Goal: Task Accomplishment & Management: Use online tool/utility

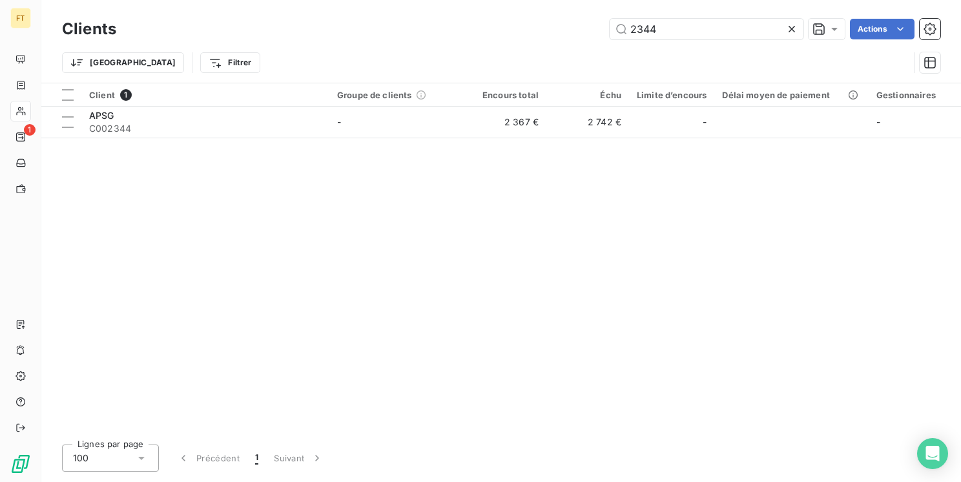
drag, startPoint x: 660, startPoint y: 30, endPoint x: 516, endPoint y: 0, distance: 147.2
click at [559, 10] on div "Clients 2344 Actions Trier Filtrer" at bounding box center [501, 41] width 920 height 83
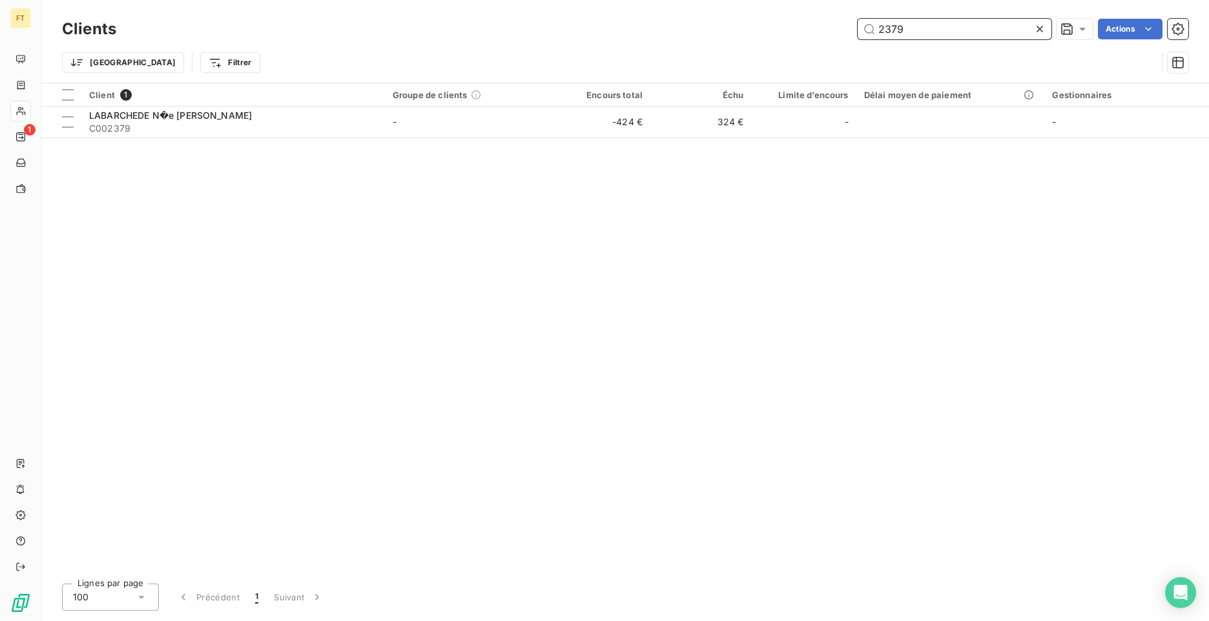
drag, startPoint x: 926, startPoint y: 28, endPoint x: 832, endPoint y: 10, distance: 95.5
click at [832, 10] on div "Clients 2379 Actions Trier Filtrer" at bounding box center [625, 41] width 1168 height 83
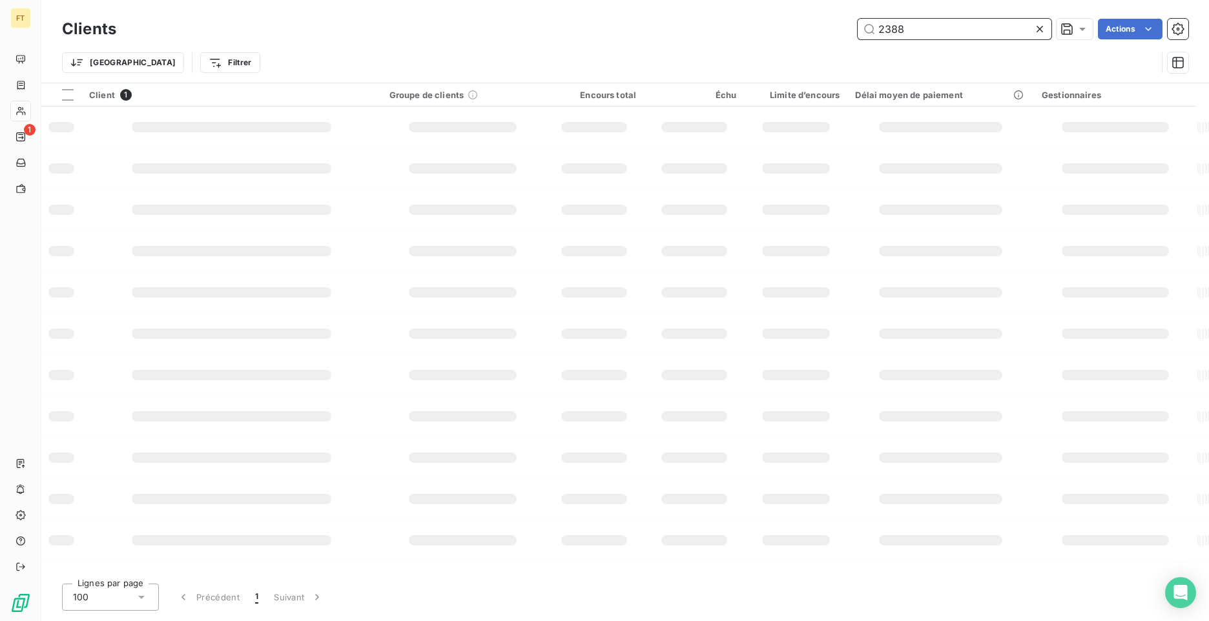
type input "2388"
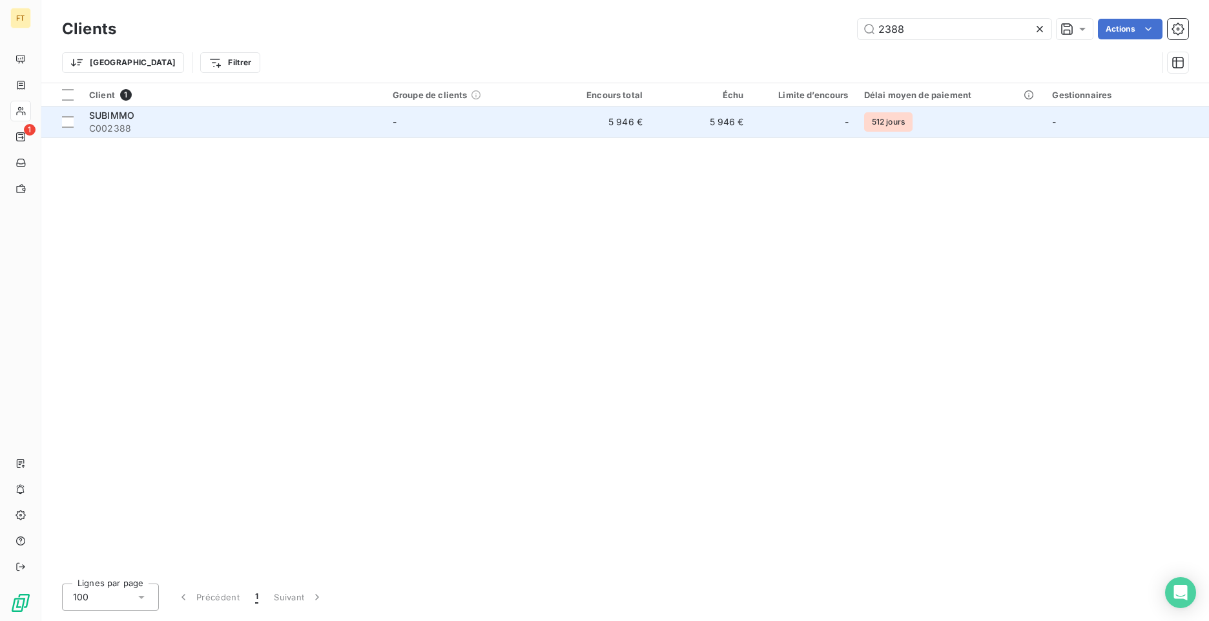
click at [397, 130] on td "-" at bounding box center [467, 122] width 165 height 31
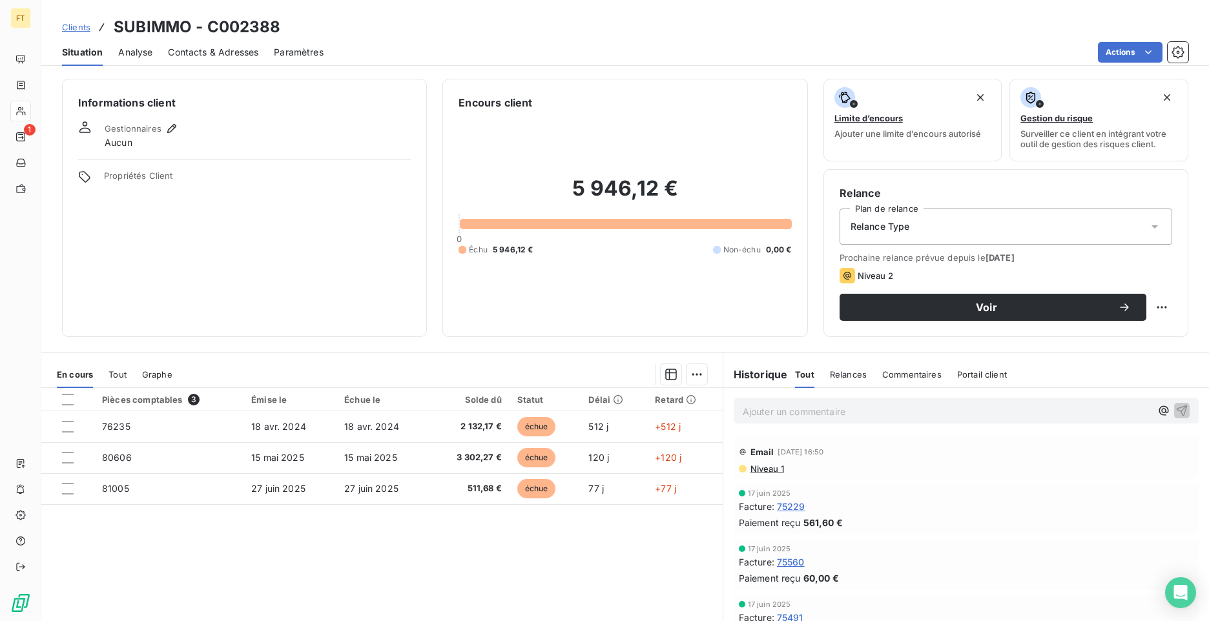
click at [870, 486] on div "[DATE] Facture : 75229 Paiement reçu 561,60 €" at bounding box center [966, 510] width 465 height 50
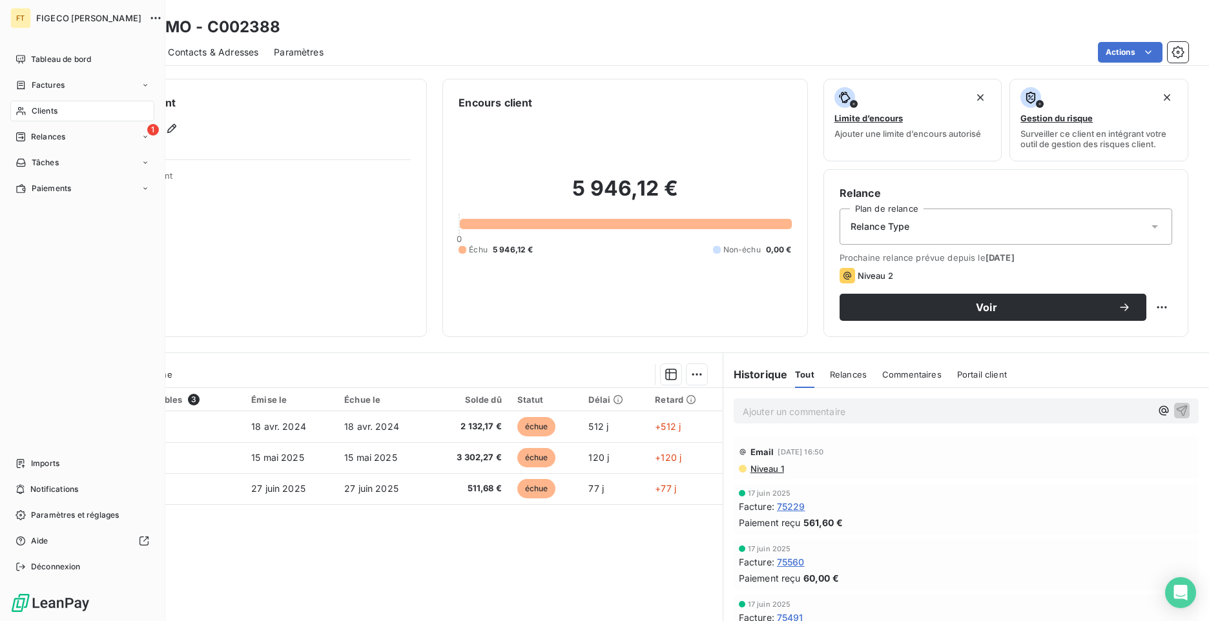
click at [26, 115] on div "Clients" at bounding box center [82, 111] width 144 height 21
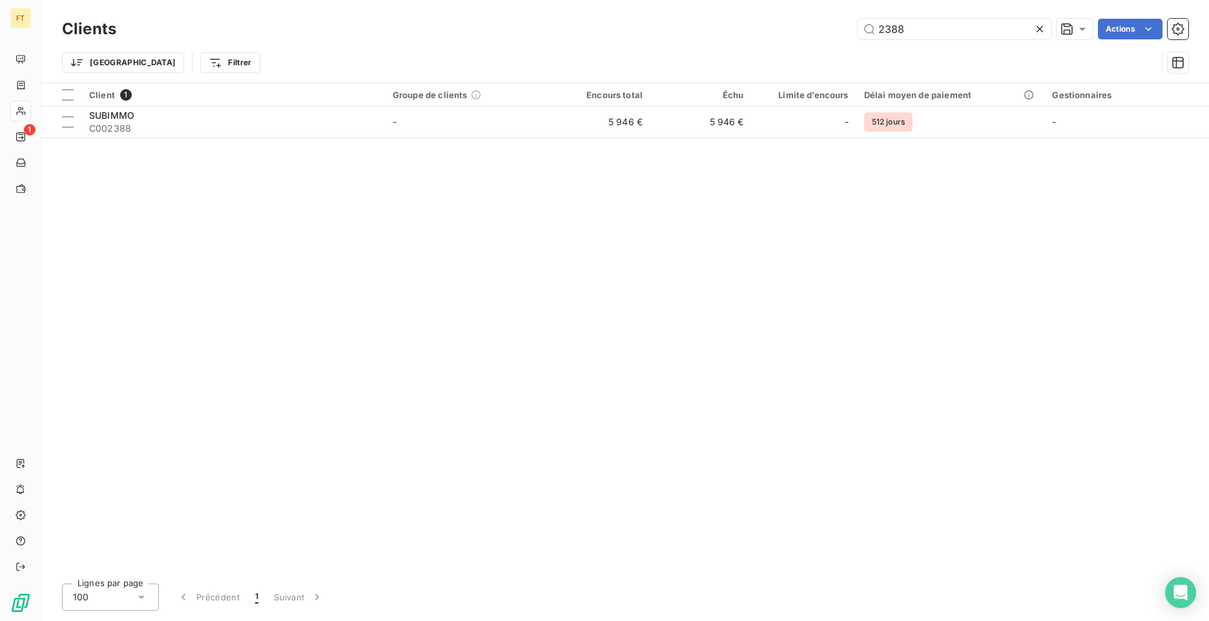
drag, startPoint x: 912, startPoint y: 25, endPoint x: 810, endPoint y: 32, distance: 102.3
click at [810, 32] on div "2388 Actions" at bounding box center [660, 29] width 1057 height 21
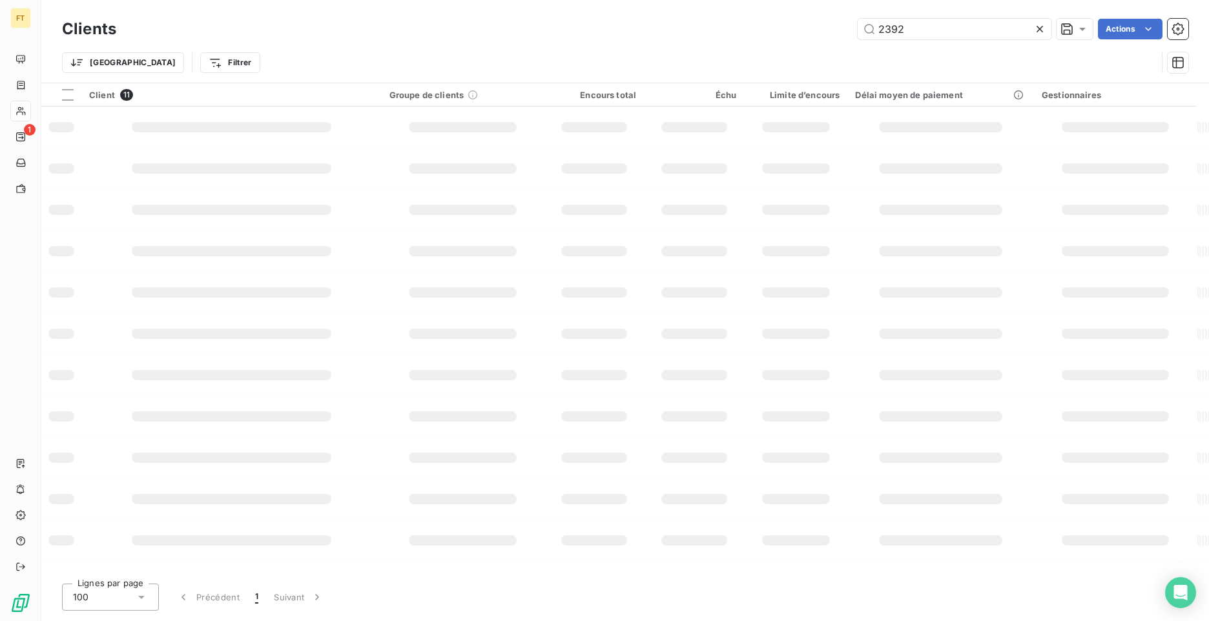
type input "2392"
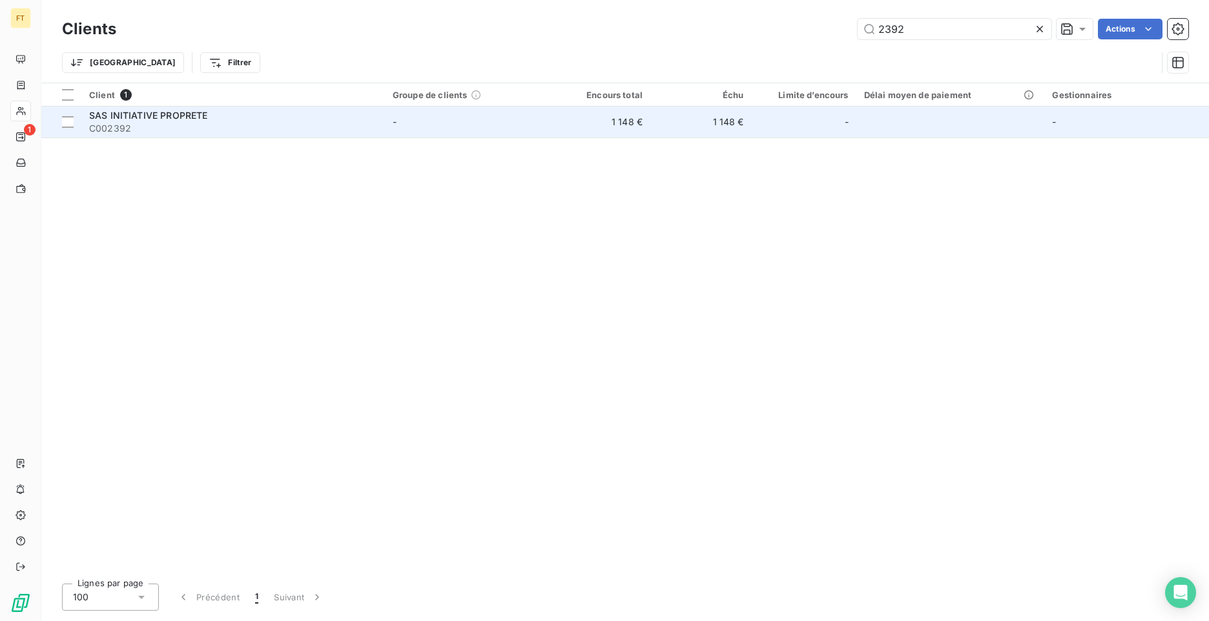
click at [339, 134] on td "SAS INITIATIVE PROPRETE C002392" at bounding box center [233, 122] width 304 height 31
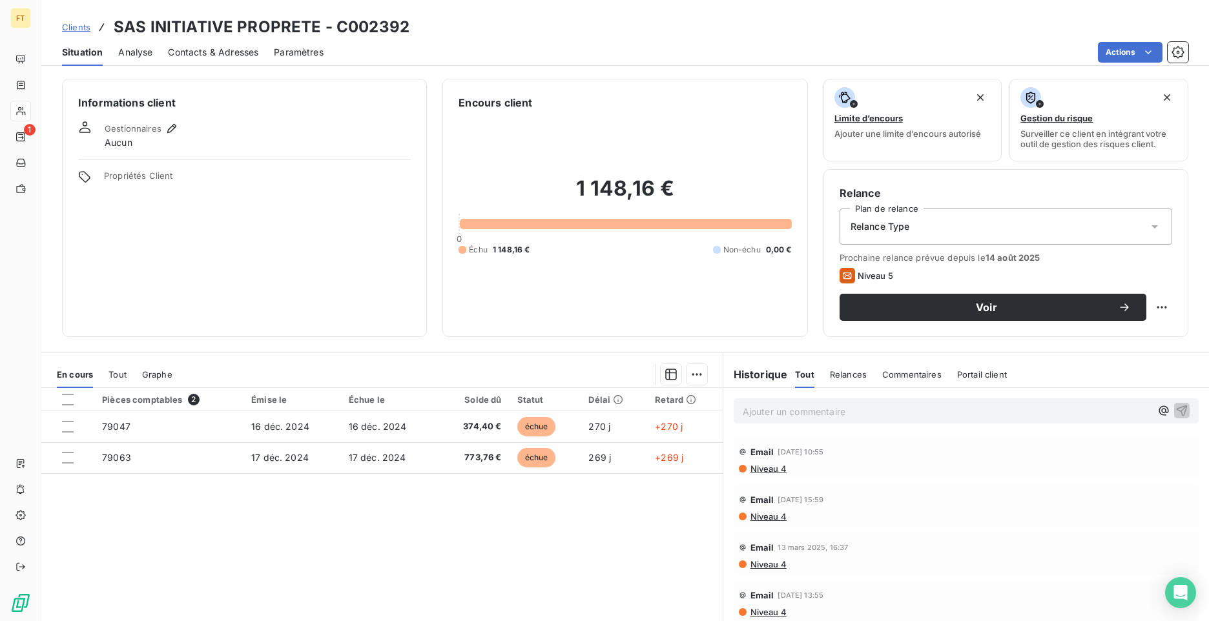
click at [526, 87] on div "Encours client 1 148,16 € 0 Échu 1 148,16 € Non-échu 0,00 €" at bounding box center [625, 208] width 365 height 258
drag, startPoint x: 508, startPoint y: 61, endPoint x: 523, endPoint y: 67, distance: 15.7
click at [509, 61] on div "Actions" at bounding box center [764, 52] width 850 height 21
click at [81, 25] on span "Clients" at bounding box center [76, 27] width 28 height 10
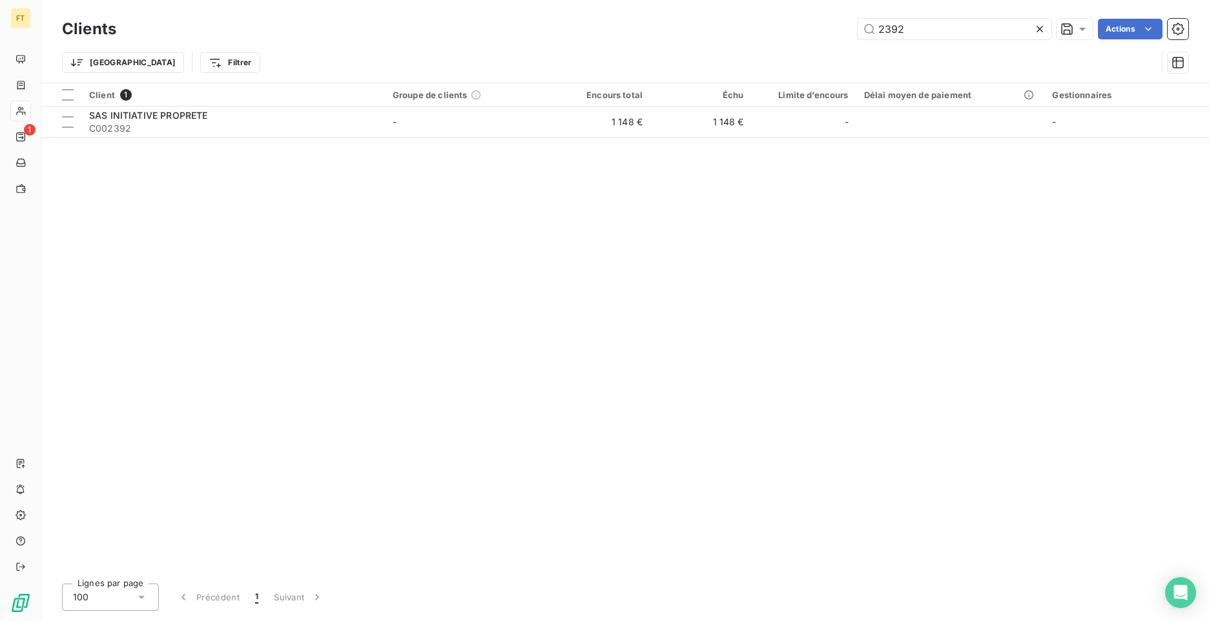
drag, startPoint x: 937, startPoint y: 37, endPoint x: 855, endPoint y: 40, distance: 82.1
click at [855, 40] on div "Clients 2392 Actions" at bounding box center [625, 29] width 1127 height 27
drag, startPoint x: 916, startPoint y: 30, endPoint x: 741, endPoint y: 2, distance: 177.4
click at [786, 12] on div "Clients 2396 Actions Trier Filtrer" at bounding box center [625, 41] width 1168 height 83
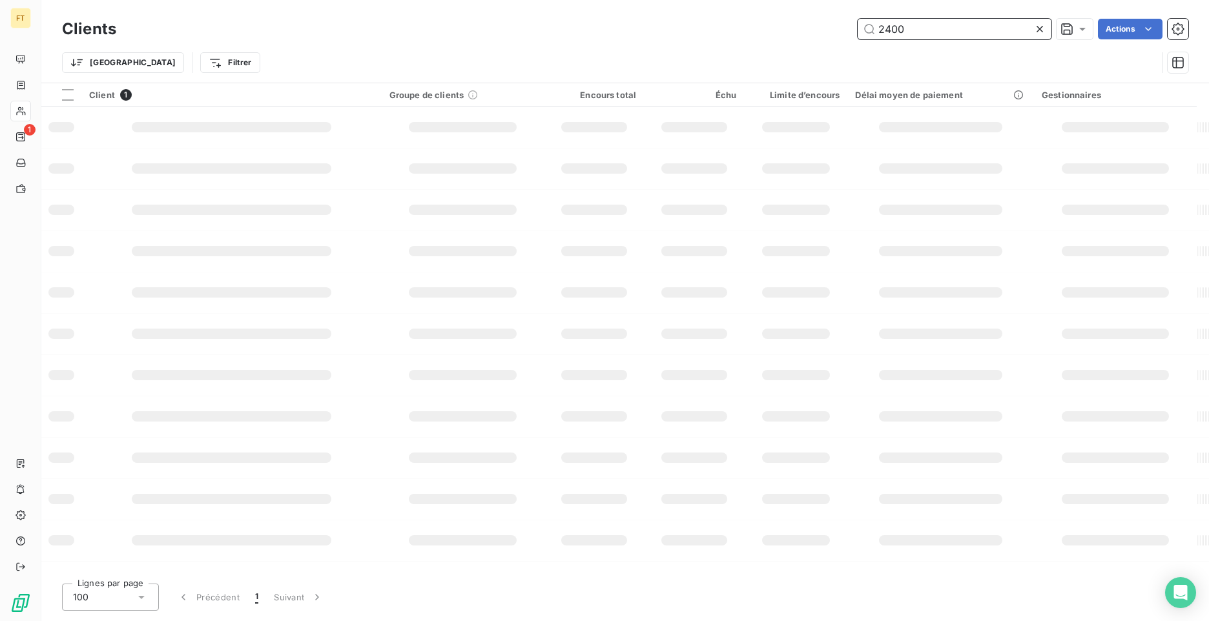
type input "2400"
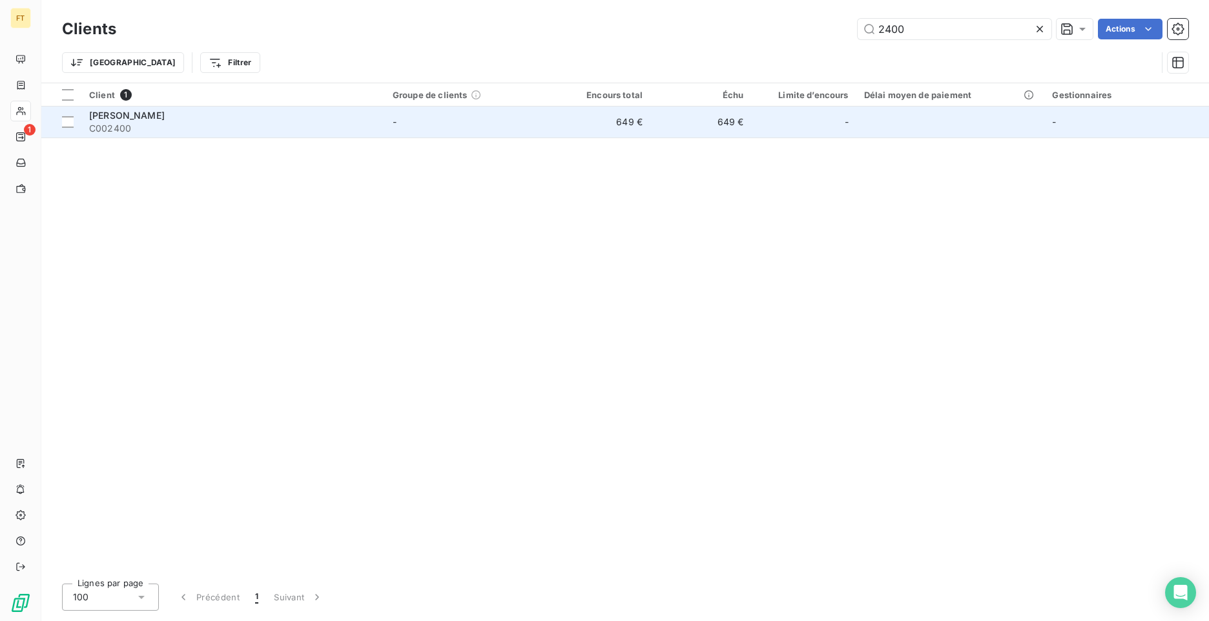
click at [491, 124] on td "-" at bounding box center [467, 122] width 165 height 31
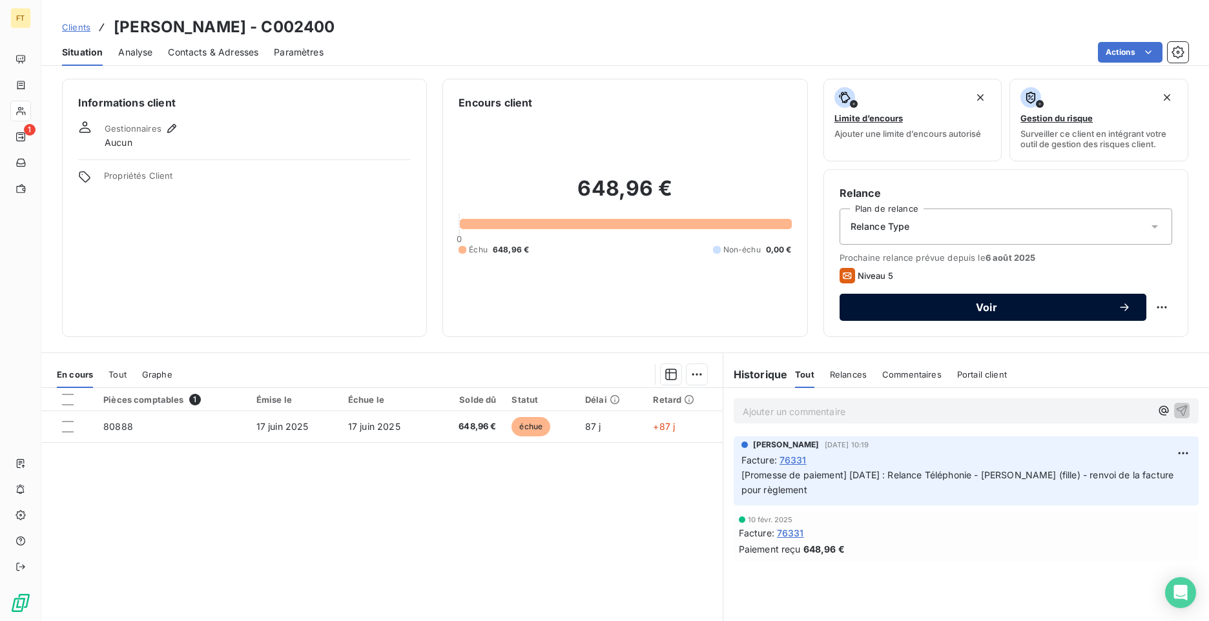
click at [1110, 316] on button "Voir" at bounding box center [993, 307] width 307 height 27
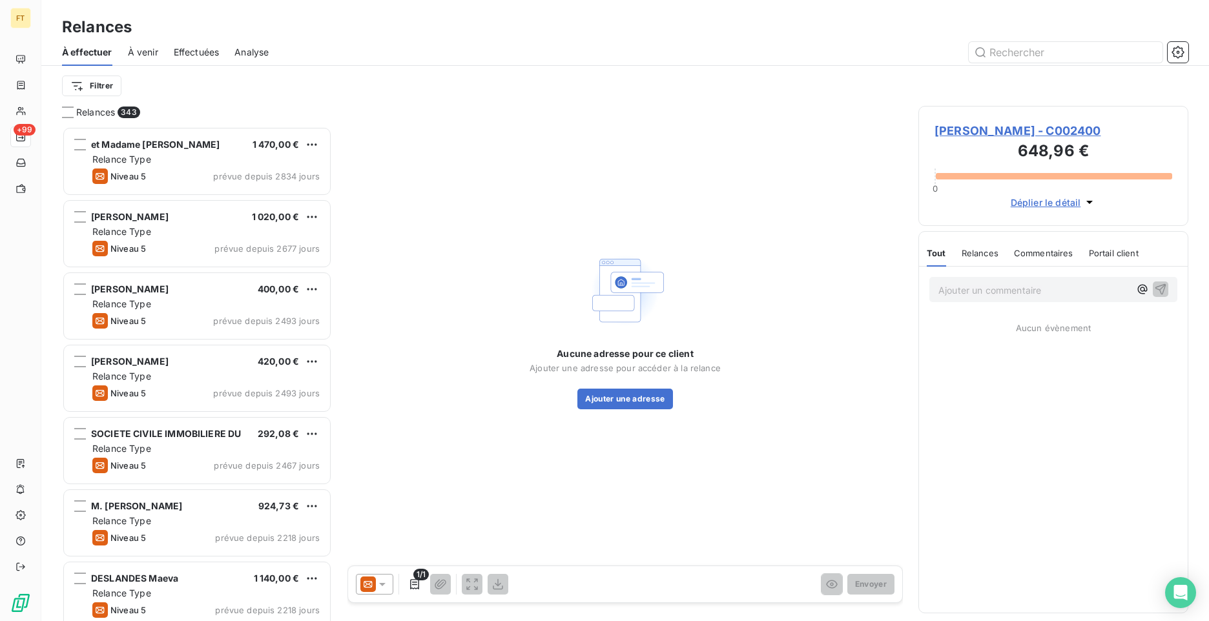
scroll to position [485, 260]
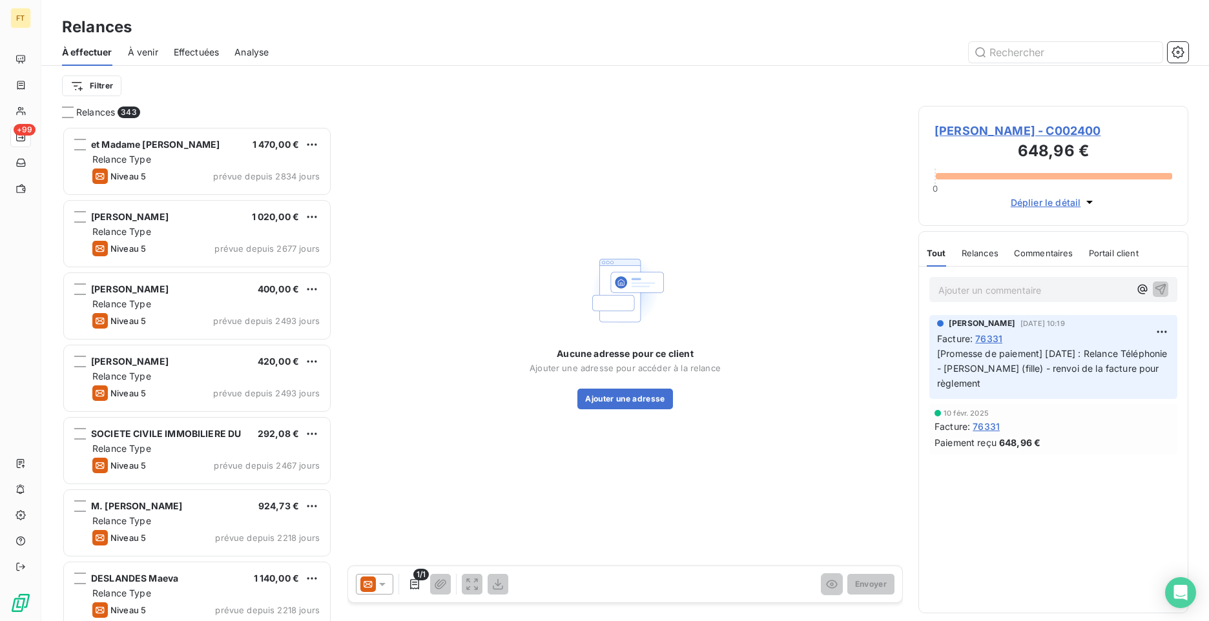
click at [370, 580] on icon at bounding box center [368, 585] width 16 height 16
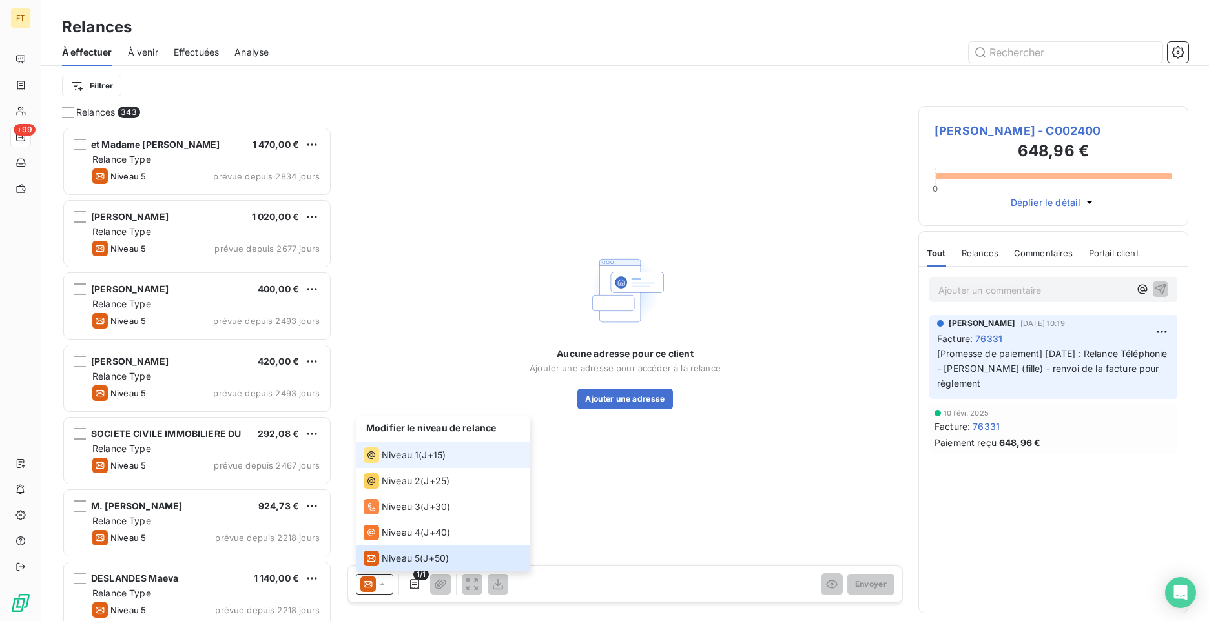
click at [408, 452] on span "Niveau 1" at bounding box center [400, 455] width 37 height 13
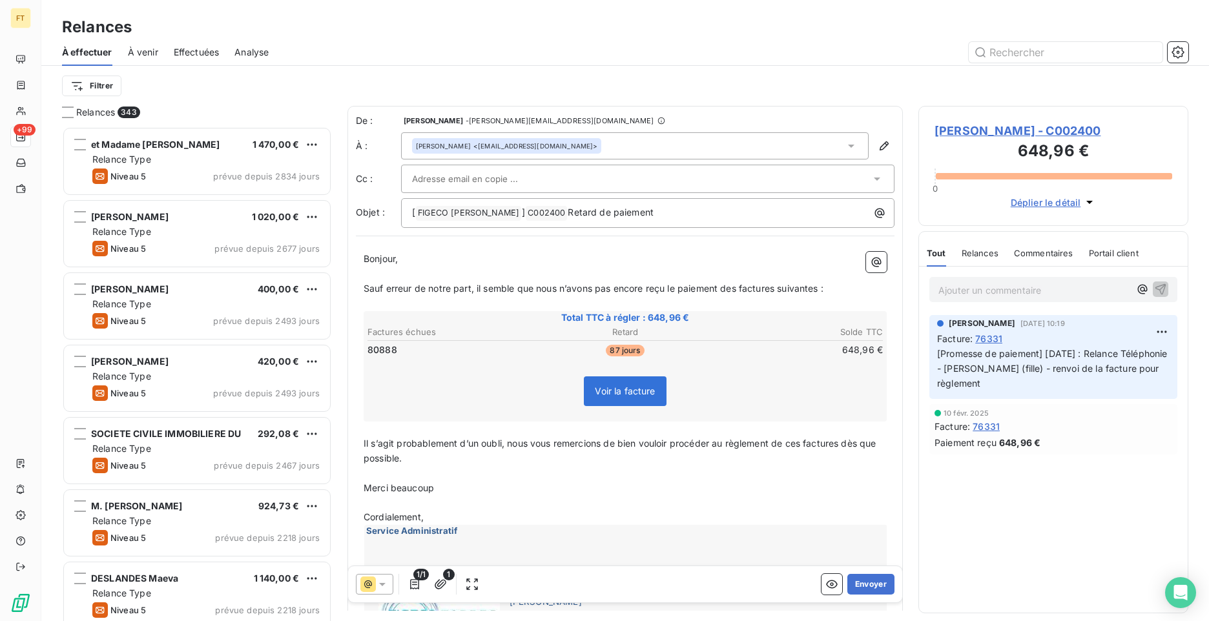
click at [379, 594] on div at bounding box center [374, 584] width 37 height 21
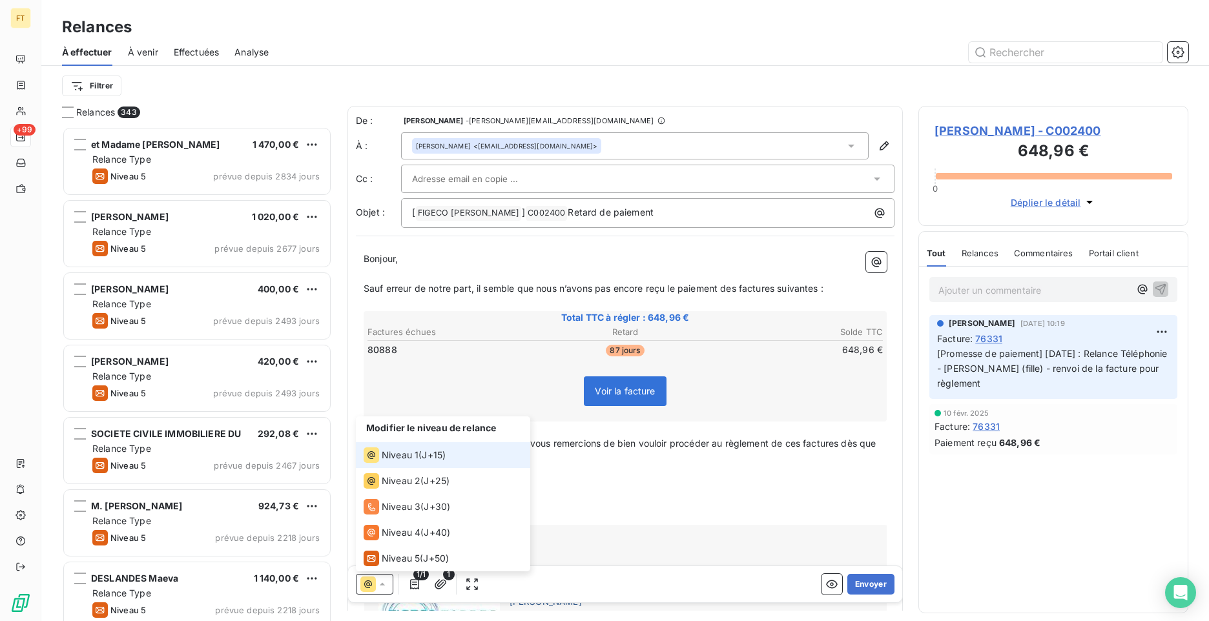
click at [380, 593] on div at bounding box center [374, 584] width 37 height 21
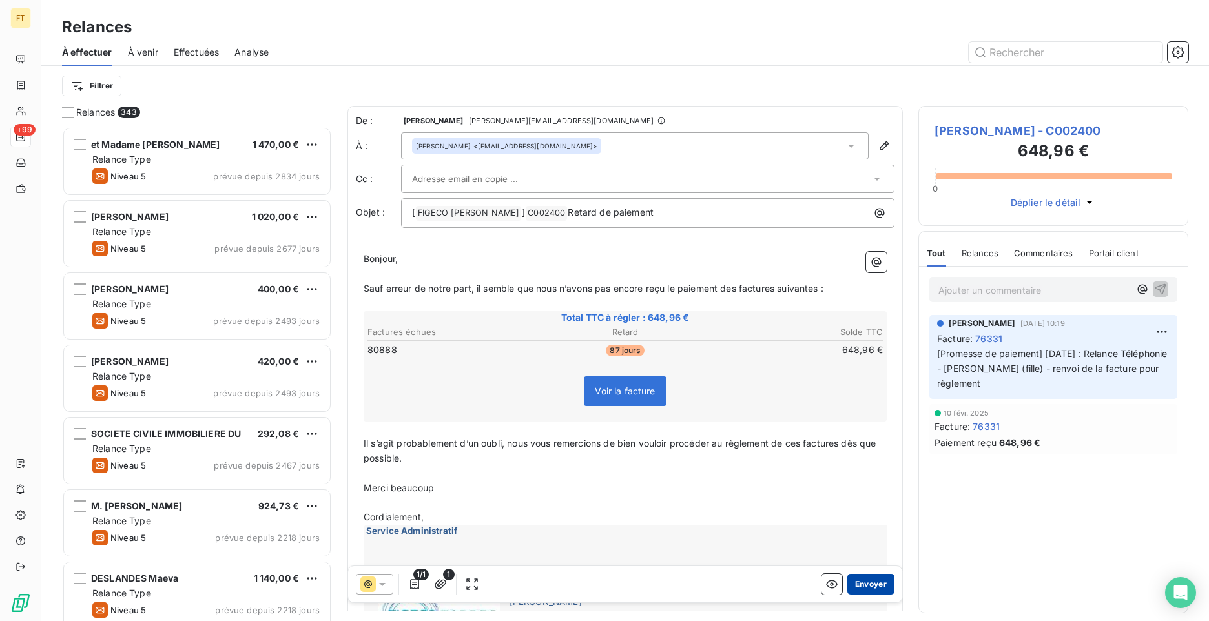
click at [867, 585] on button "Envoyer" at bounding box center [871, 584] width 47 height 21
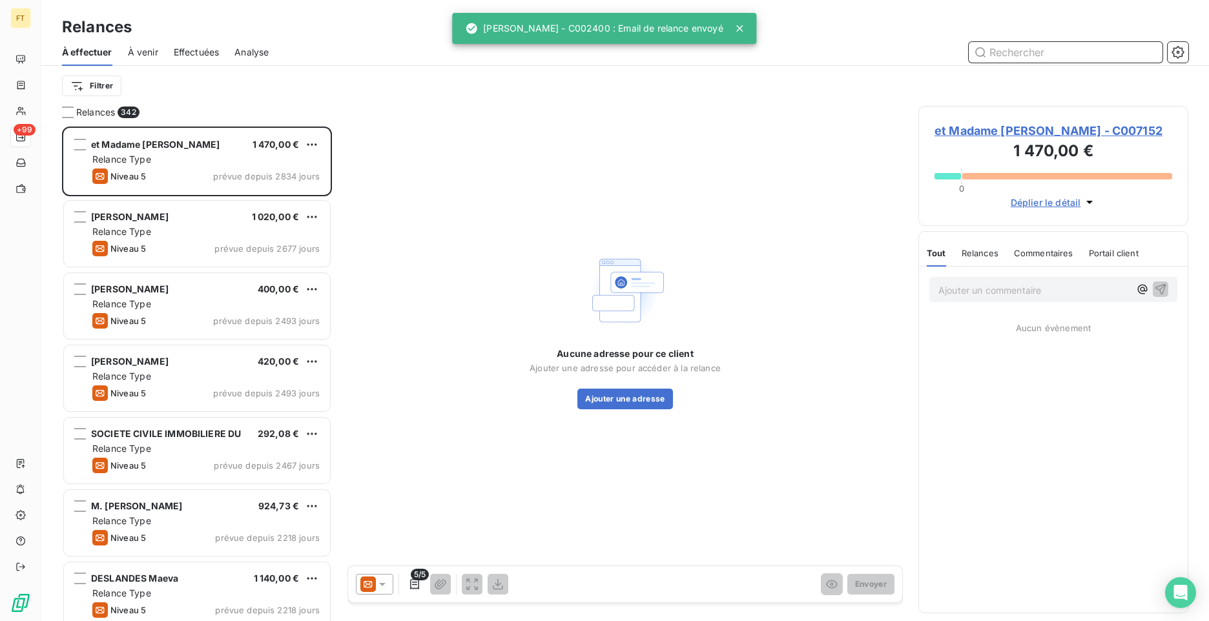
click at [1050, 56] on input "text" at bounding box center [1066, 52] width 194 height 21
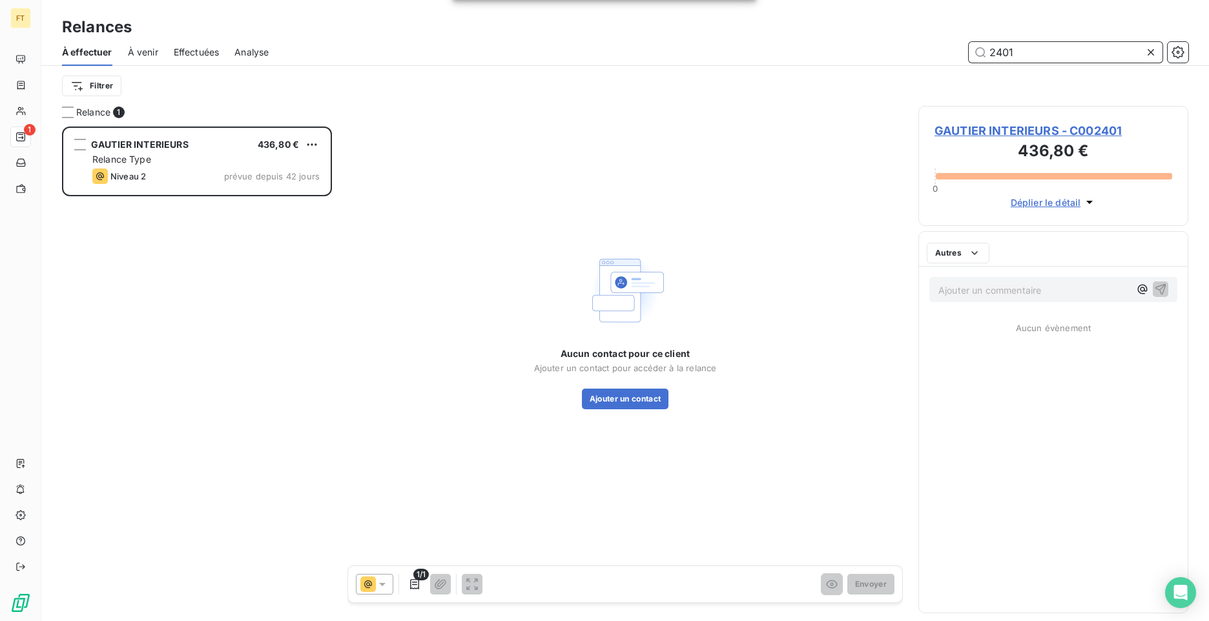
scroll to position [485, 260]
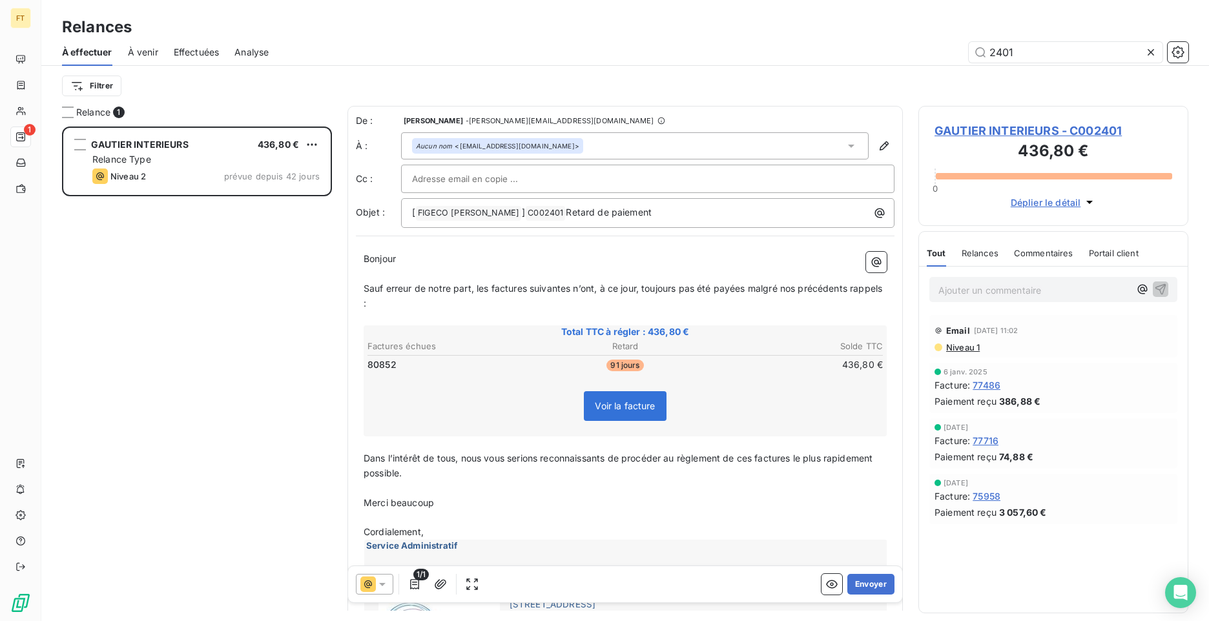
click at [384, 584] on icon at bounding box center [382, 584] width 6 height 3
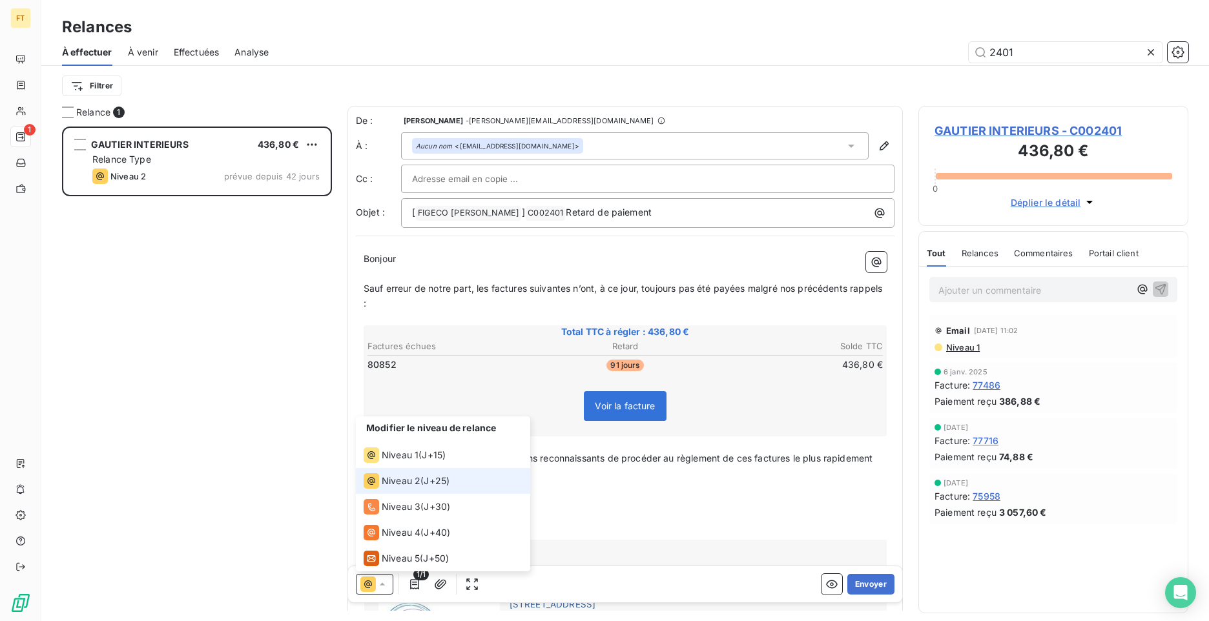
click at [422, 487] on div "Niveau 2 ( J+25 )" at bounding box center [407, 482] width 86 height 16
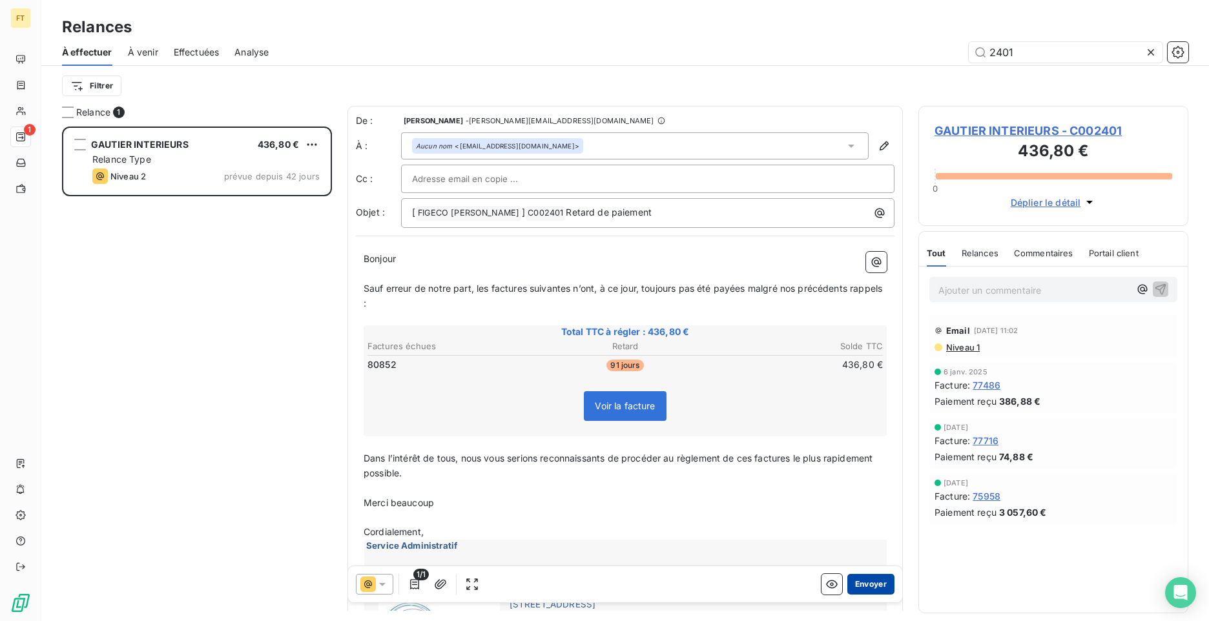
click at [873, 586] on button "Envoyer" at bounding box center [871, 584] width 47 height 21
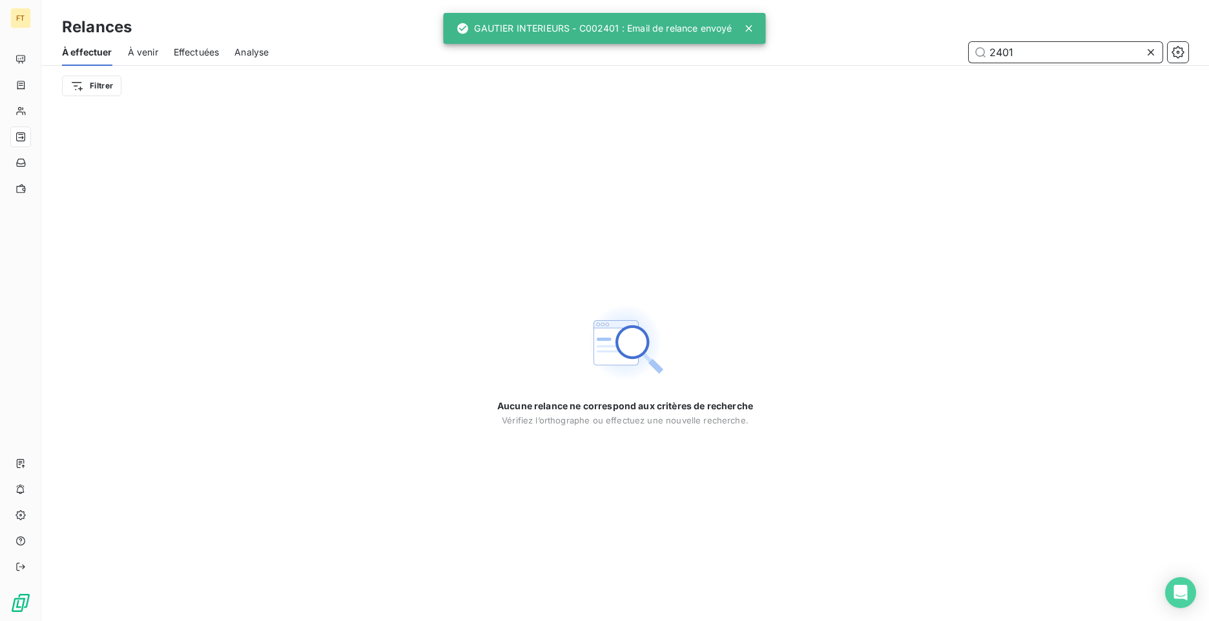
click at [948, 39] on div "À effectuer À venir Effectuées Analyse 2401" at bounding box center [625, 52] width 1168 height 27
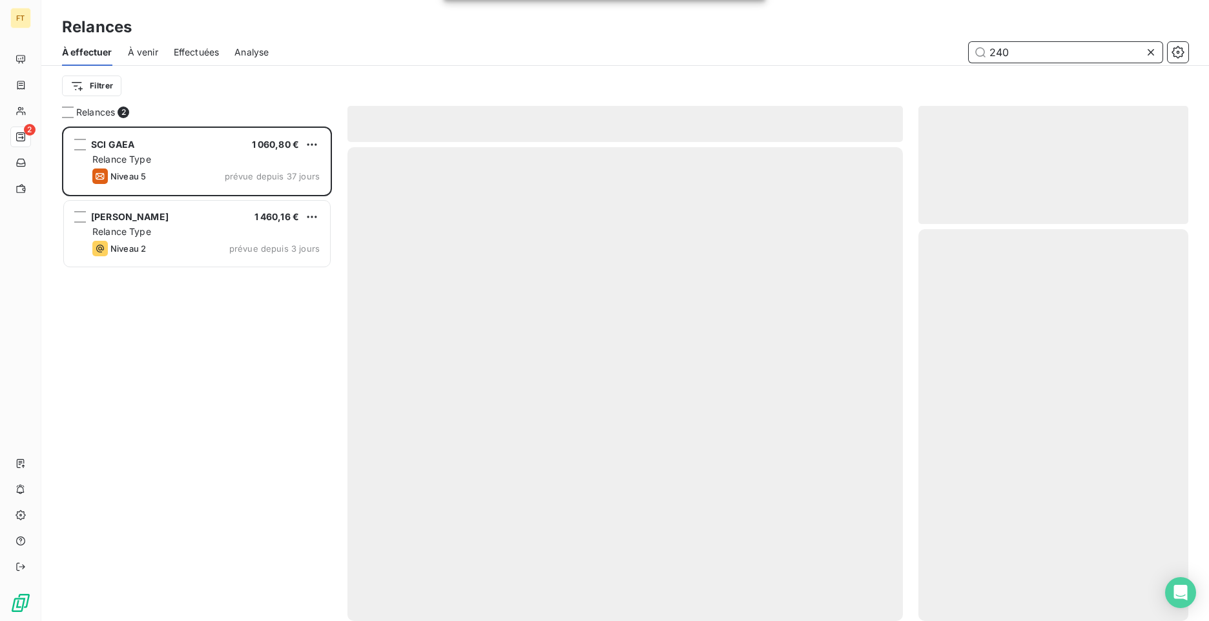
scroll to position [485, 260]
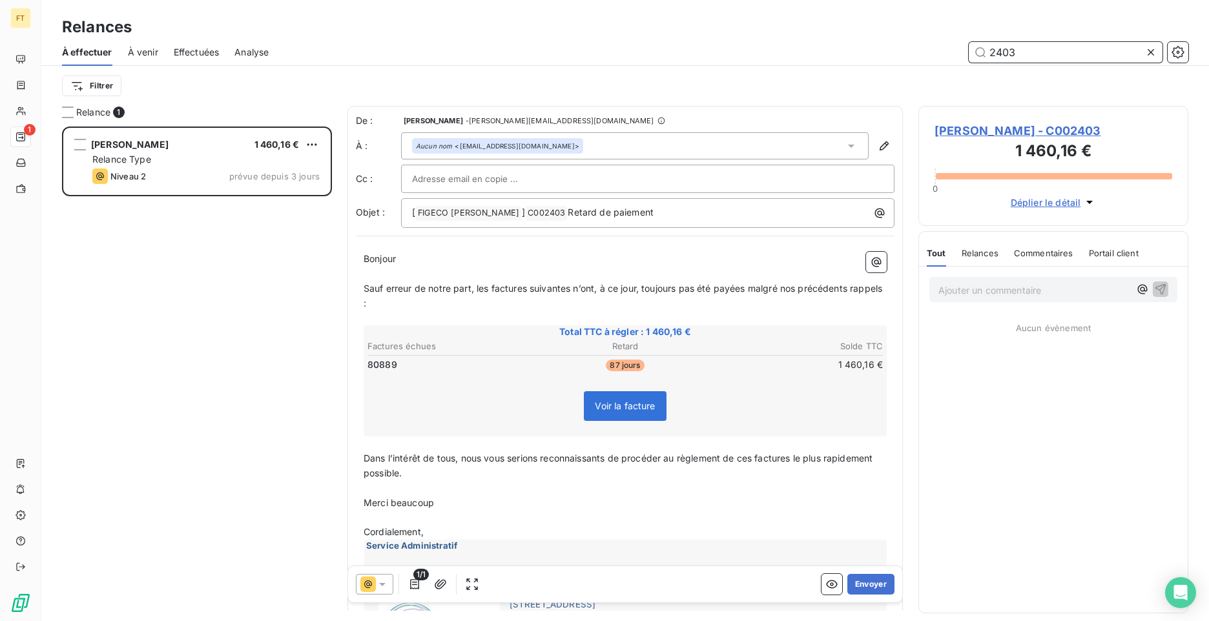
scroll to position [485, 260]
click at [377, 584] on icon at bounding box center [382, 584] width 13 height 13
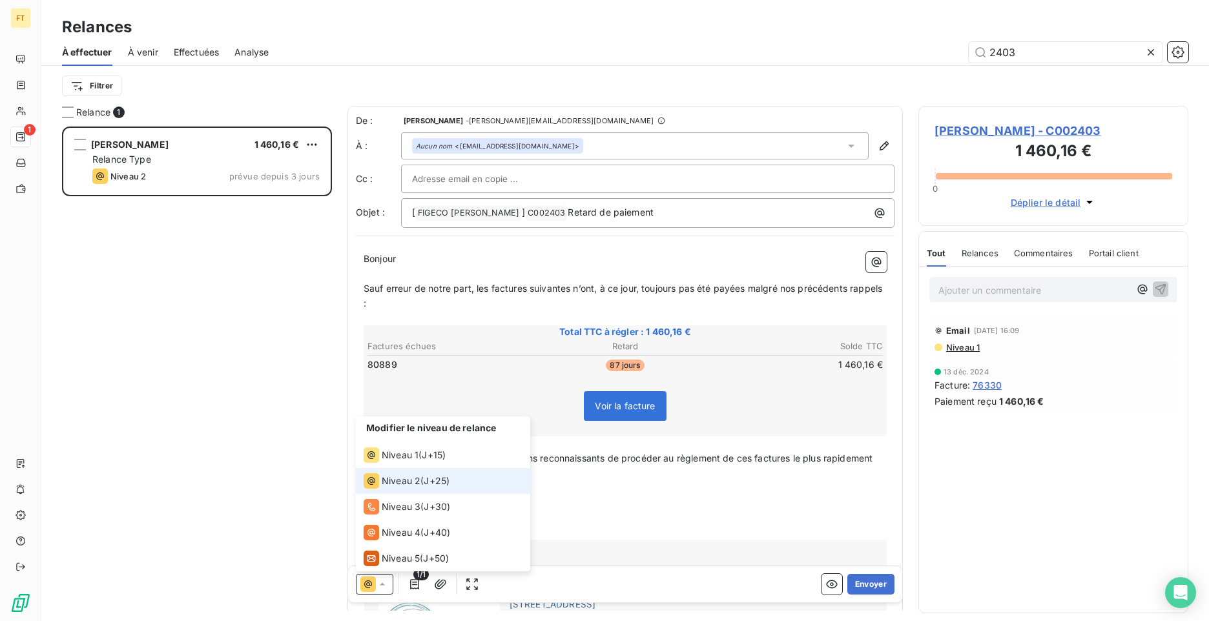
click at [377, 584] on icon at bounding box center [382, 584] width 13 height 13
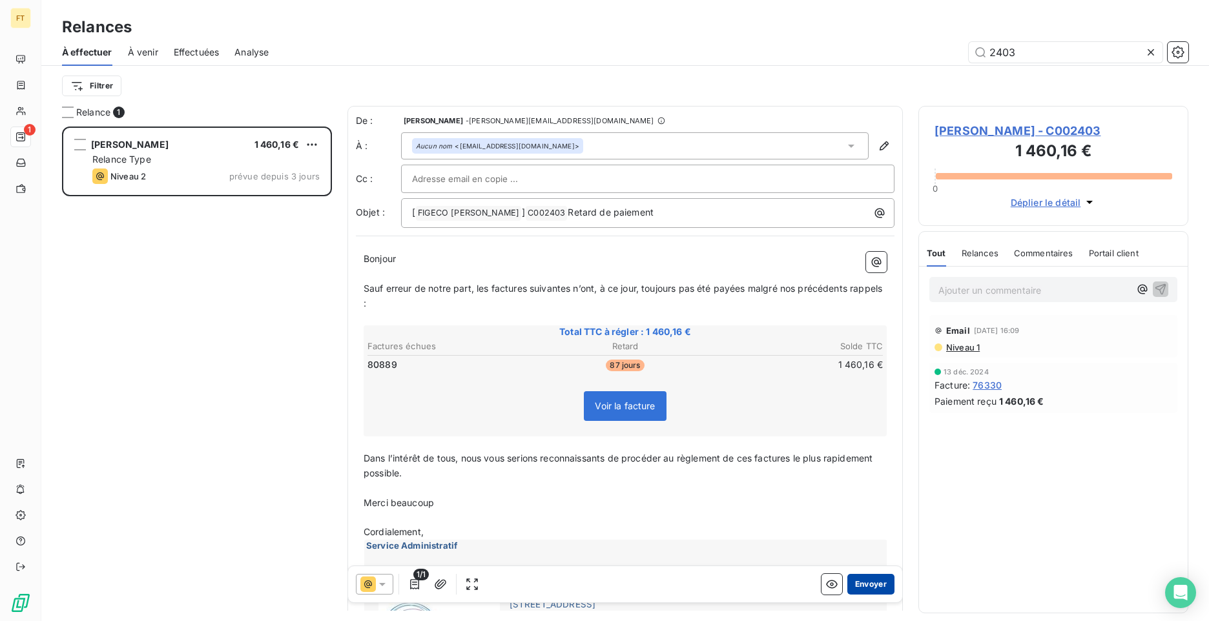
click at [866, 593] on button "Envoyer" at bounding box center [871, 584] width 47 height 21
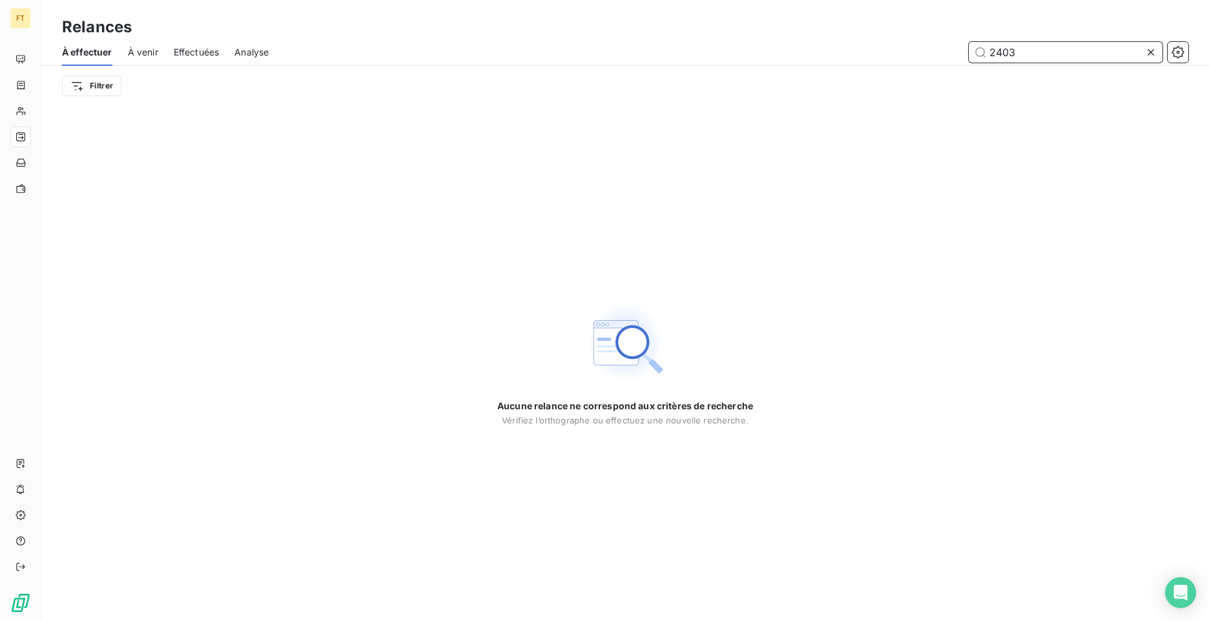
click at [1008, 57] on input "2403" at bounding box center [1066, 52] width 194 height 21
type input "2405"
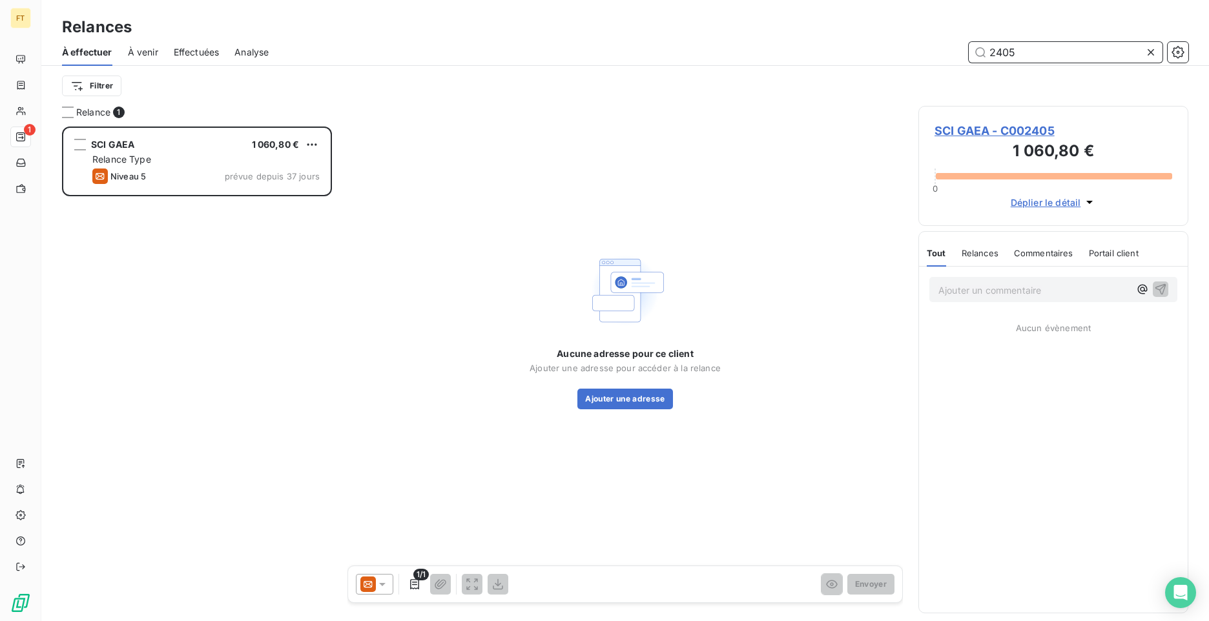
scroll to position [485, 260]
click at [370, 581] on icon at bounding box center [368, 584] width 8 height 6
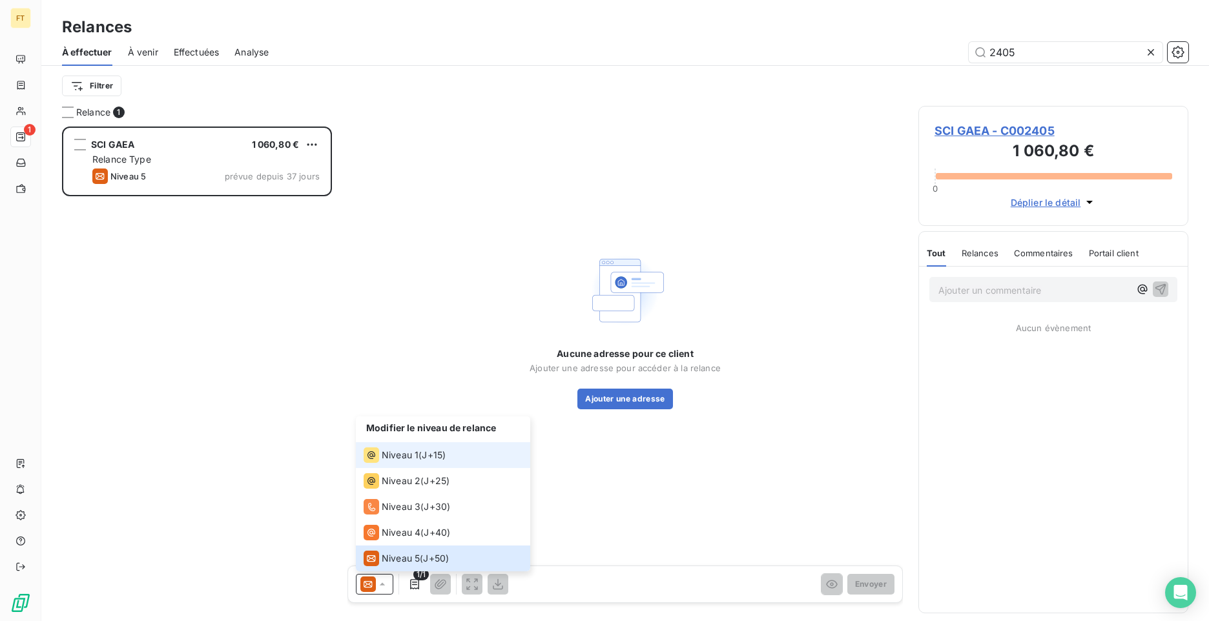
click at [408, 455] on span "Niveau 1" at bounding box center [400, 455] width 37 height 13
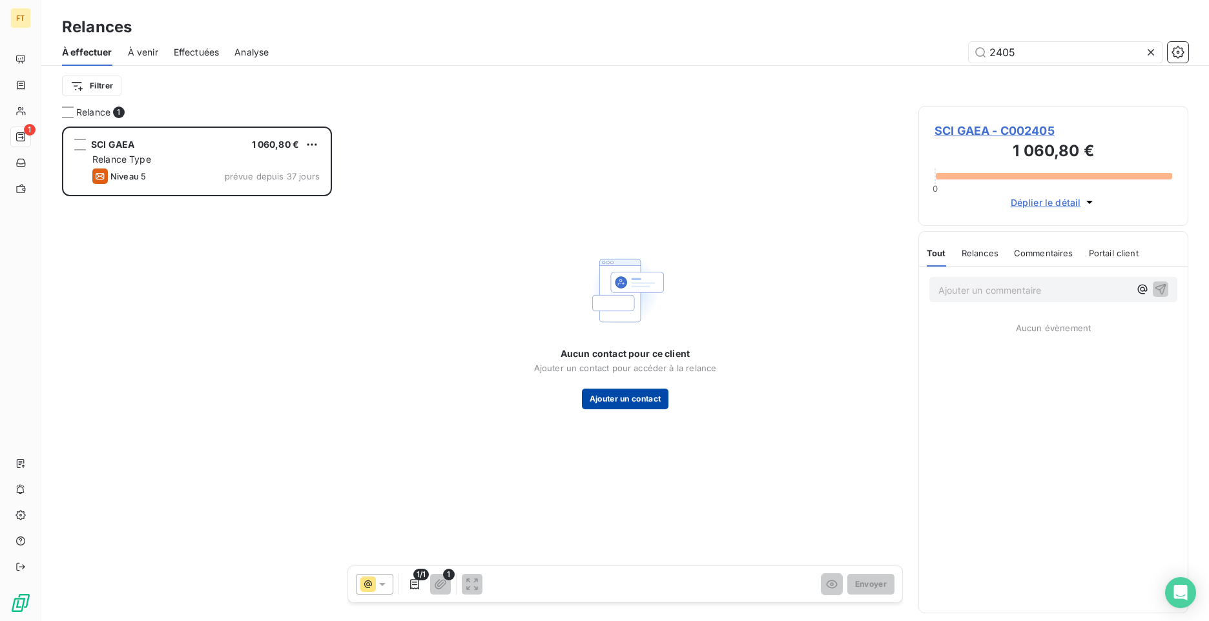
click at [643, 396] on button "Ajouter un contact" at bounding box center [625, 399] width 87 height 21
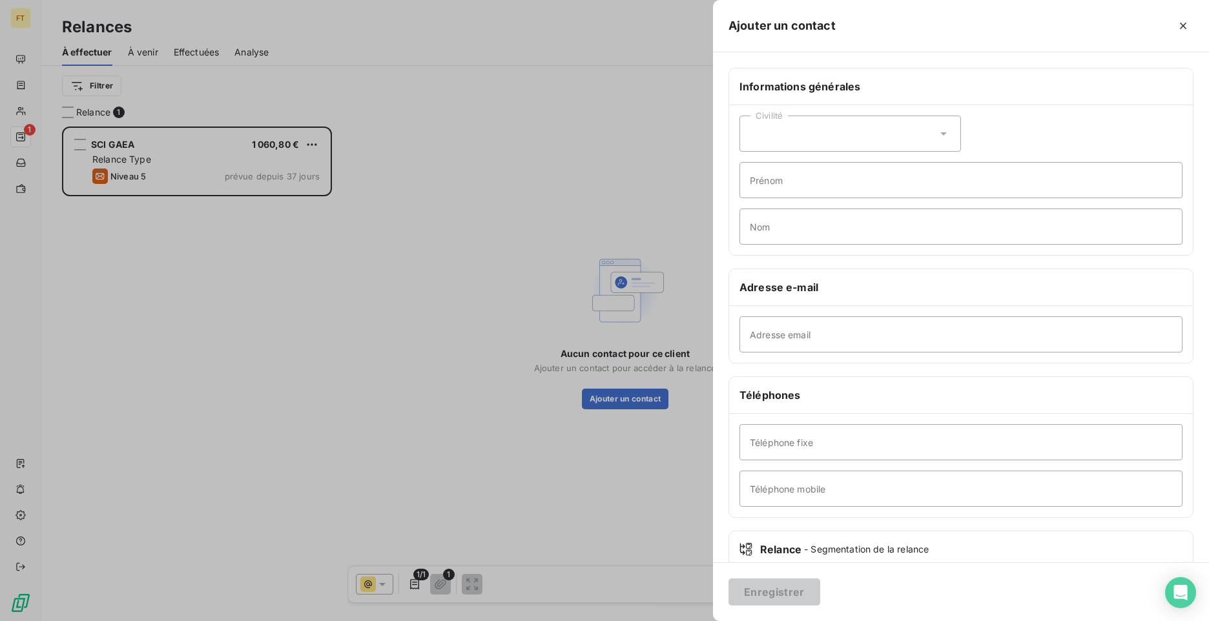
click at [483, 207] on div at bounding box center [604, 310] width 1209 height 621
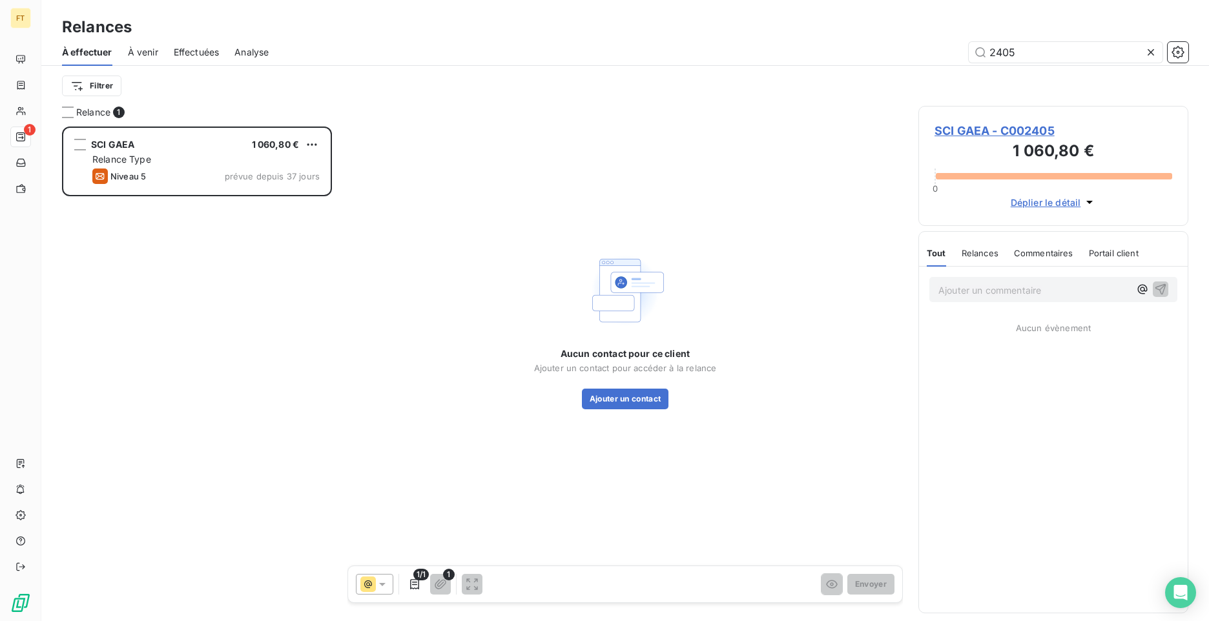
click at [364, 592] on div at bounding box center [374, 584] width 37 height 21
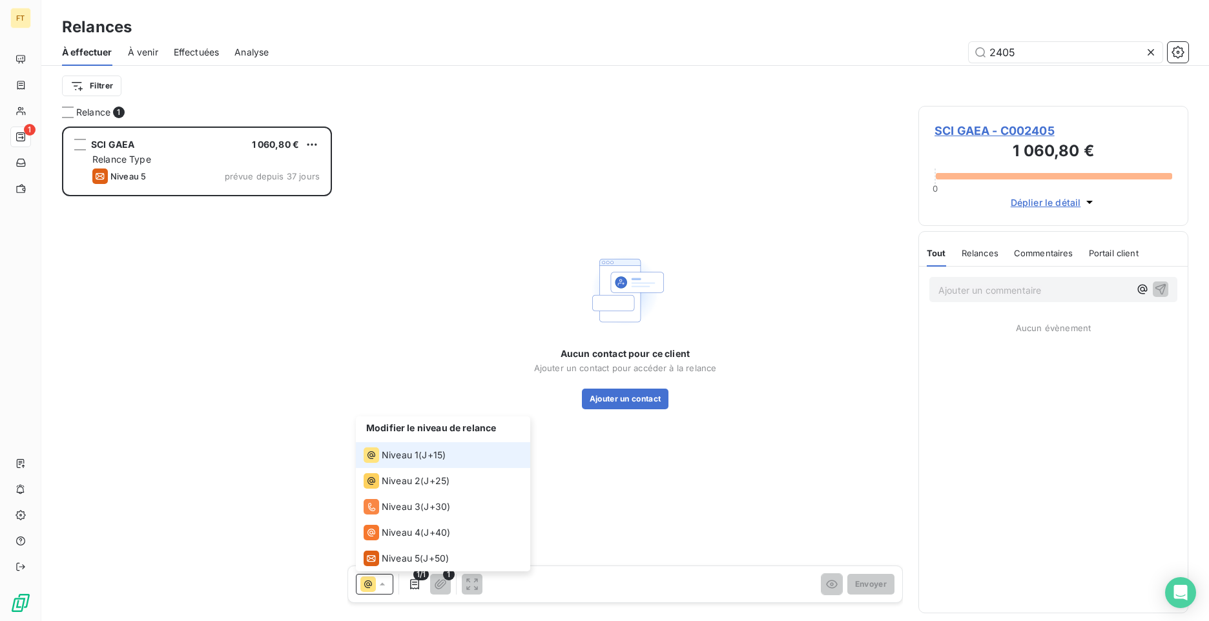
click at [417, 459] on span "Niveau 1" at bounding box center [400, 455] width 37 height 13
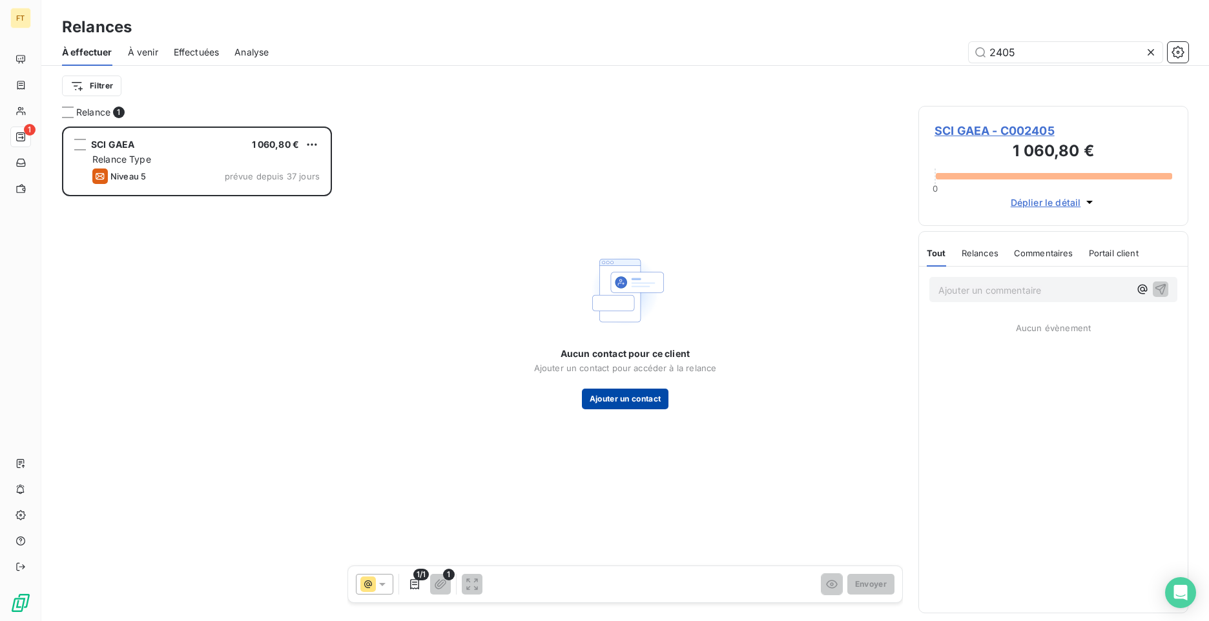
click at [628, 406] on button "Ajouter un contact" at bounding box center [625, 399] width 87 height 21
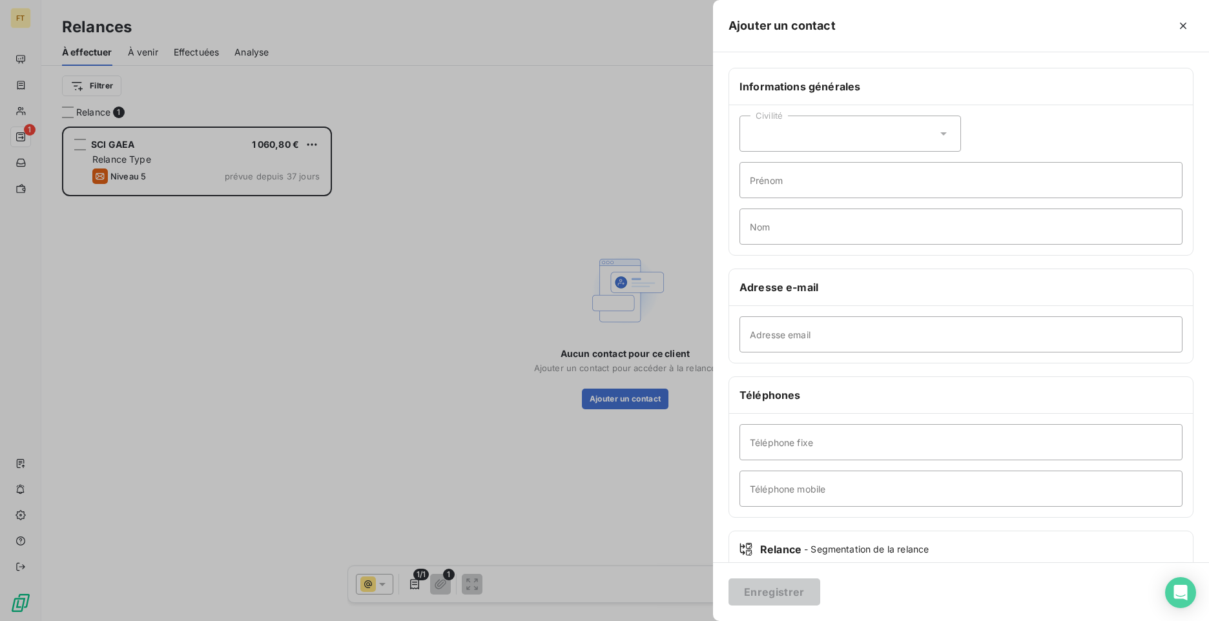
click at [819, 134] on div "Civilité" at bounding box center [851, 134] width 222 height 36
click at [806, 165] on li "Madame" at bounding box center [851, 165] width 222 height 23
click at [797, 193] on input "Prénom" at bounding box center [961, 180] width 443 height 36
type input "[PERSON_NAME]"
type input "CAPOU"
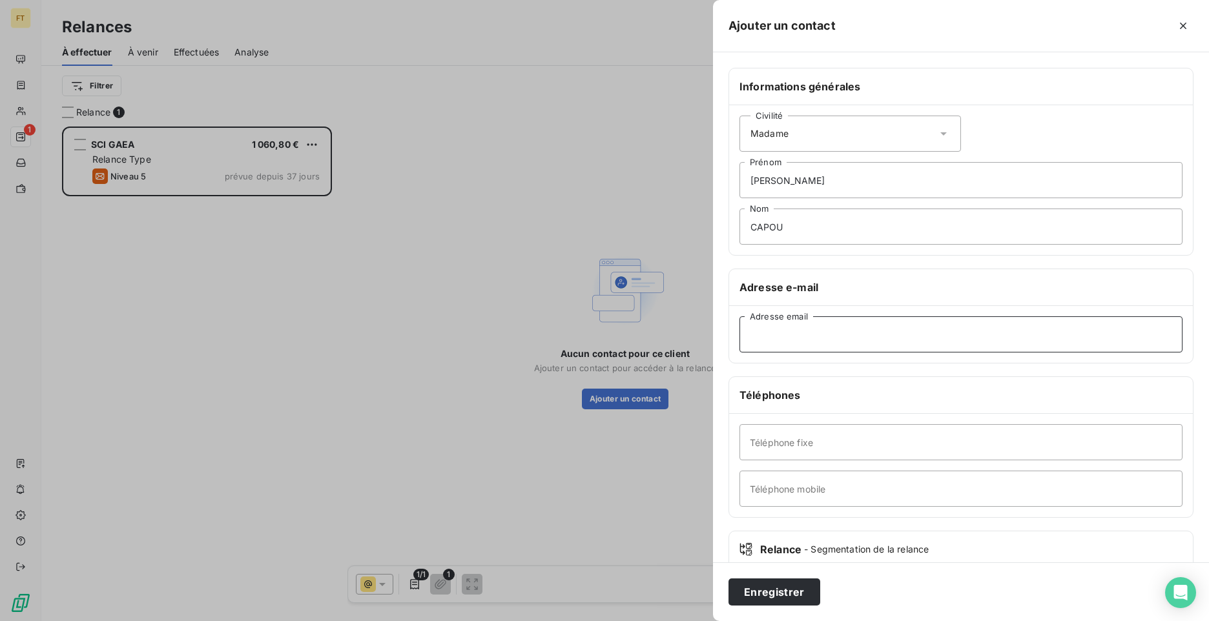
click at [827, 326] on input "Adresse email" at bounding box center [961, 335] width 443 height 36
paste input "[EMAIL_ADDRESS][DOMAIN_NAME]"
type input "[EMAIL_ADDRESS][DOMAIN_NAME]"
click at [755, 454] on input "Téléphone fixe" at bounding box center [961, 442] width 443 height 36
paste input "05 56 44 79 50"
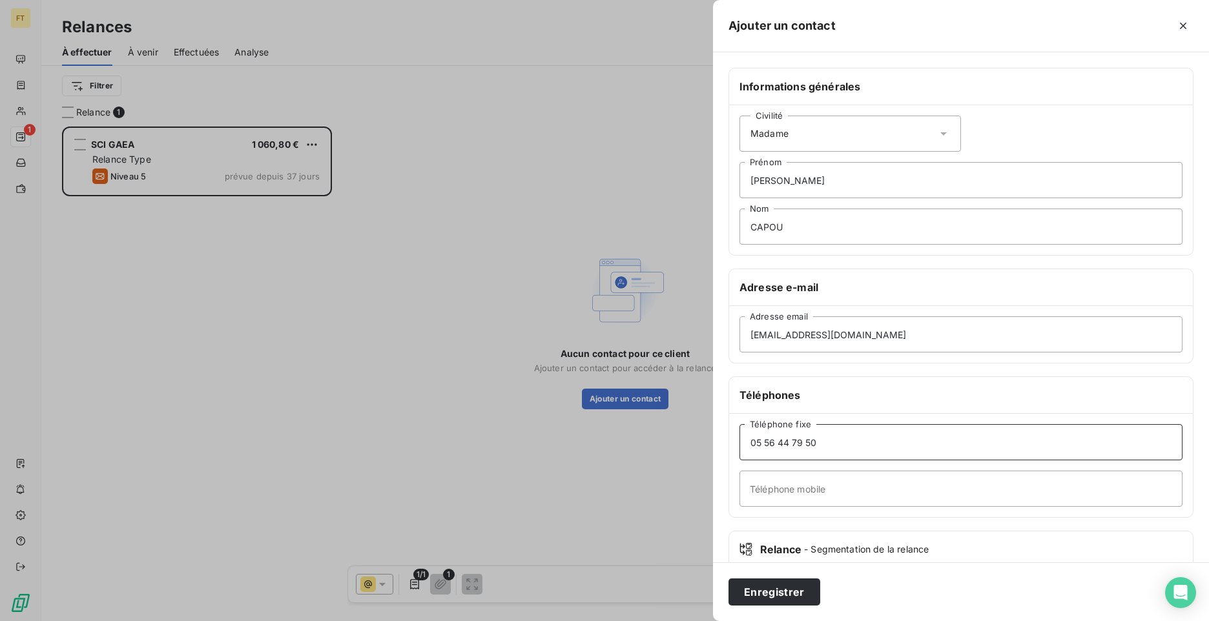
type input "05 56 44 79 50"
click at [789, 486] on input "Téléphone mobile" at bounding box center [961, 489] width 443 height 36
paste input "06 63 77 66 23"
type input "06 63 77 66 23"
click at [793, 586] on button "Enregistrer" at bounding box center [775, 592] width 92 height 27
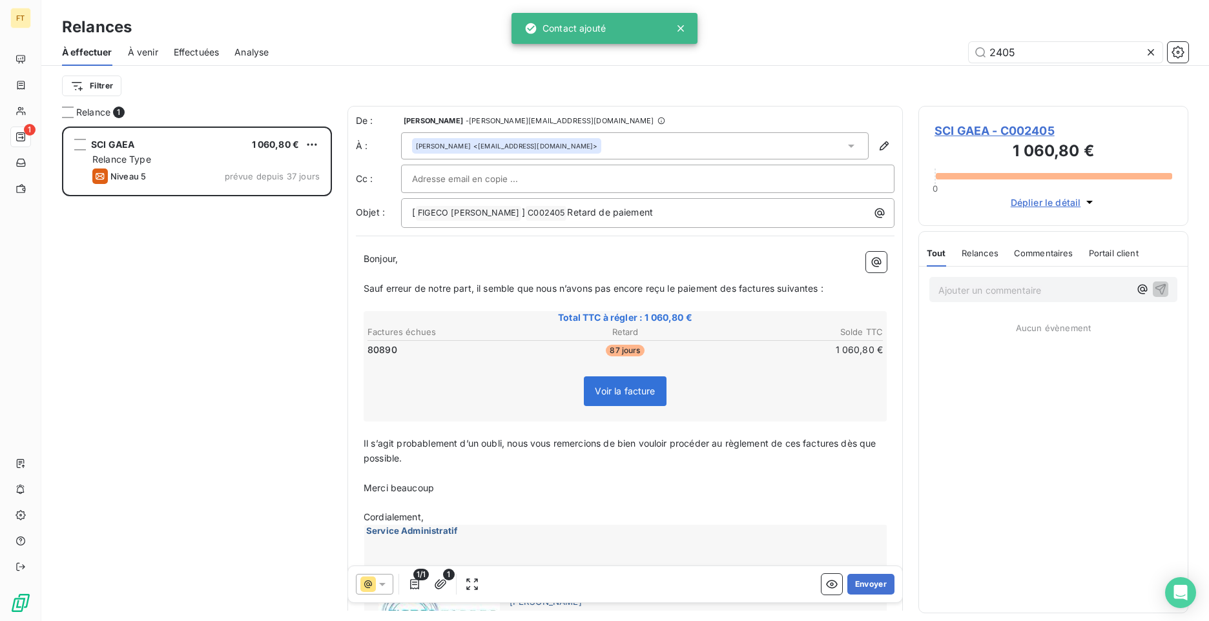
click at [369, 584] on icon at bounding box center [368, 585] width 16 height 16
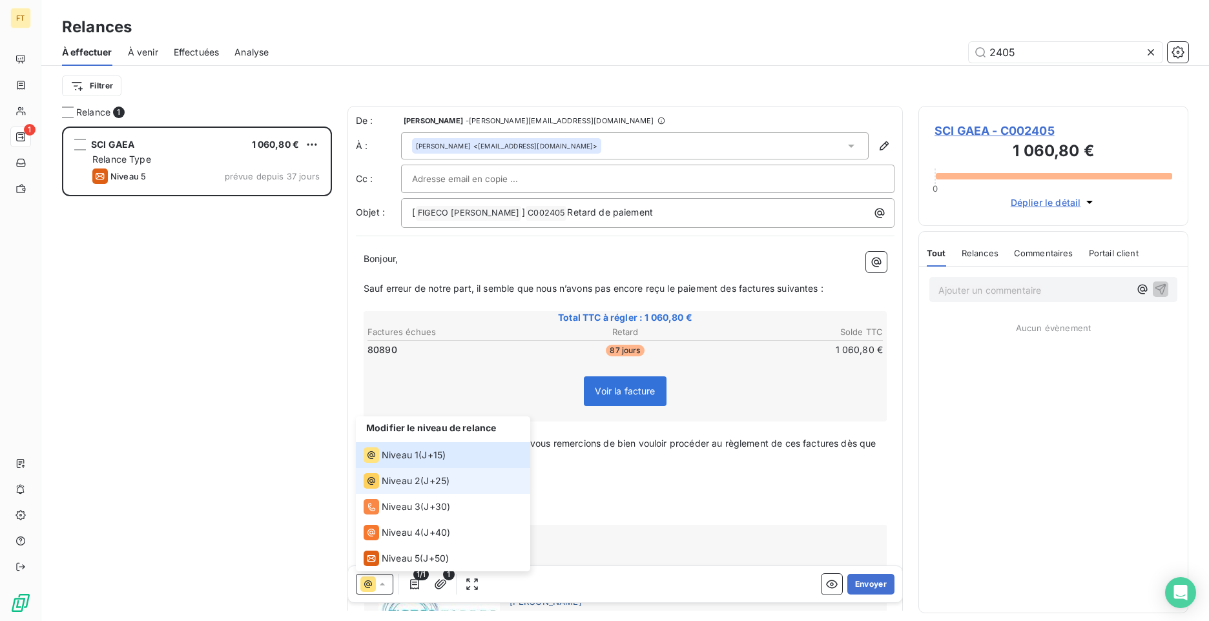
click at [425, 474] on div "Niveau 2 ( J+25 )" at bounding box center [407, 482] width 86 height 16
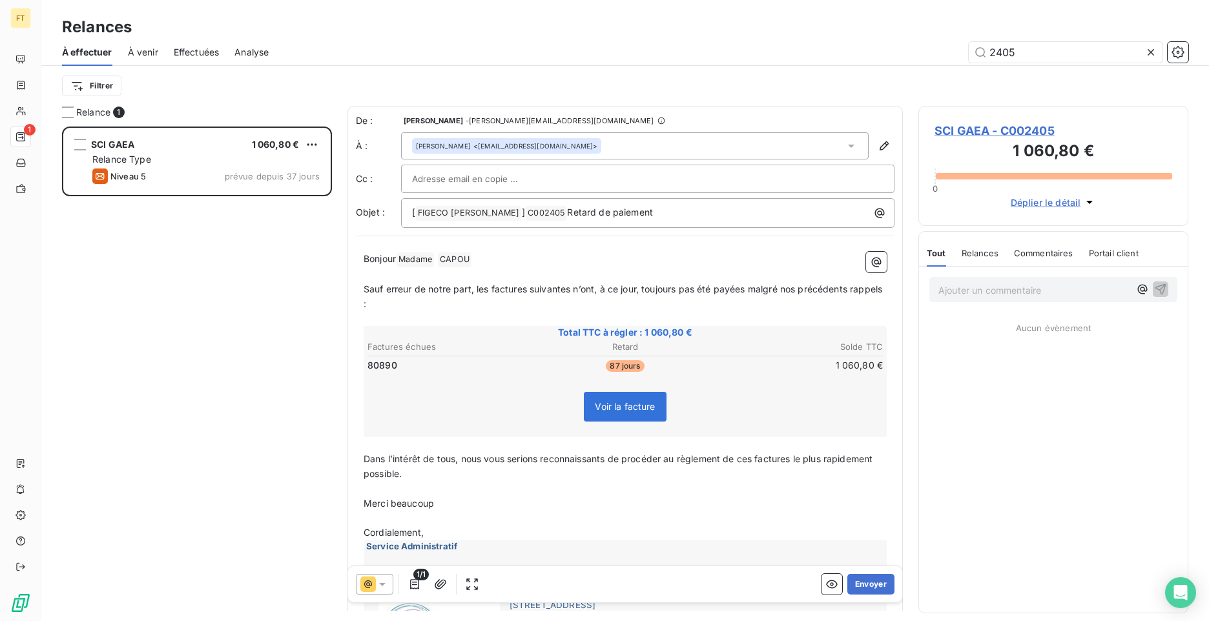
click at [375, 587] on icon at bounding box center [368, 585] width 16 height 16
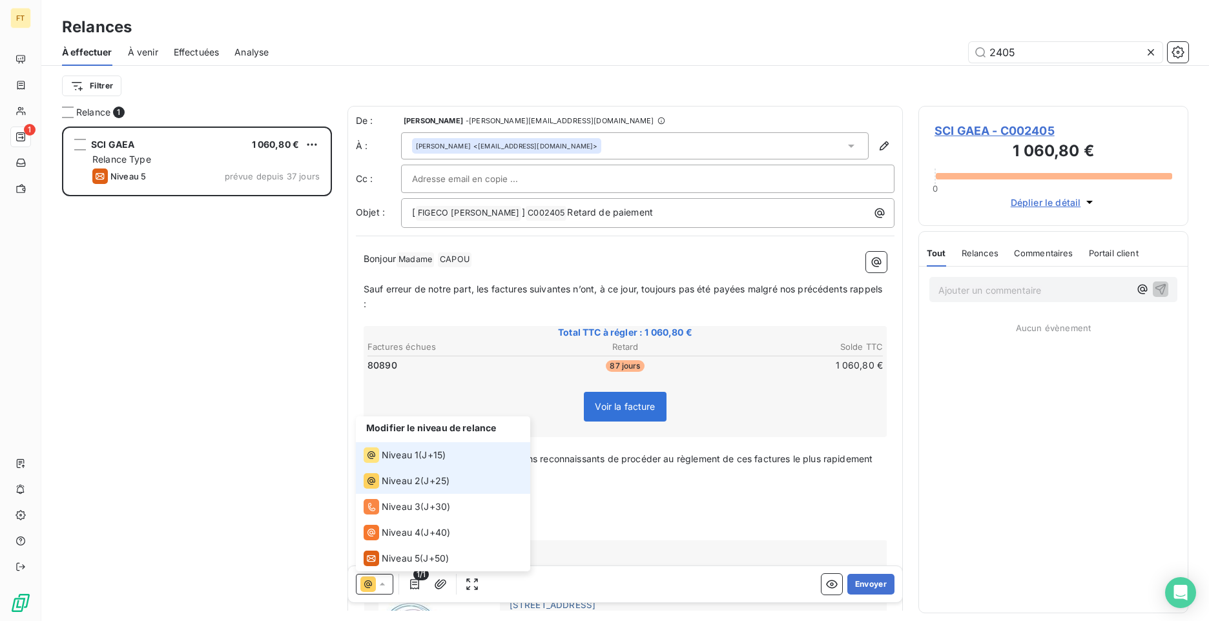
click at [428, 457] on span "J+15 )" at bounding box center [434, 455] width 24 height 13
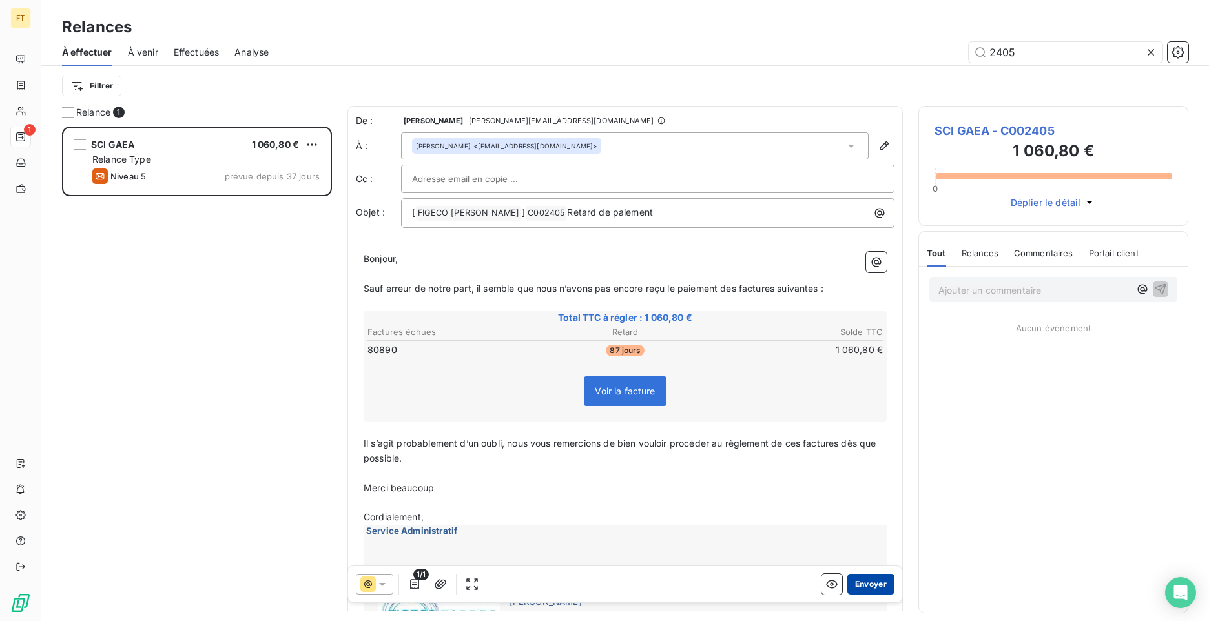
click at [857, 589] on button "Envoyer" at bounding box center [871, 584] width 47 height 21
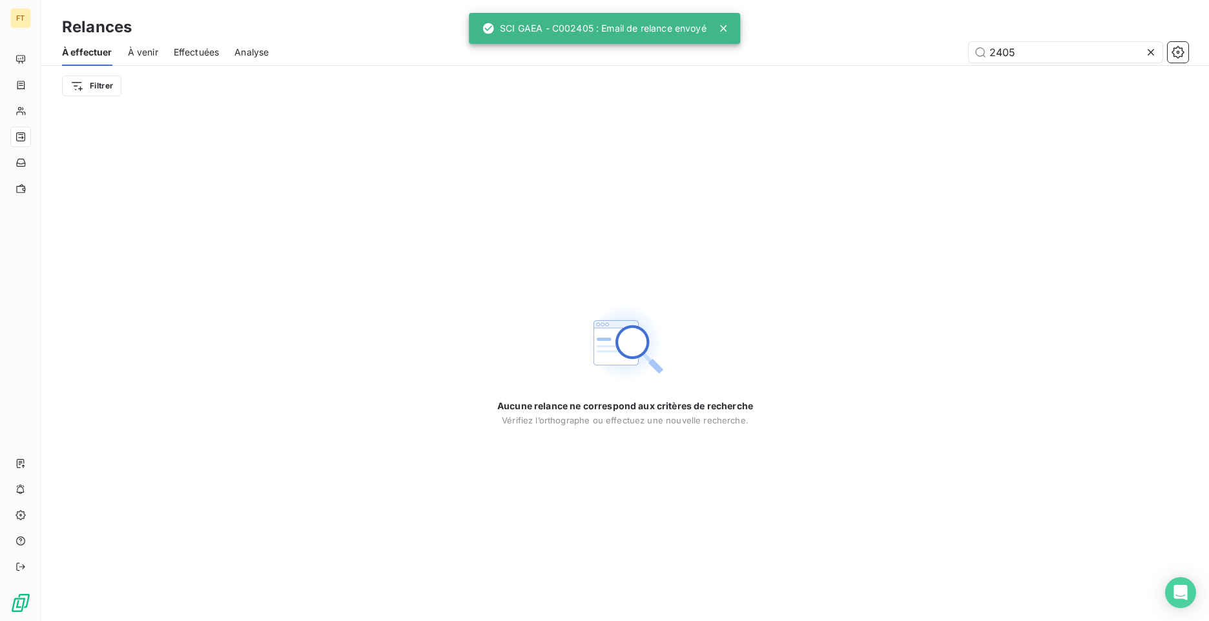
click at [198, 50] on span "Effectuées" at bounding box center [197, 52] width 46 height 13
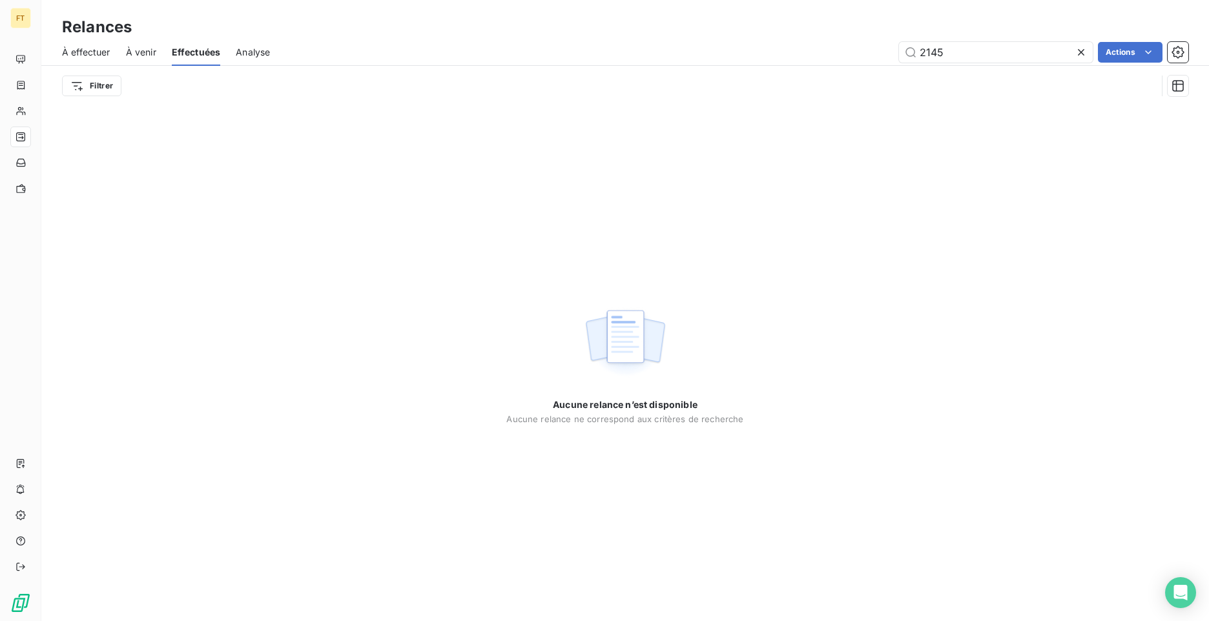
click at [1082, 48] on icon at bounding box center [1081, 52] width 13 height 13
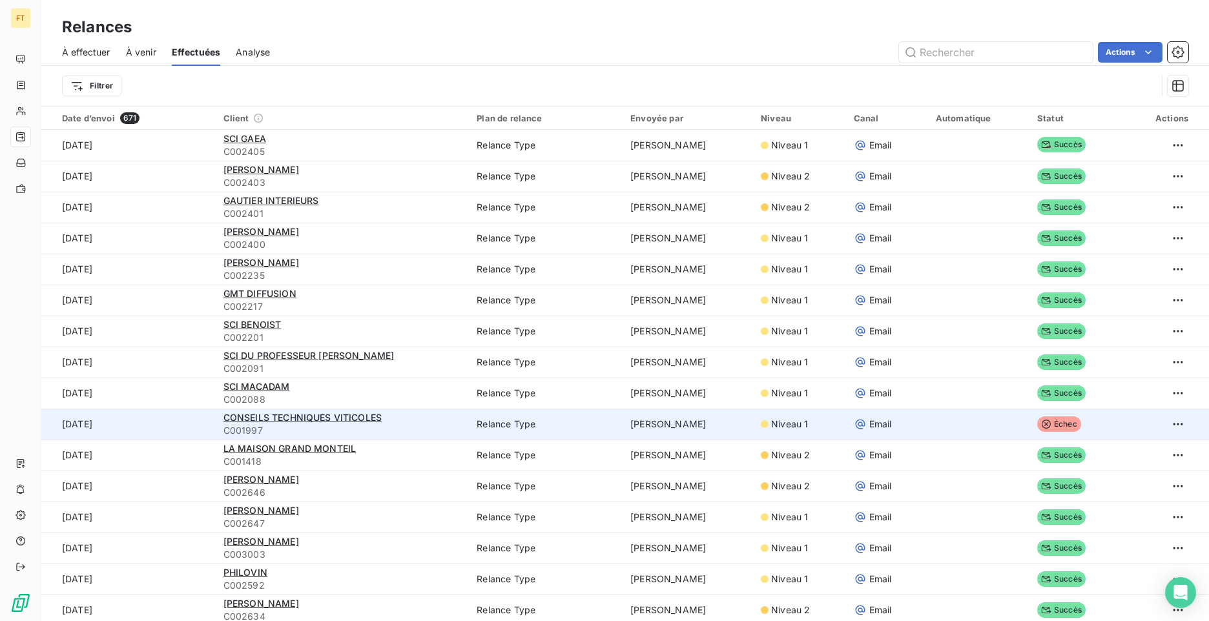
click at [766, 432] on td "Niveau 1" at bounding box center [799, 424] width 93 height 31
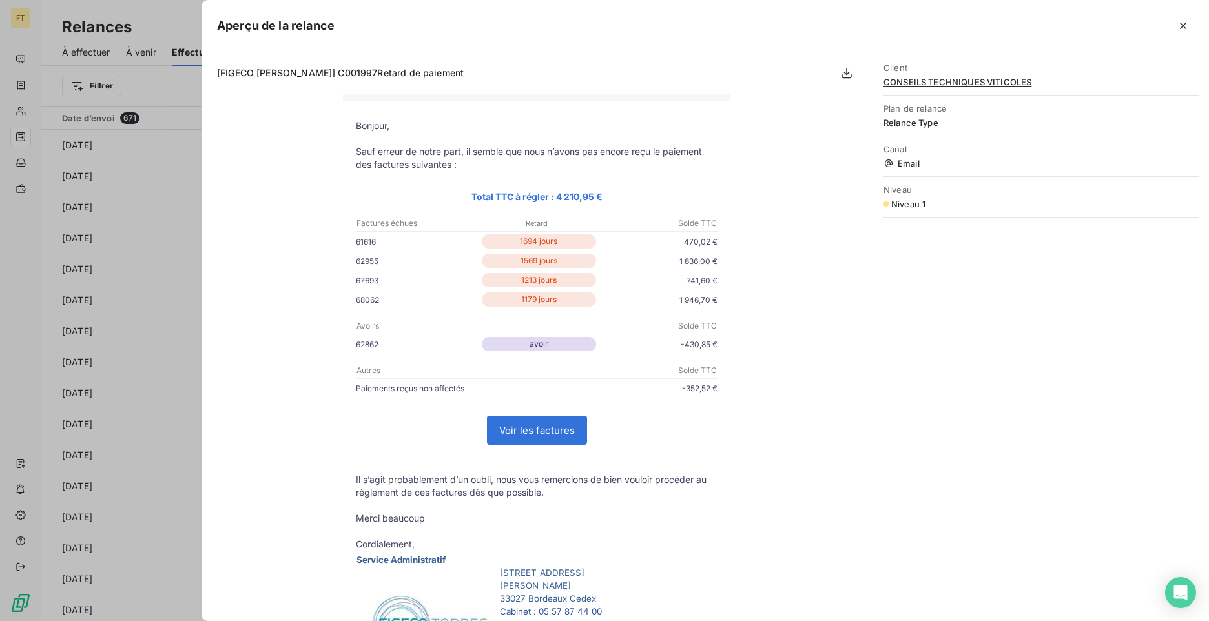
scroll to position [203, 0]
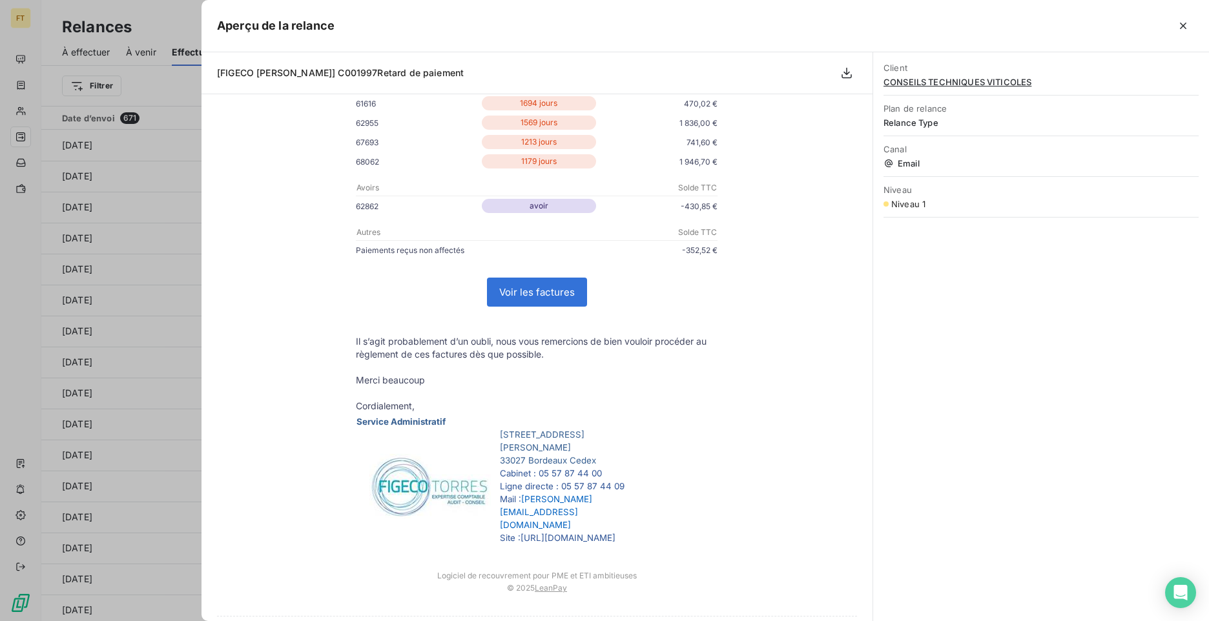
click at [176, 189] on div at bounding box center [604, 310] width 1209 height 621
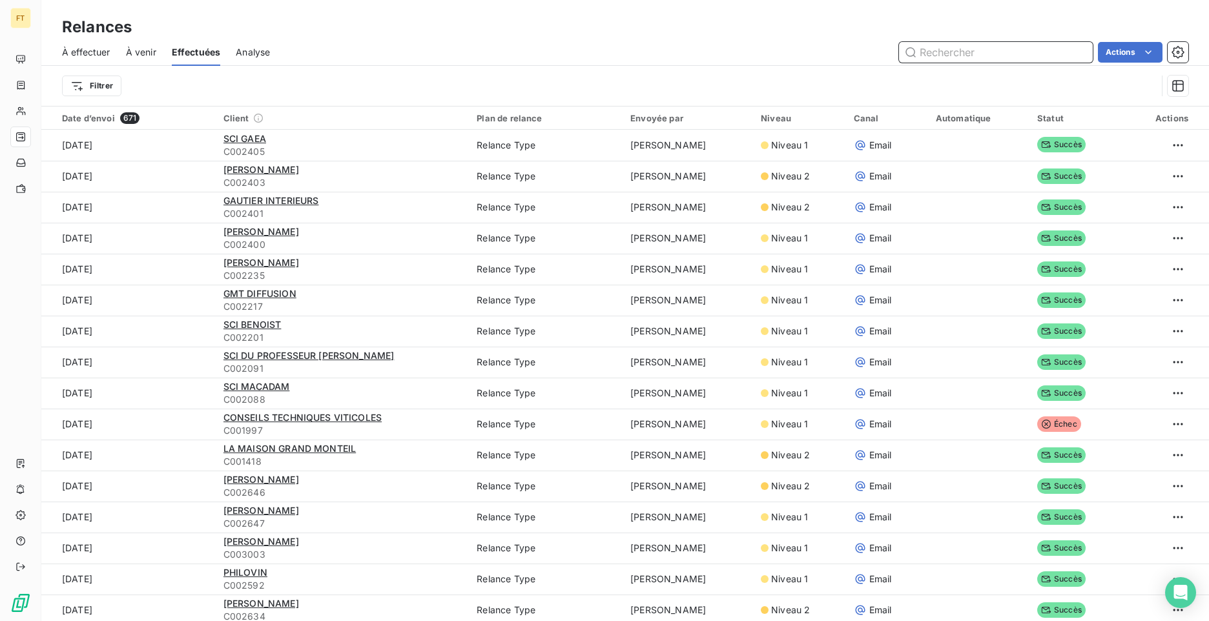
click at [983, 59] on input "text" at bounding box center [996, 52] width 194 height 21
type input "2411"
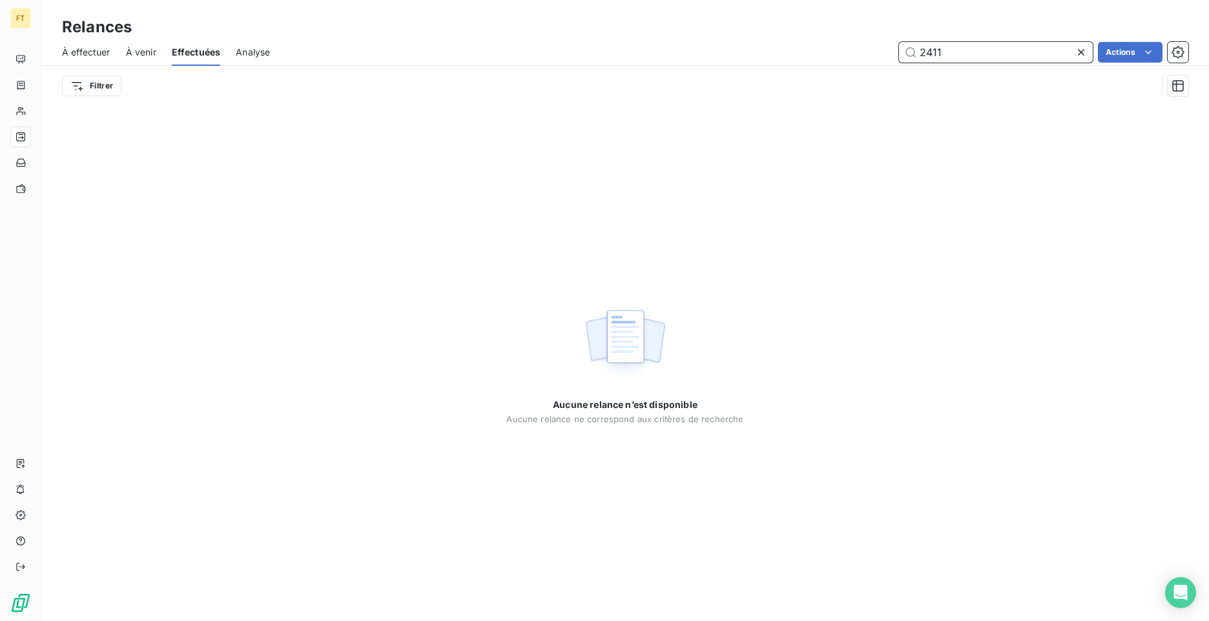
click at [98, 48] on span "À effectuer" at bounding box center [86, 52] width 48 height 13
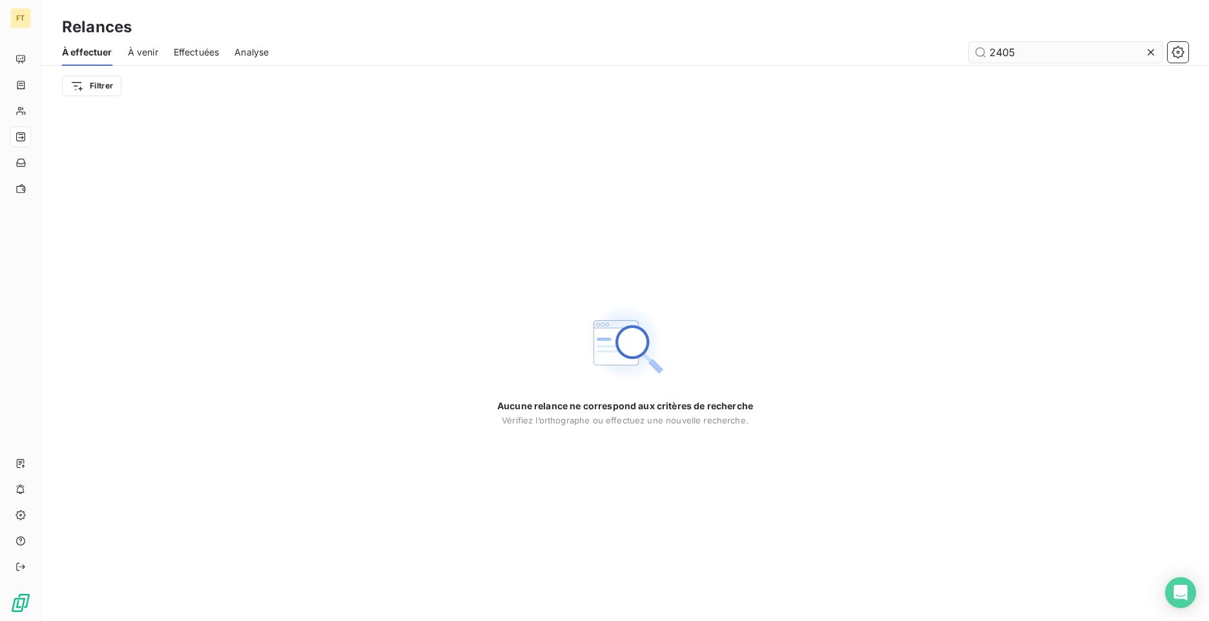
drag, startPoint x: 1012, startPoint y: 50, endPoint x: 990, endPoint y: 50, distance: 22.0
click at [990, 50] on input "2405" at bounding box center [1066, 52] width 194 height 21
type input "5"
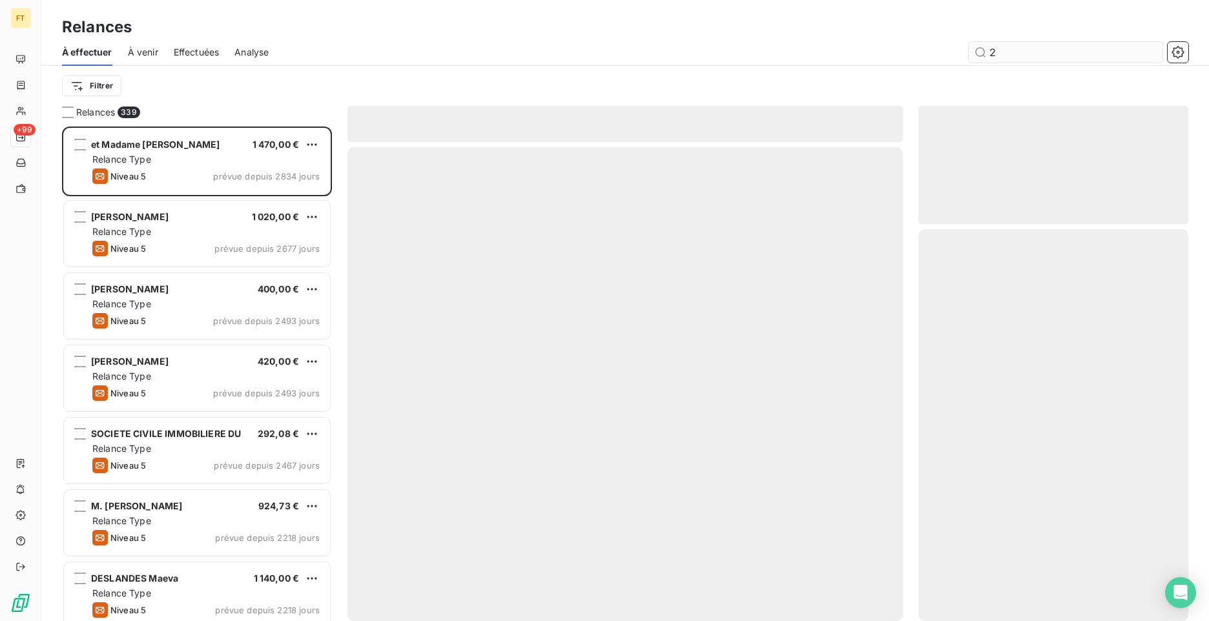
scroll to position [485, 260]
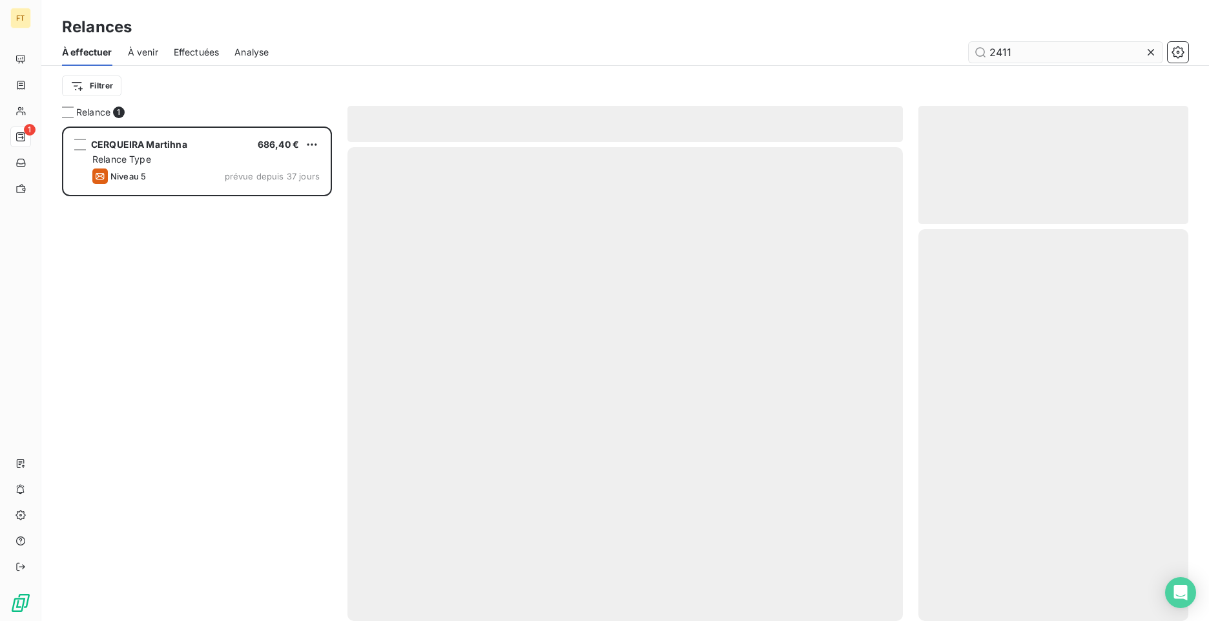
scroll to position [485, 260]
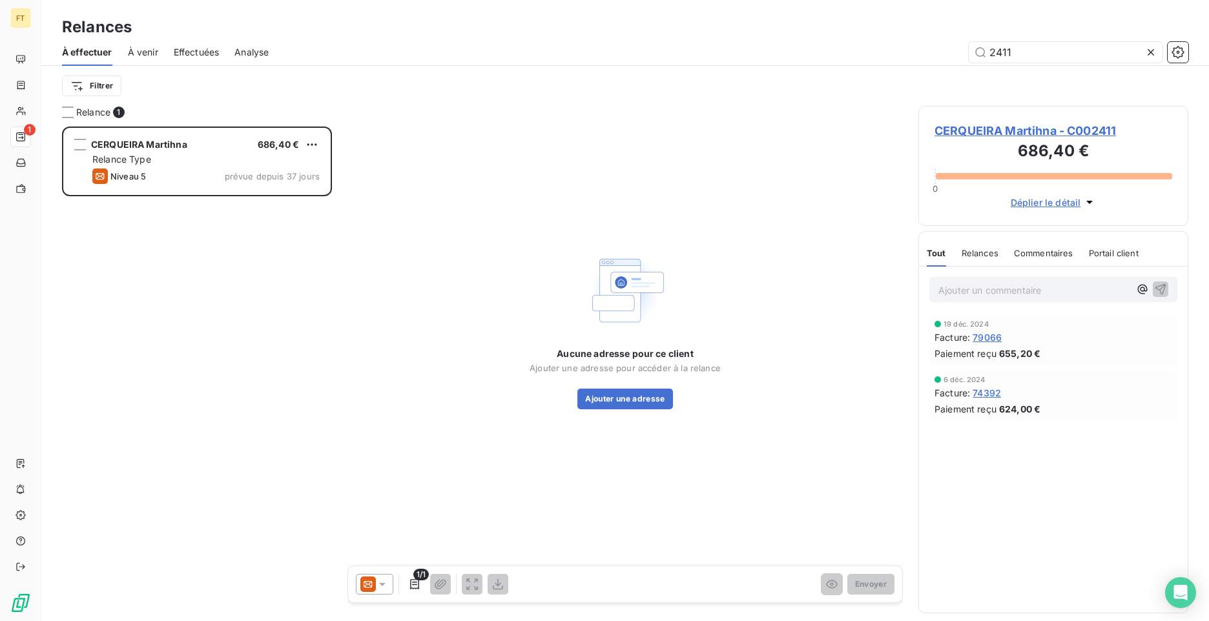
click at [384, 585] on icon at bounding box center [382, 584] width 6 height 3
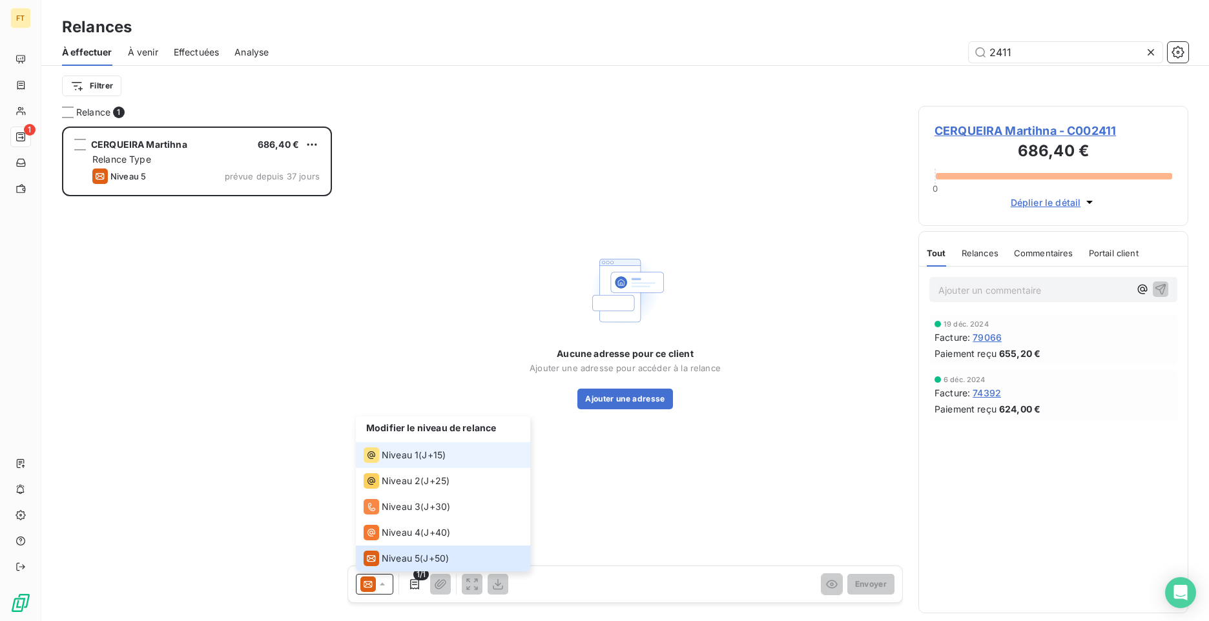
click at [408, 458] on span "Niveau 1" at bounding box center [400, 455] width 37 height 13
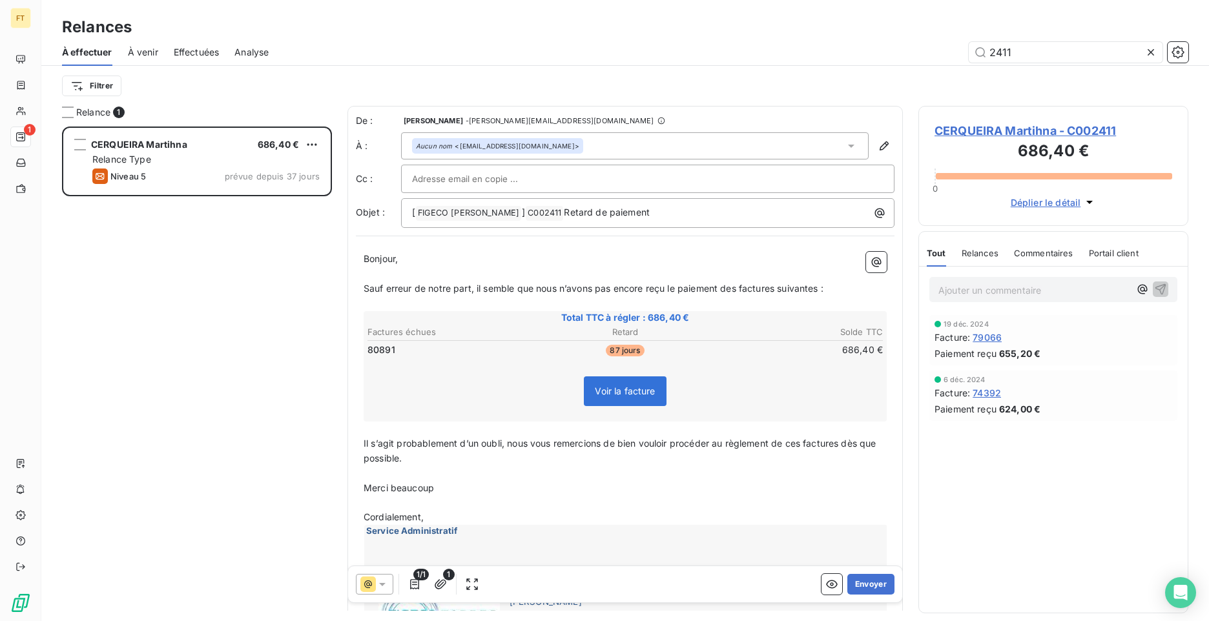
click at [376, 575] on div at bounding box center [374, 584] width 37 height 21
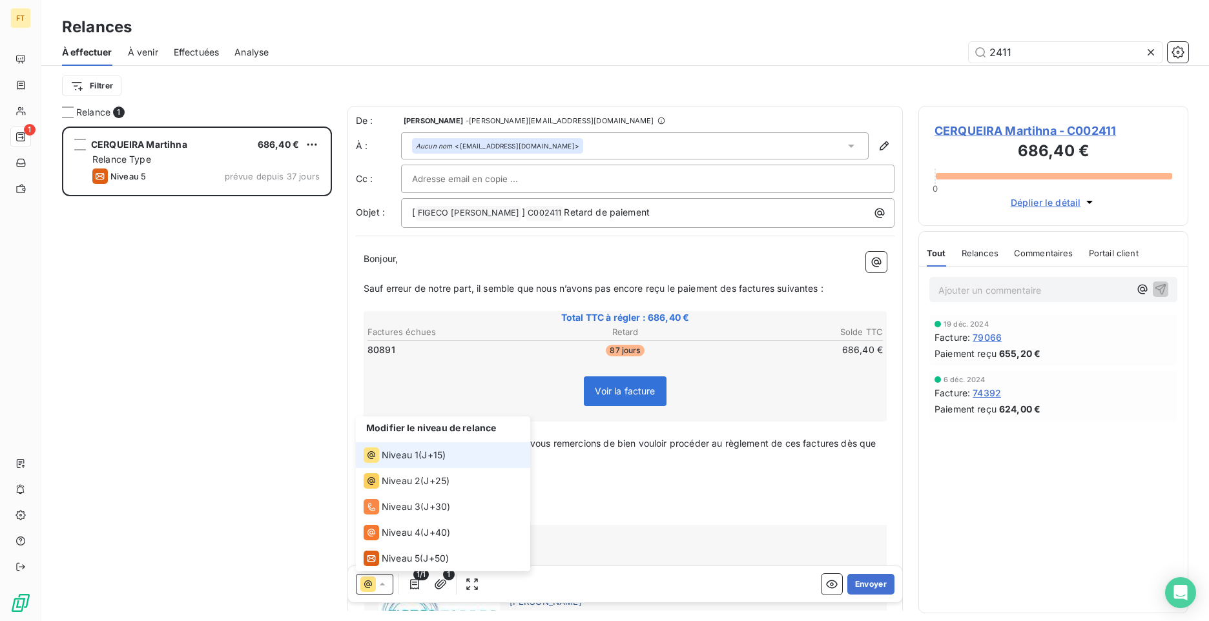
click at [410, 457] on span "Niveau 1" at bounding box center [400, 455] width 37 height 13
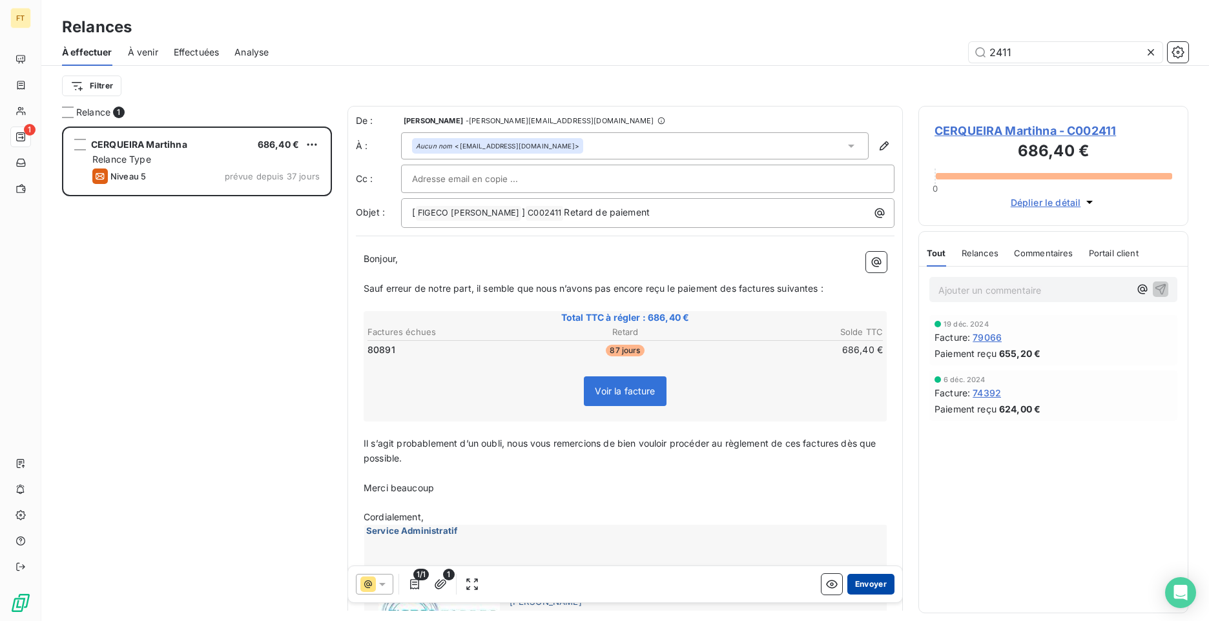
click at [871, 588] on button "Envoyer" at bounding box center [871, 584] width 47 height 21
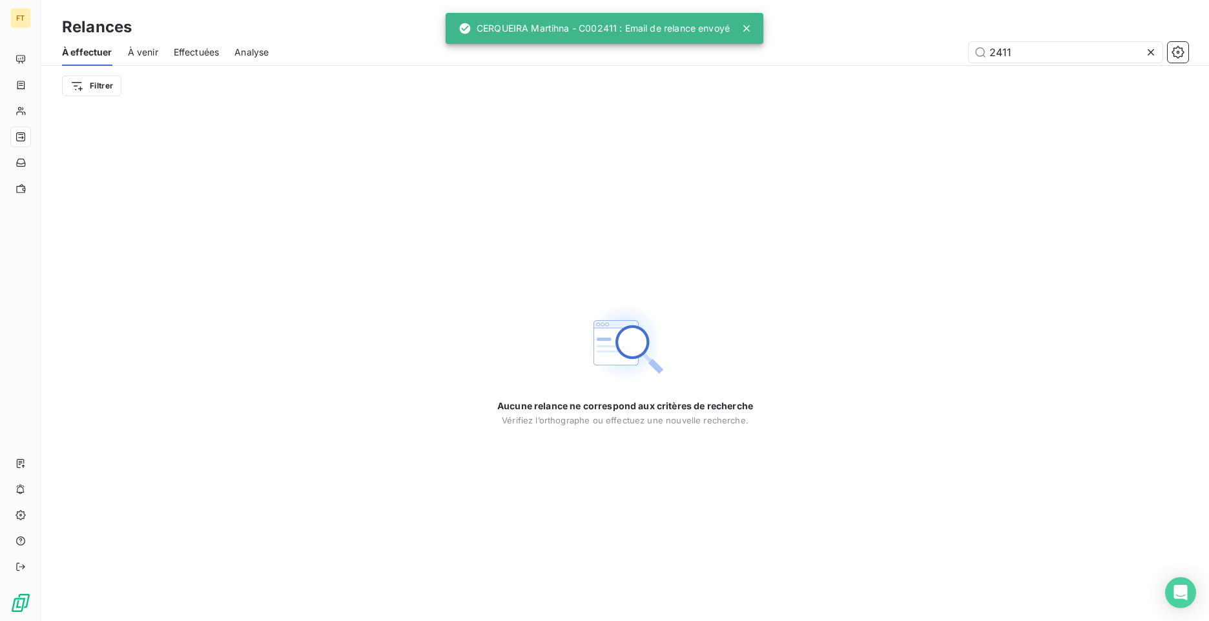
click at [1098, 119] on div "Aucune relance ne correspond aux critères de recherche [PERSON_NAME] l’orthogra…" at bounding box center [625, 364] width 1168 height 516
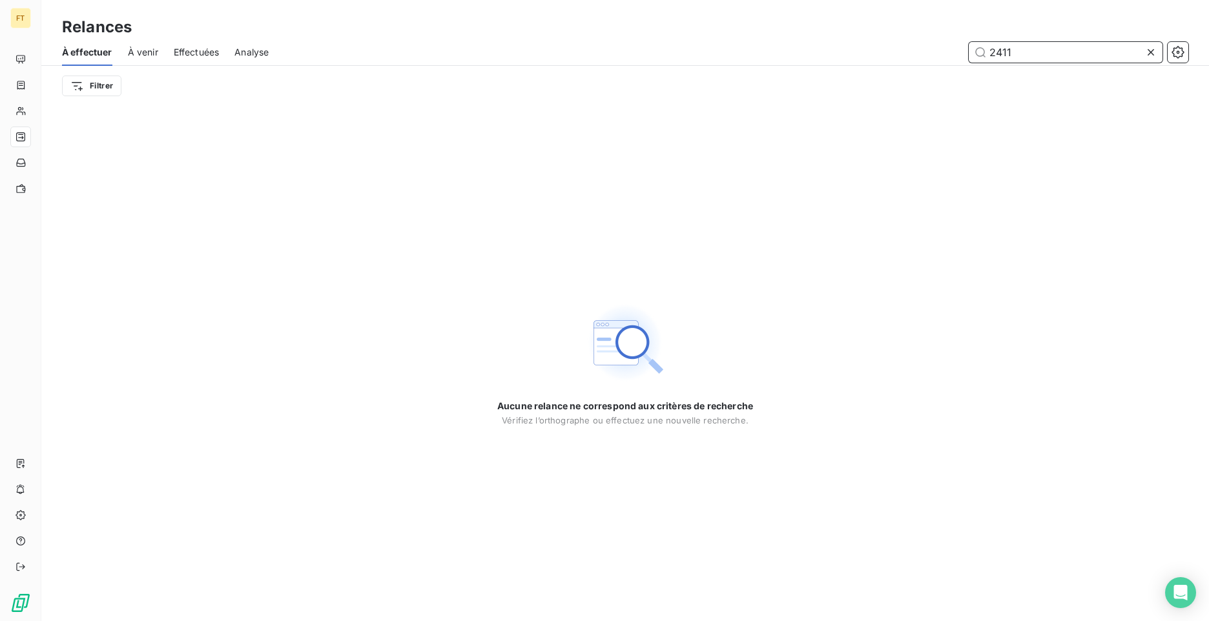
drag, startPoint x: 1012, startPoint y: 50, endPoint x: 934, endPoint y: 52, distance: 77.5
click at [939, 52] on div "2411" at bounding box center [736, 52] width 904 height 21
type input "2414"
click at [216, 48] on span "Effectuées" at bounding box center [197, 52] width 46 height 13
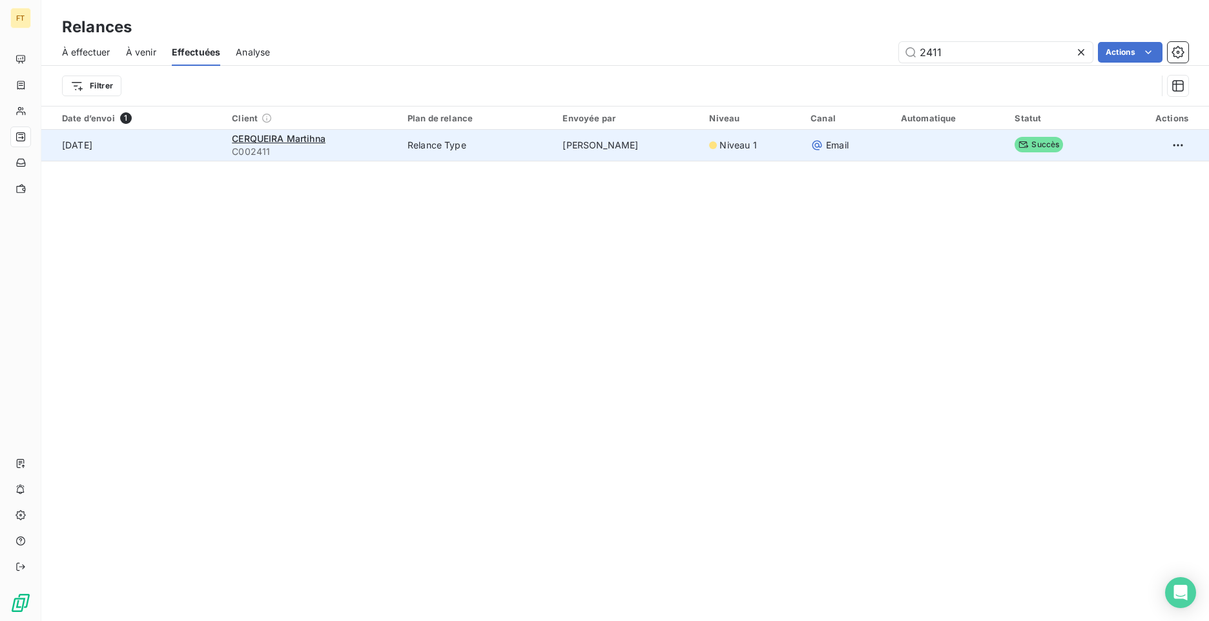
click at [392, 145] on span "C002411" at bounding box center [312, 151] width 160 height 13
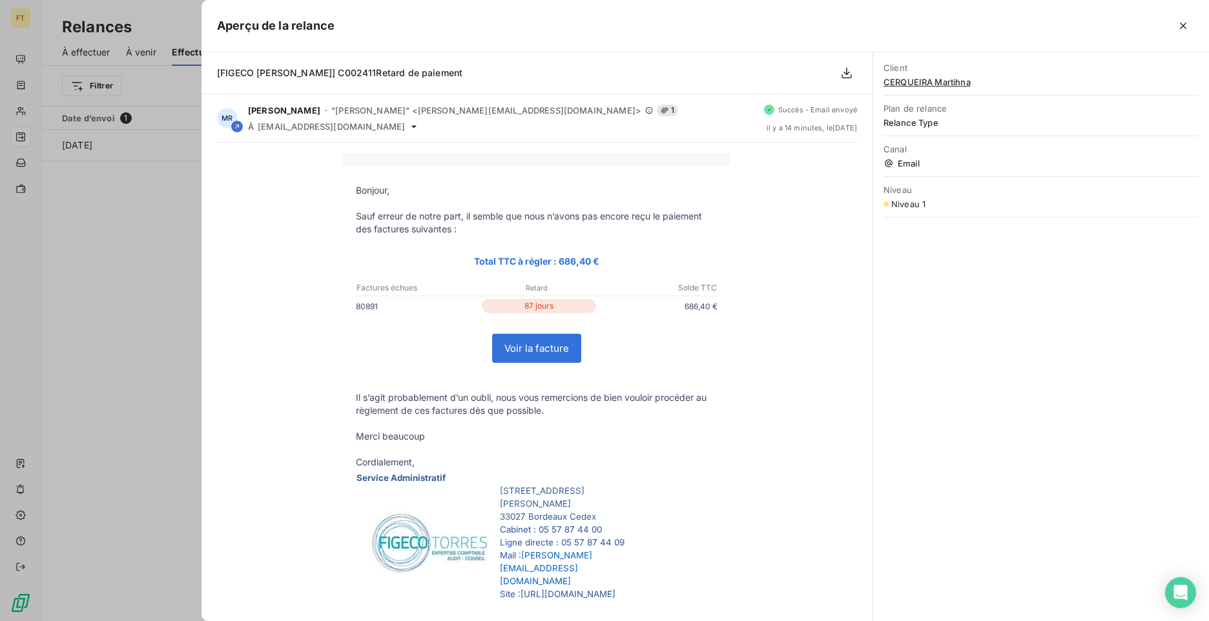
click at [182, 295] on div at bounding box center [604, 310] width 1209 height 621
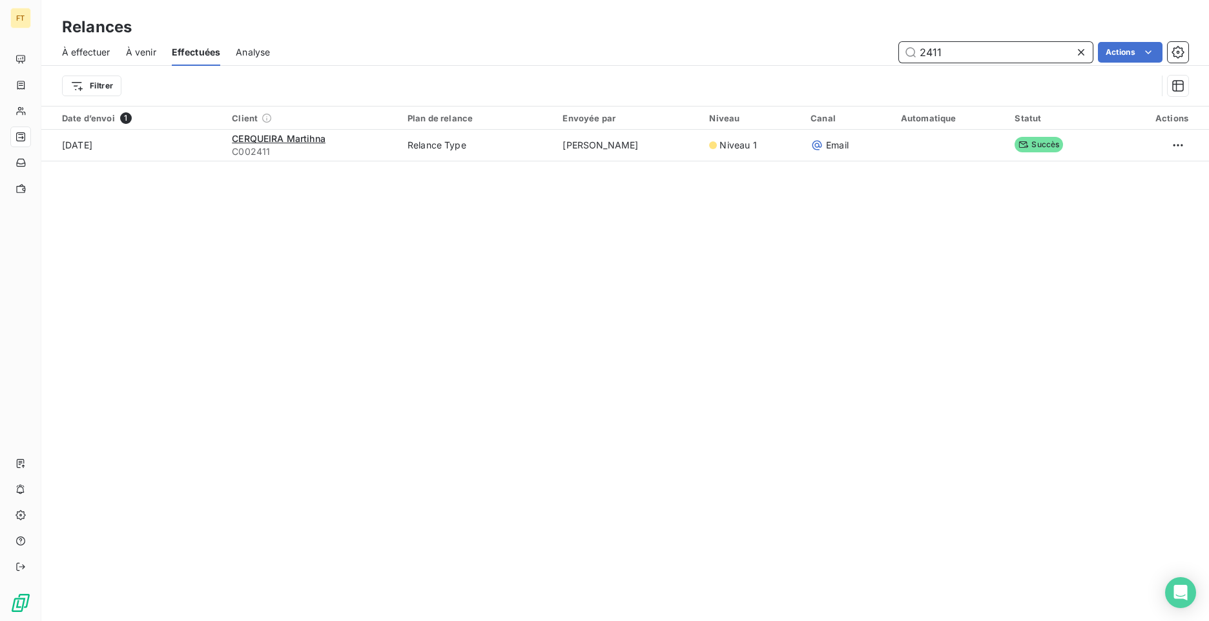
drag, startPoint x: 948, startPoint y: 56, endPoint x: 877, endPoint y: 48, distance: 70.8
click at [880, 49] on div "2411 Actions" at bounding box center [737, 52] width 903 height 21
type input "2414"
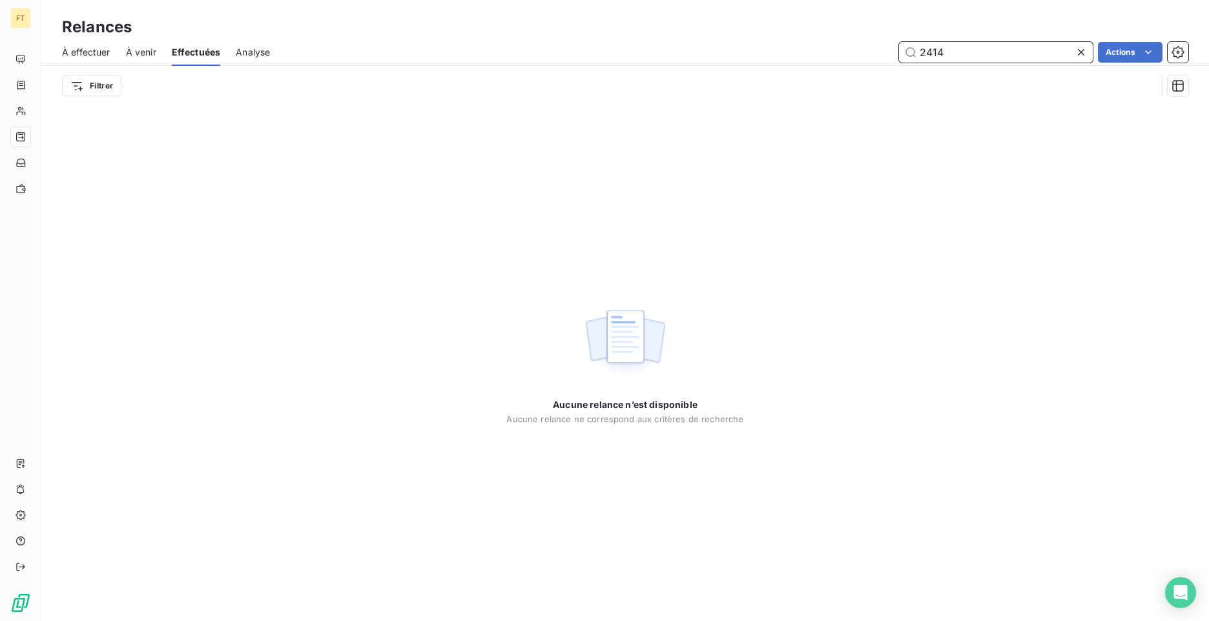
click at [99, 54] on span "À effectuer" at bounding box center [86, 52] width 48 height 13
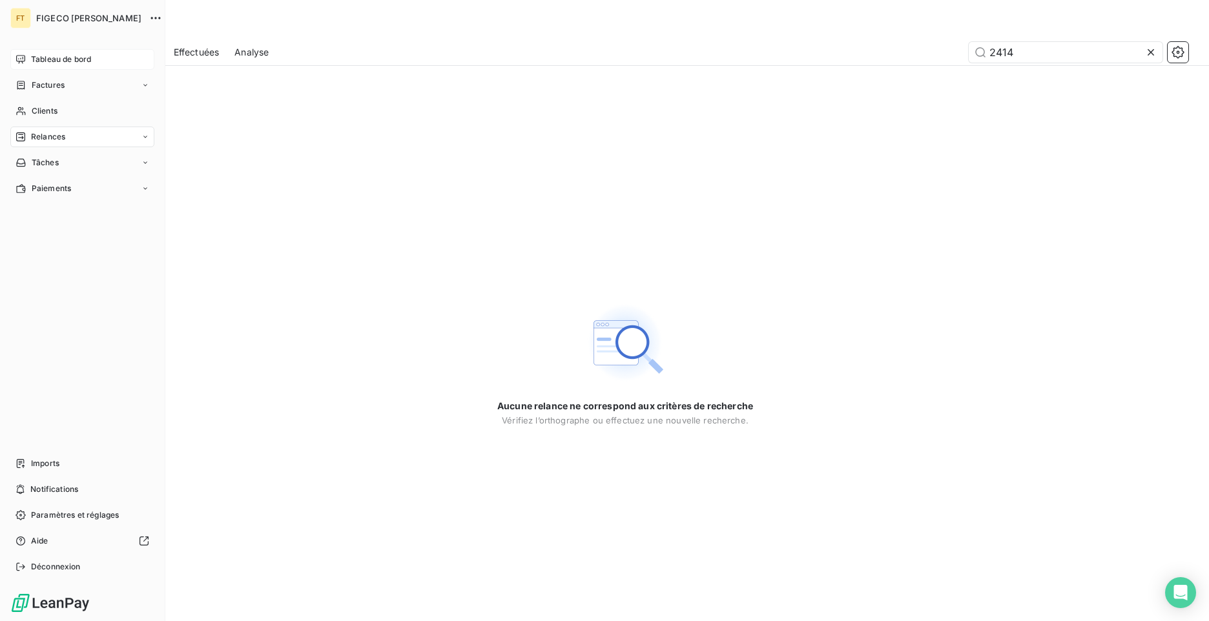
click at [22, 60] on icon at bounding box center [21, 59] width 10 height 10
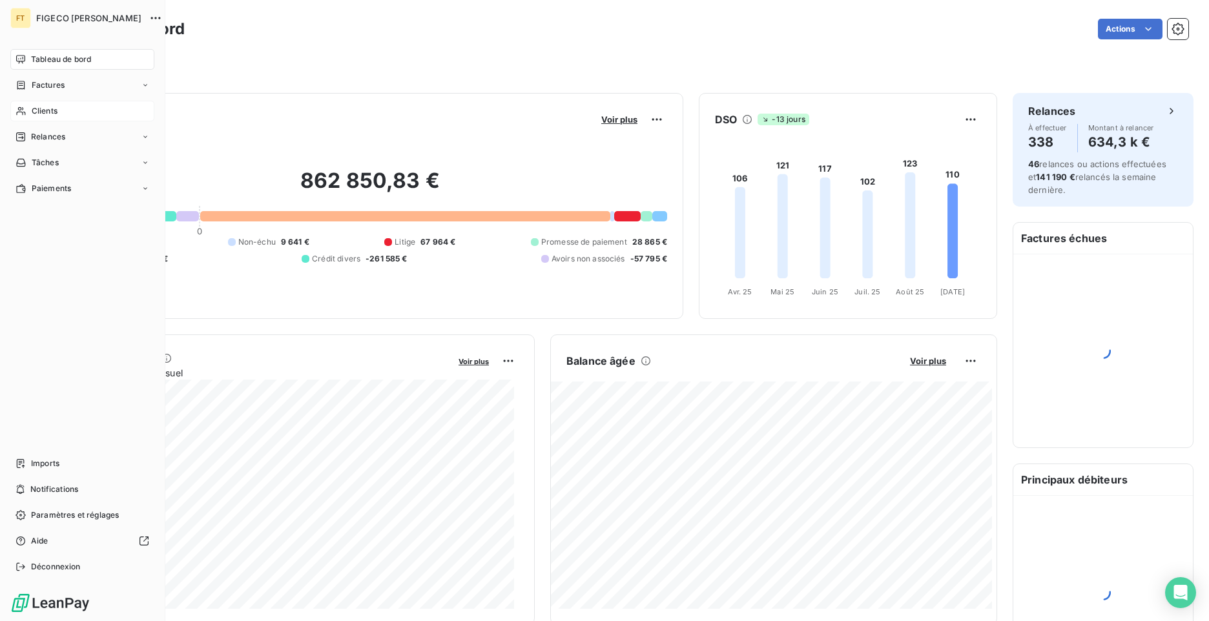
click at [57, 114] on span "Clients" at bounding box center [45, 111] width 26 height 12
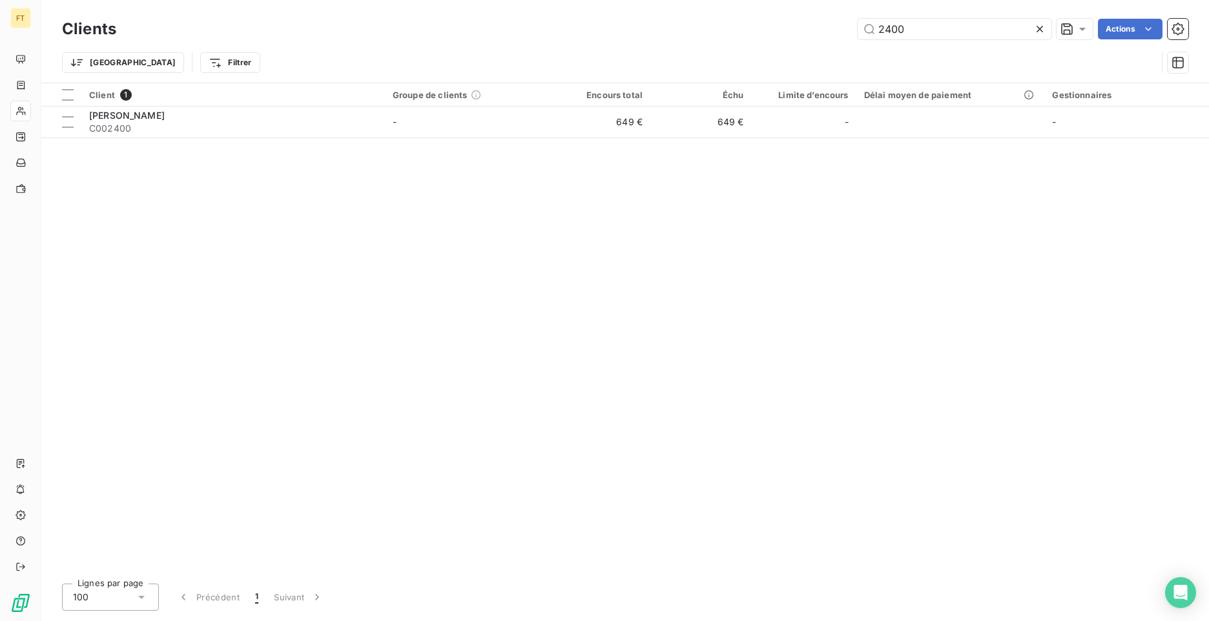
click at [875, 13] on div "Clients 2400 Actions Trier Filtrer" at bounding box center [625, 41] width 1168 height 83
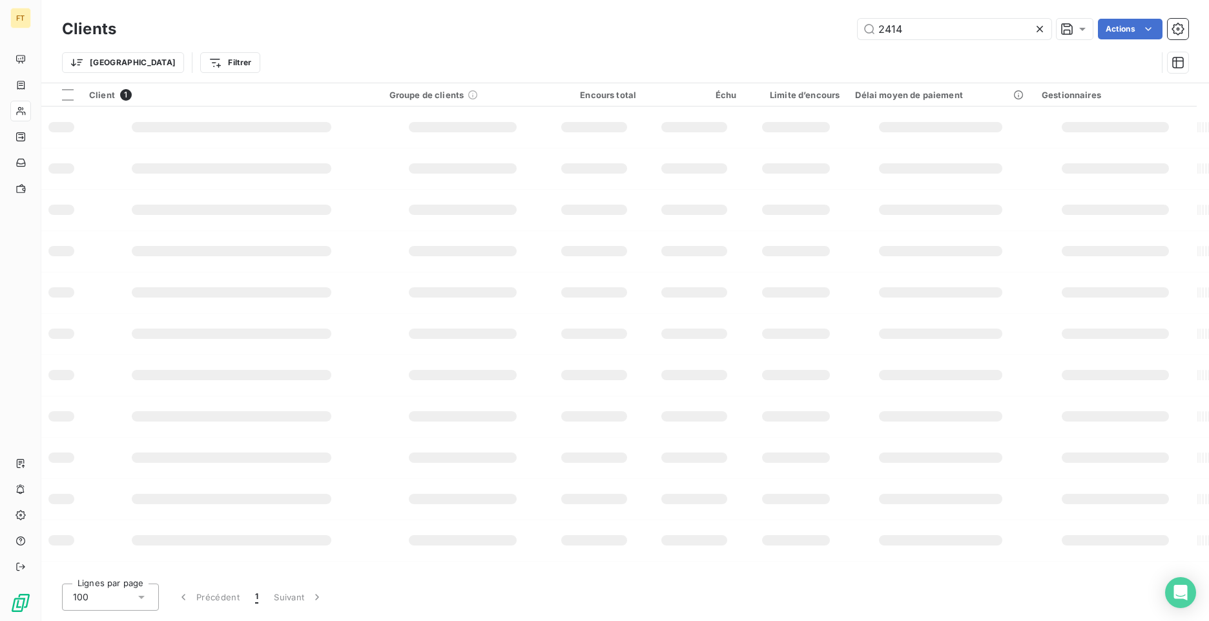
type input "2414"
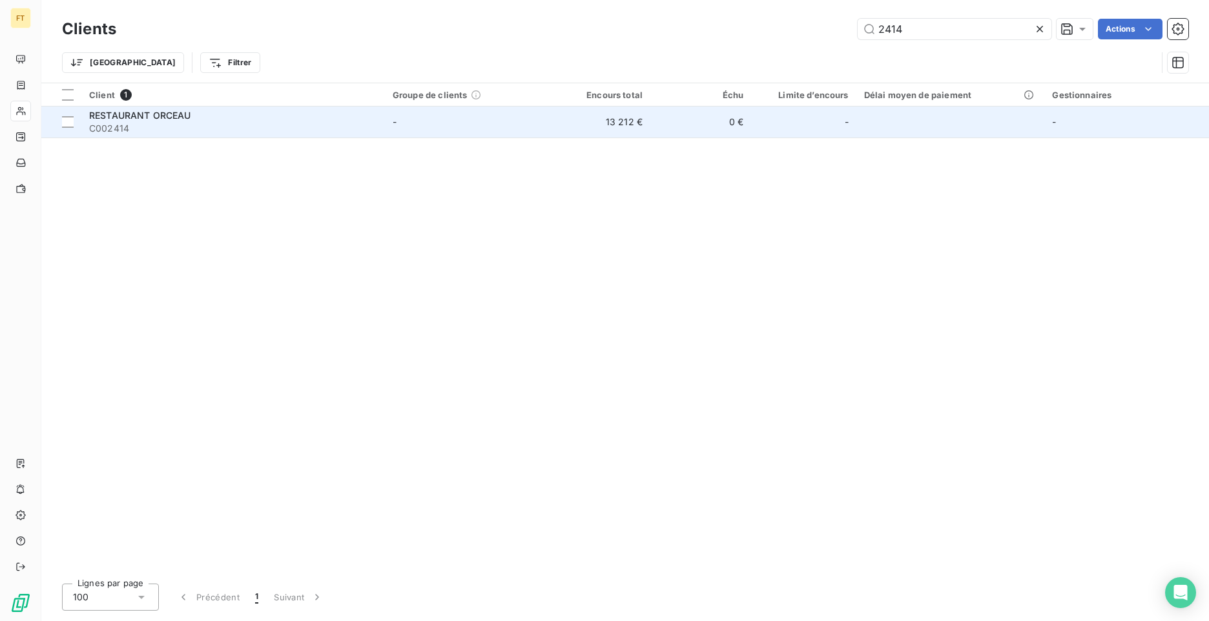
click at [423, 119] on td "-" at bounding box center [467, 122] width 165 height 31
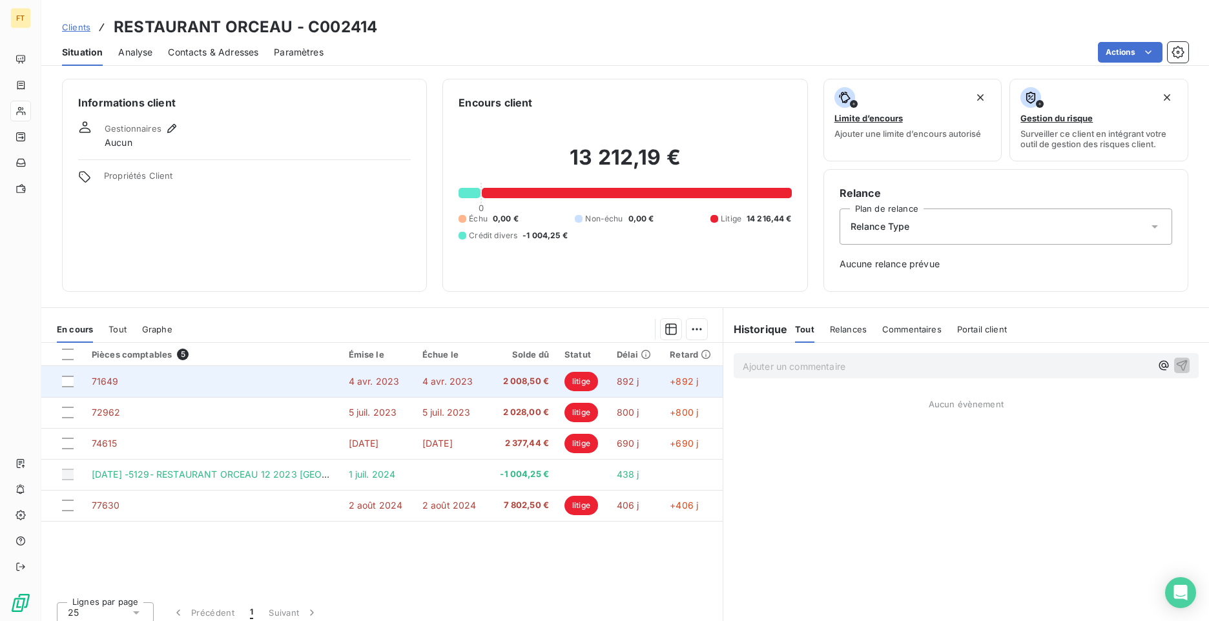
click at [446, 390] on td "4 avr. 2023" at bounding box center [452, 381] width 74 height 31
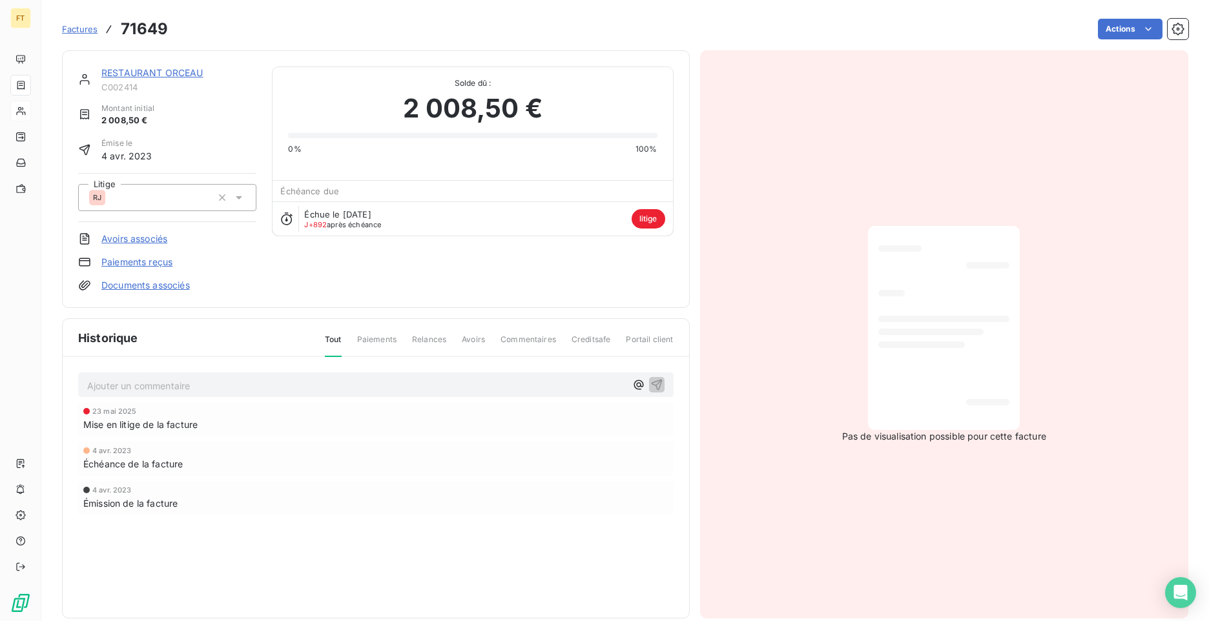
click at [161, 205] on div "RJ" at bounding box center [150, 197] width 123 height 21
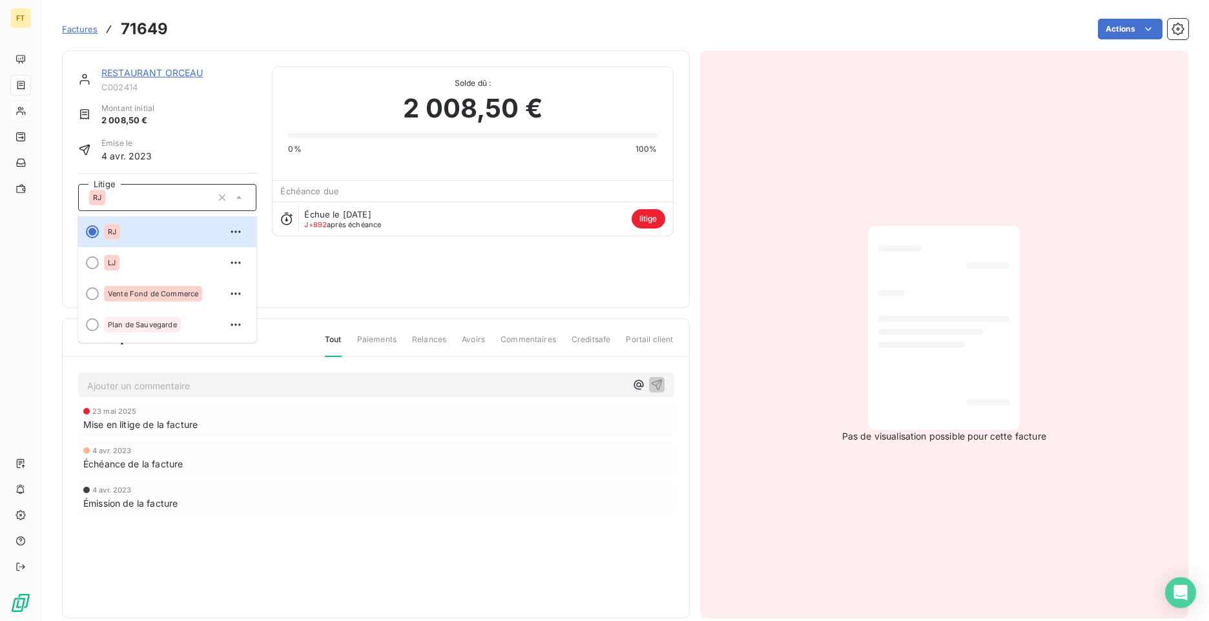
click at [161, 205] on div "RJ" at bounding box center [150, 197] width 123 height 21
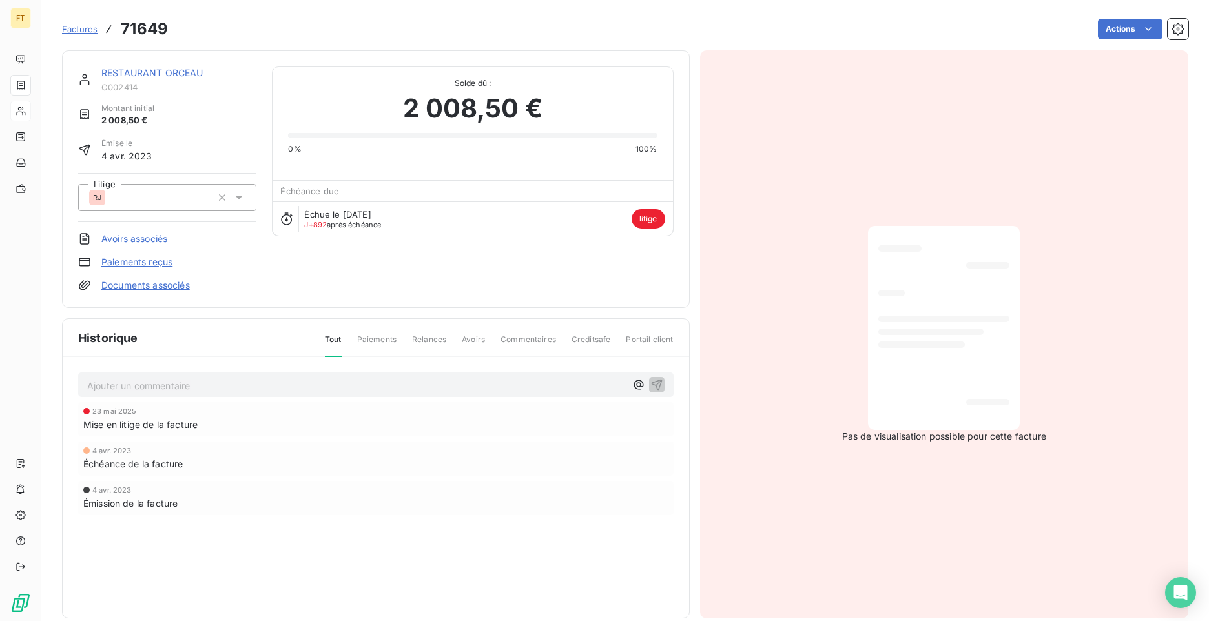
click at [85, 28] on span "Factures" at bounding box center [80, 29] width 36 height 10
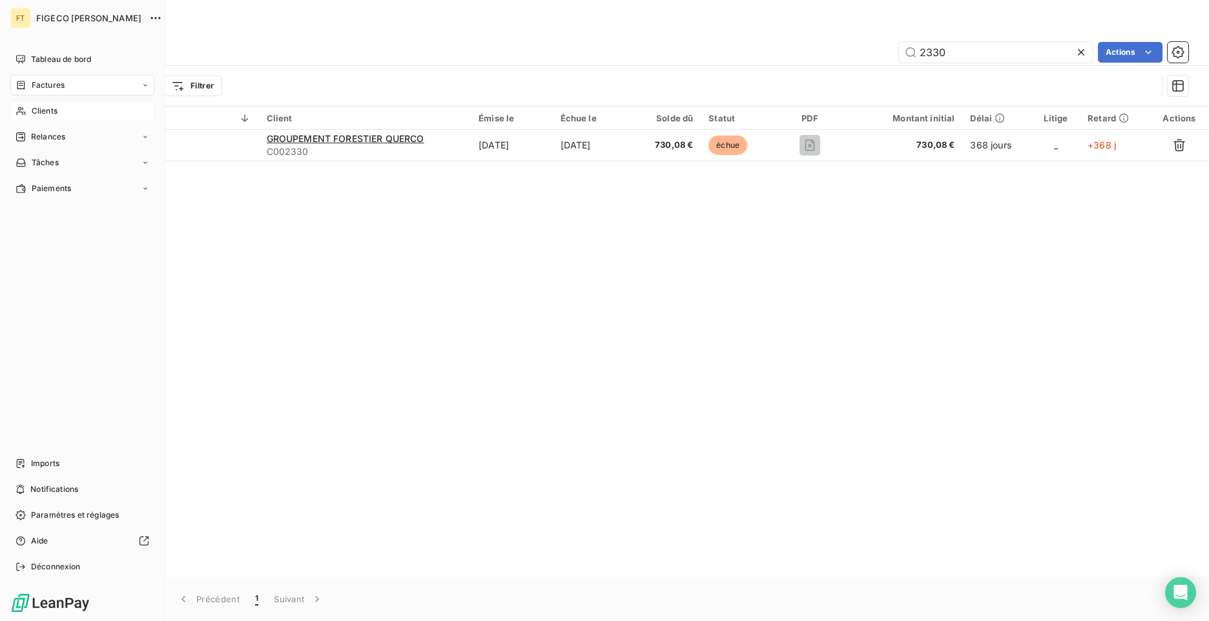
click at [32, 116] on span "Clients" at bounding box center [45, 111] width 26 height 12
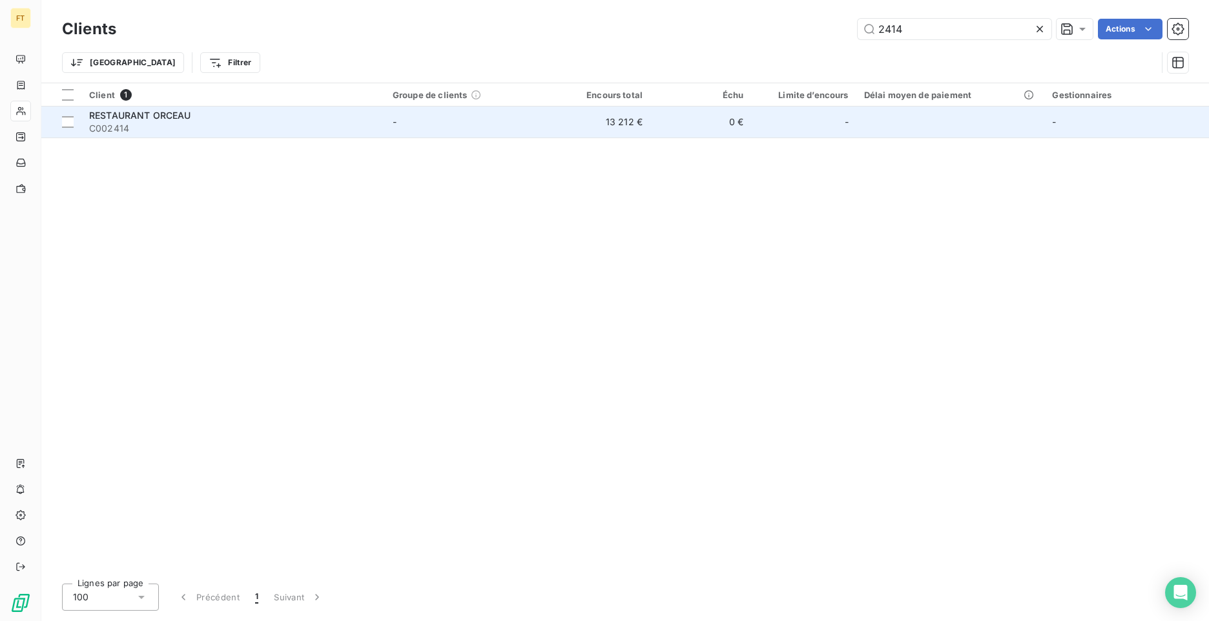
click at [152, 132] on span "C002414" at bounding box center [233, 128] width 288 height 13
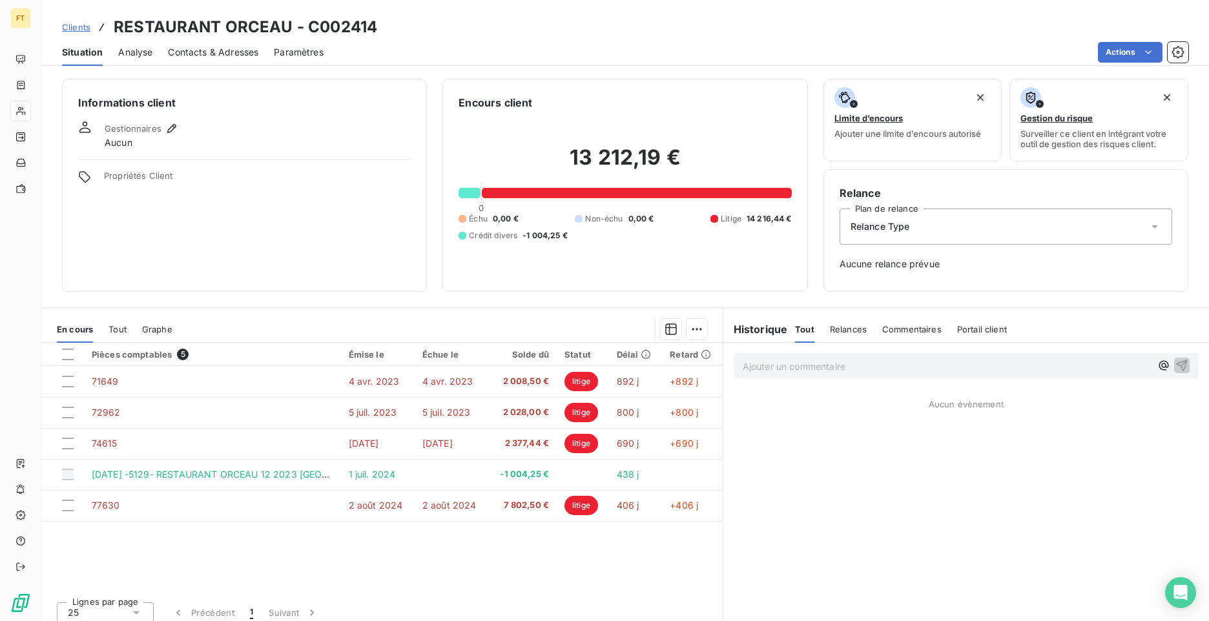
click at [74, 28] on span "Clients" at bounding box center [76, 27] width 28 height 10
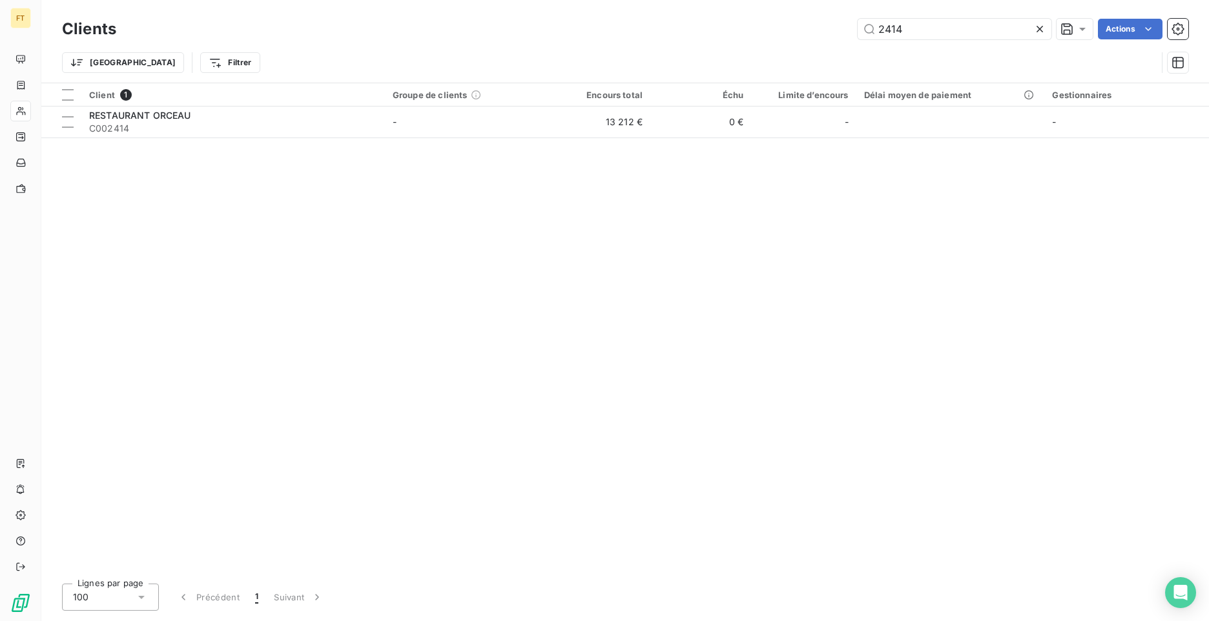
drag, startPoint x: 907, startPoint y: 25, endPoint x: 809, endPoint y: 8, distance: 99.6
click at [823, 12] on div "Clients 2414 Actions Trier Filtrer" at bounding box center [625, 41] width 1168 height 83
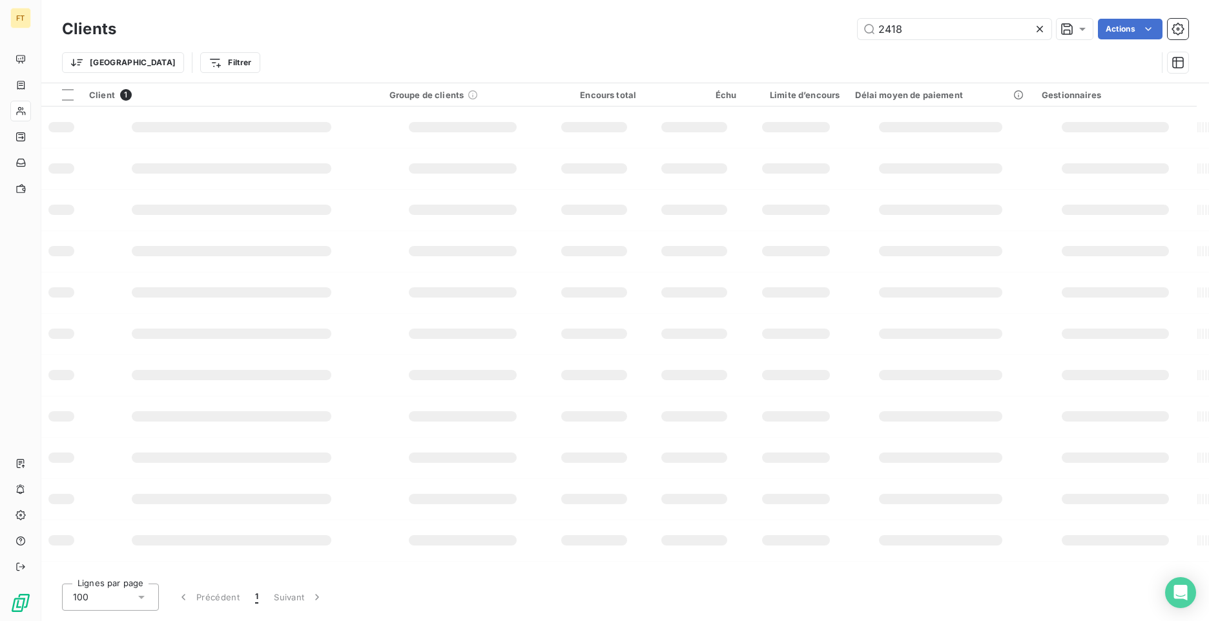
type input "2418"
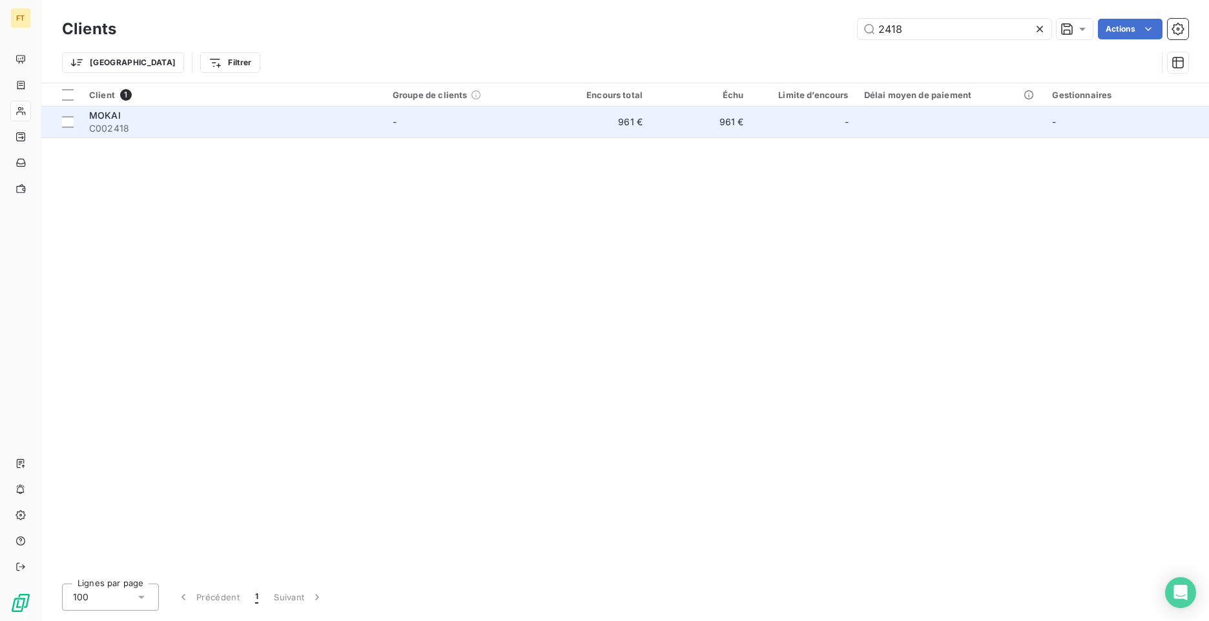
click at [324, 112] on div "MOKAI" at bounding box center [233, 115] width 288 height 13
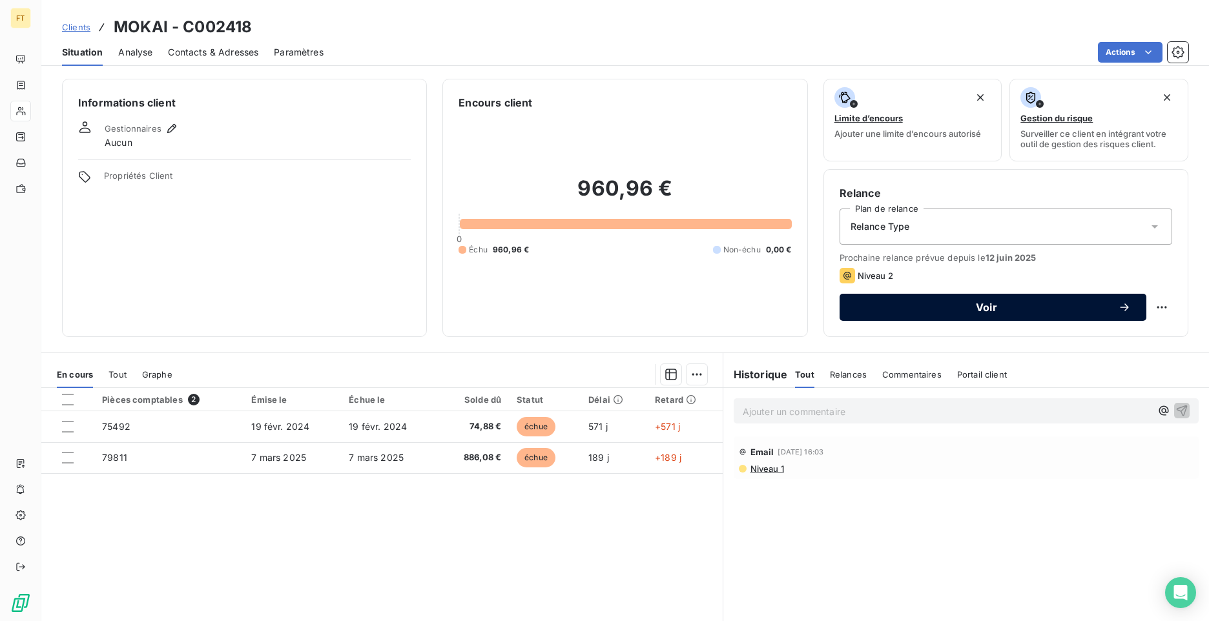
click at [961, 306] on span "Voir" at bounding box center [986, 307] width 263 height 10
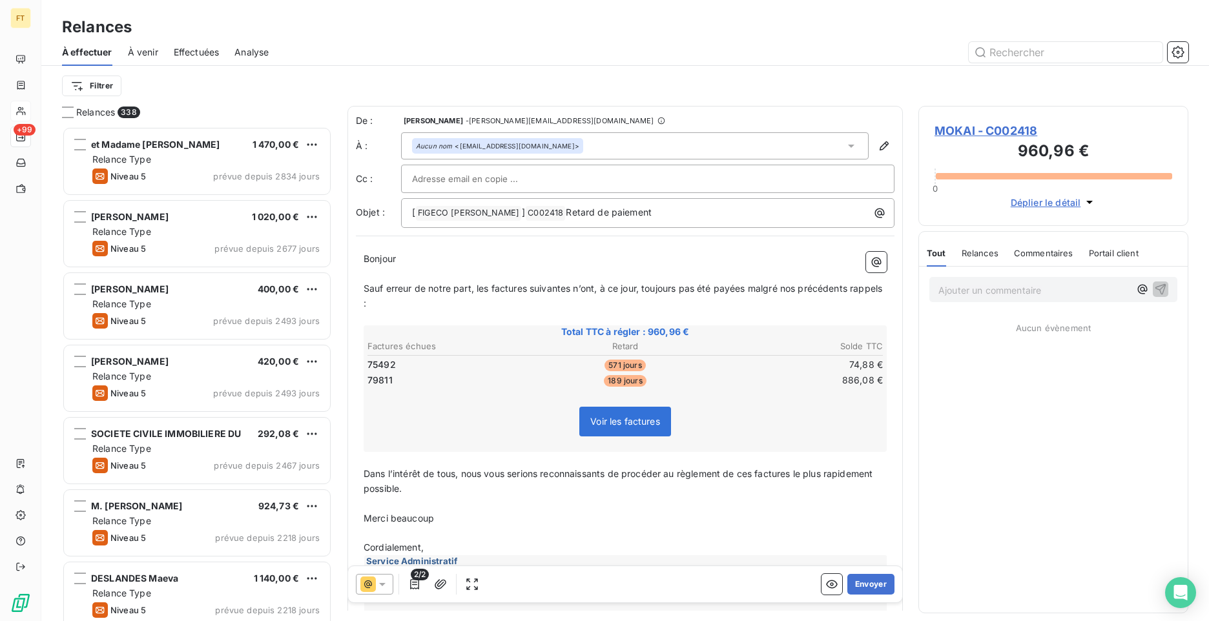
scroll to position [485, 260]
click at [368, 585] on icon at bounding box center [368, 585] width 16 height 16
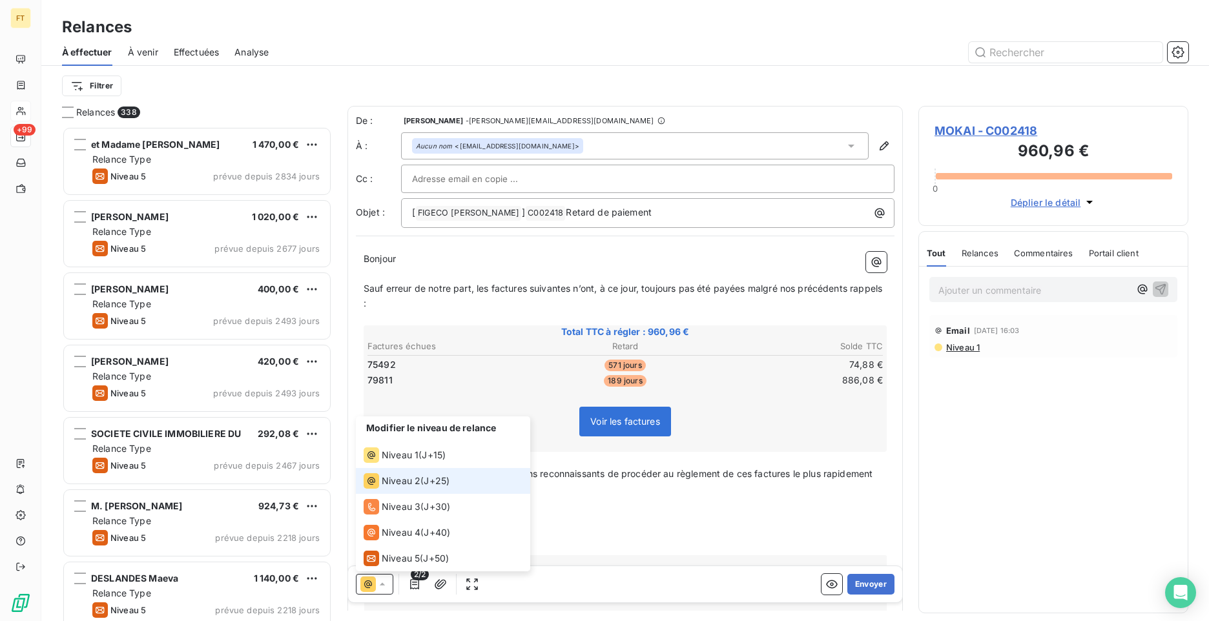
click at [368, 585] on icon at bounding box center [368, 585] width 16 height 16
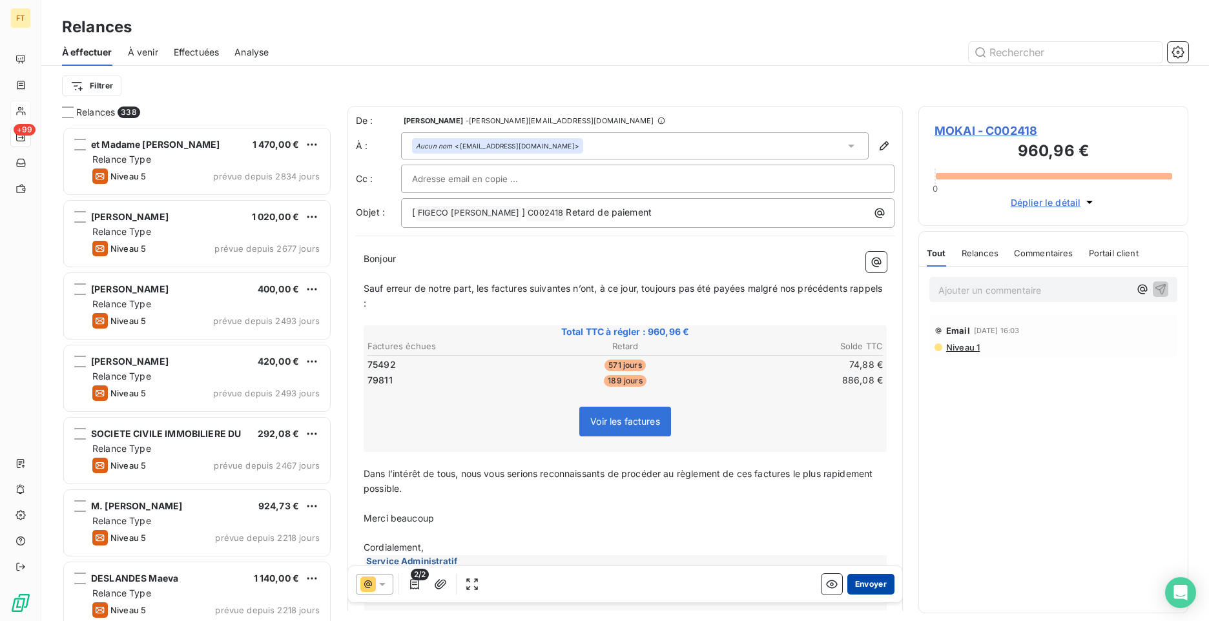
click at [855, 585] on button "Envoyer" at bounding box center [871, 584] width 47 height 21
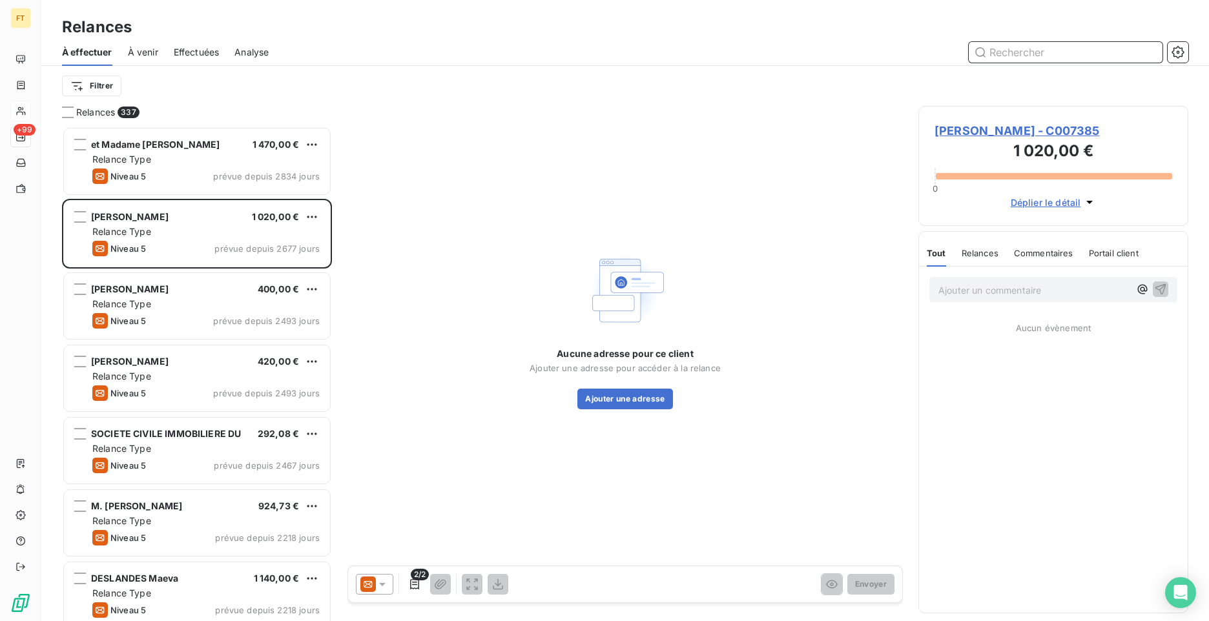
click at [1012, 59] on input "text" at bounding box center [1066, 52] width 194 height 21
click at [1023, 50] on input "text" at bounding box center [1066, 52] width 194 height 21
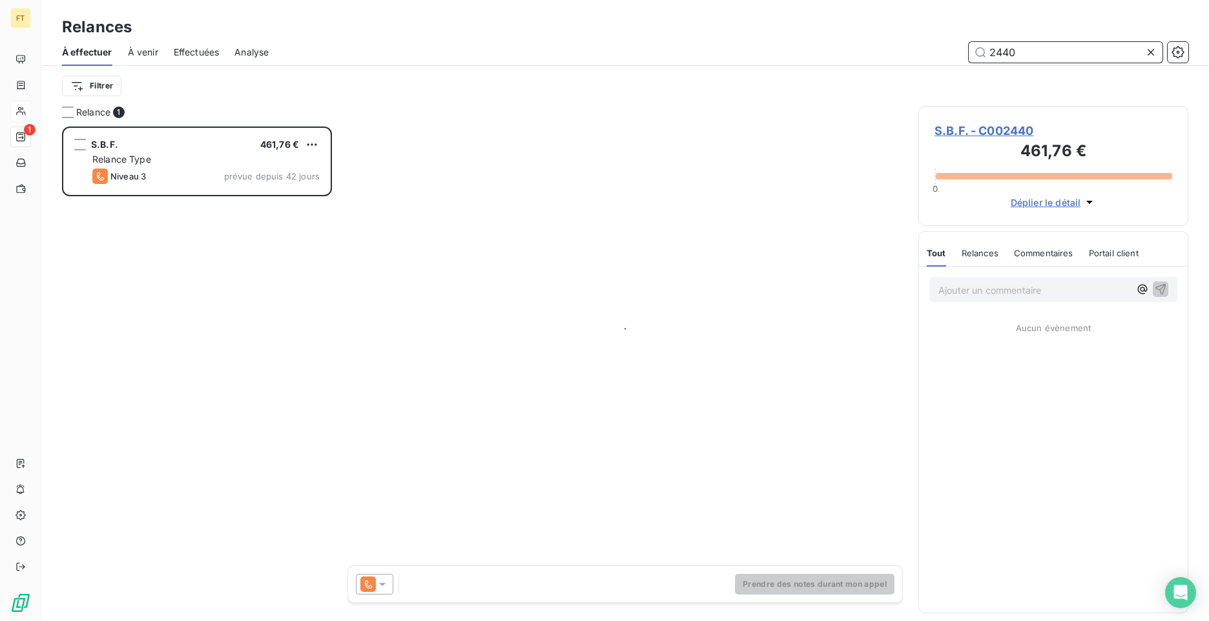
scroll to position [485, 260]
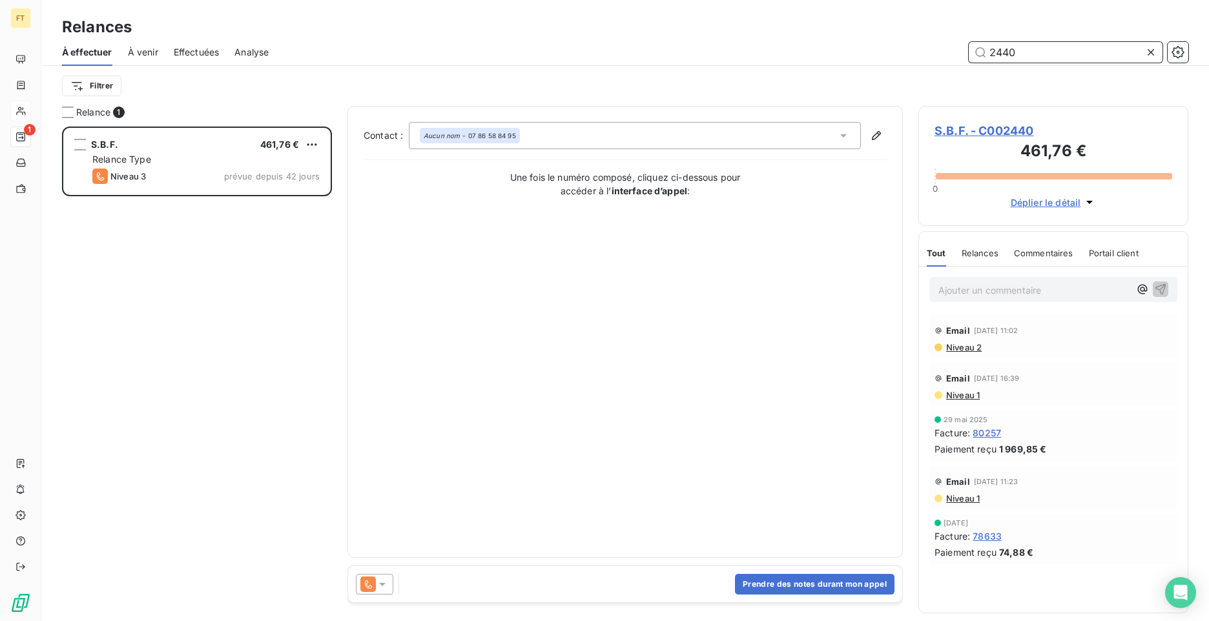
drag, startPoint x: 1029, startPoint y: 59, endPoint x: 906, endPoint y: 47, distance: 124.1
click at [926, 45] on div "2440" at bounding box center [736, 52] width 904 height 21
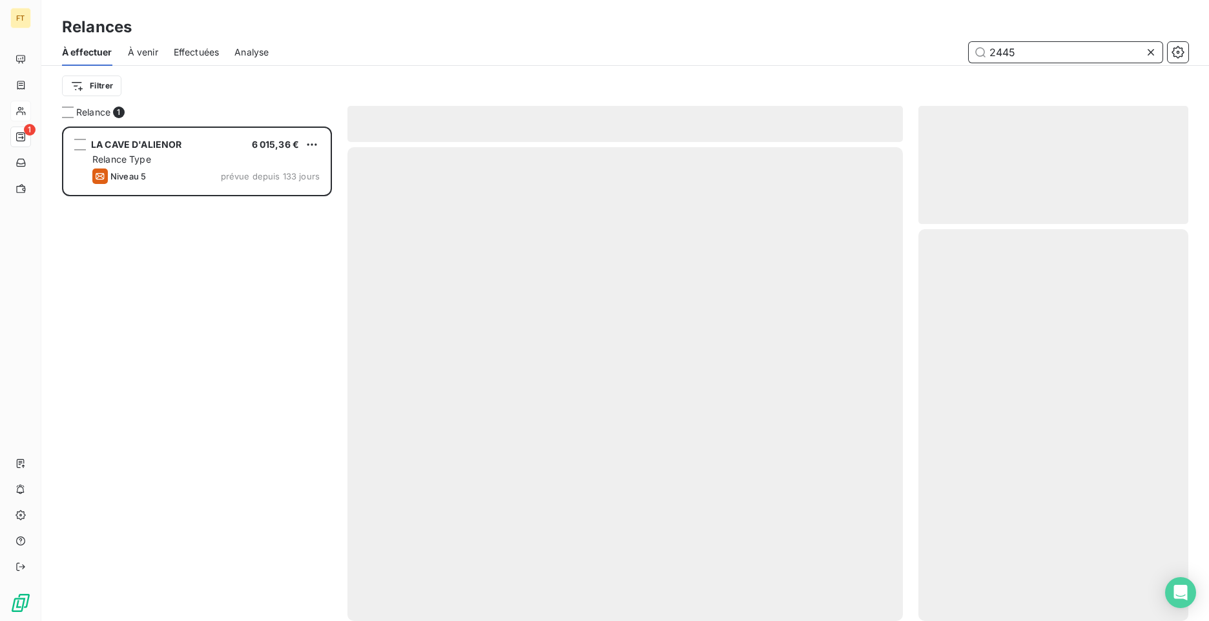
scroll to position [485, 260]
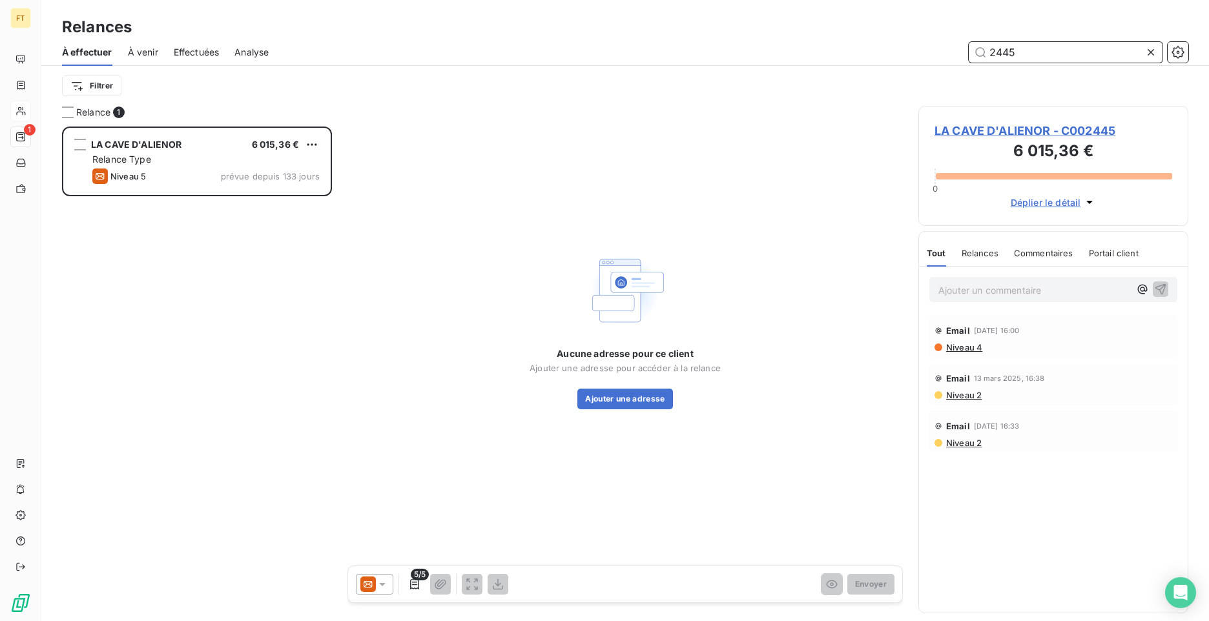
drag, startPoint x: 1037, startPoint y: 56, endPoint x: 873, endPoint y: 28, distance: 165.7
click at [951, 38] on div "Relances À effectuer À venir Effectuées Analyse 2445 Filtrer" at bounding box center [625, 53] width 1168 height 106
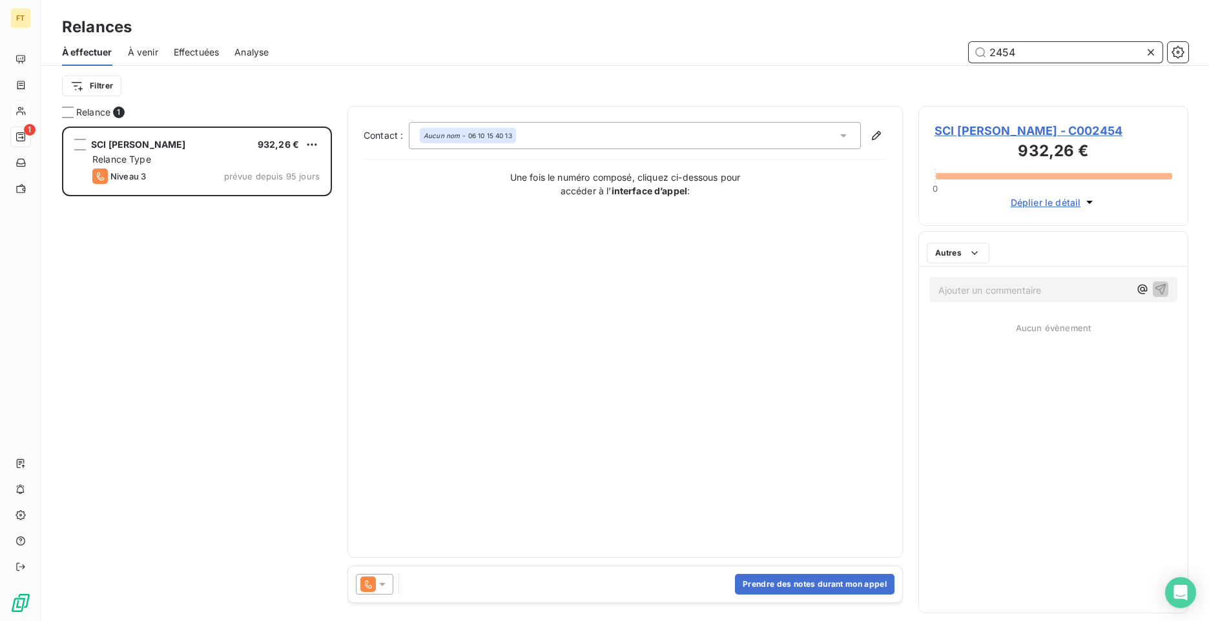
scroll to position [485, 260]
drag, startPoint x: 1027, startPoint y: 54, endPoint x: 1004, endPoint y: 55, distance: 22.6
click at [1004, 55] on input "2454" at bounding box center [1066, 52] width 194 height 21
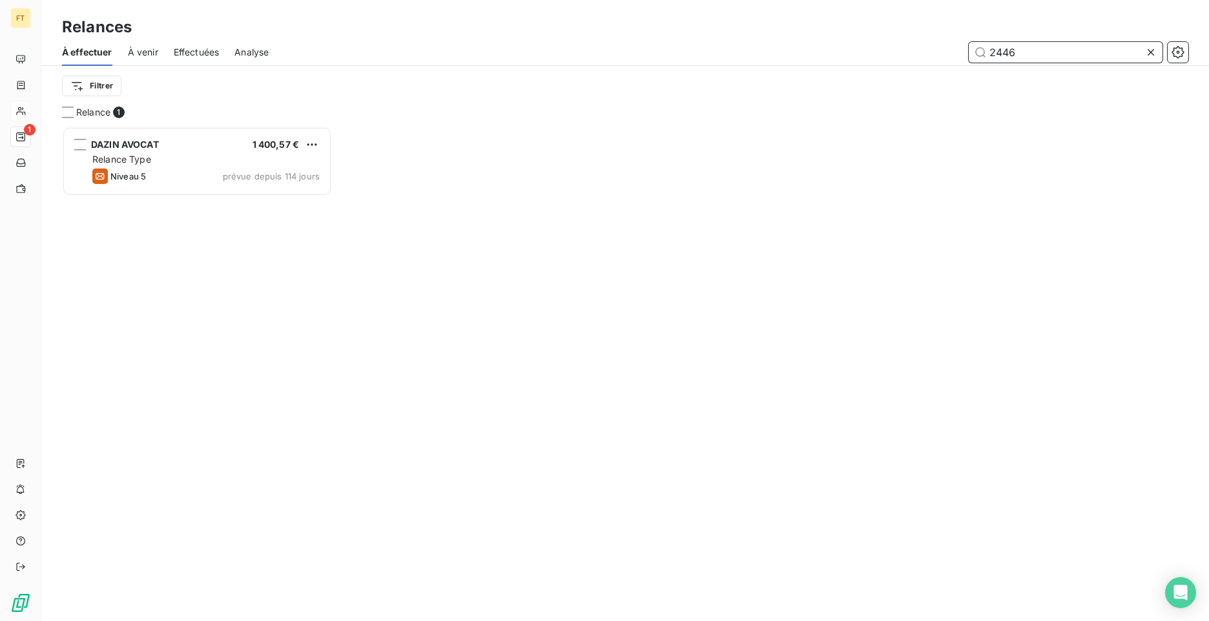
scroll to position [485, 260]
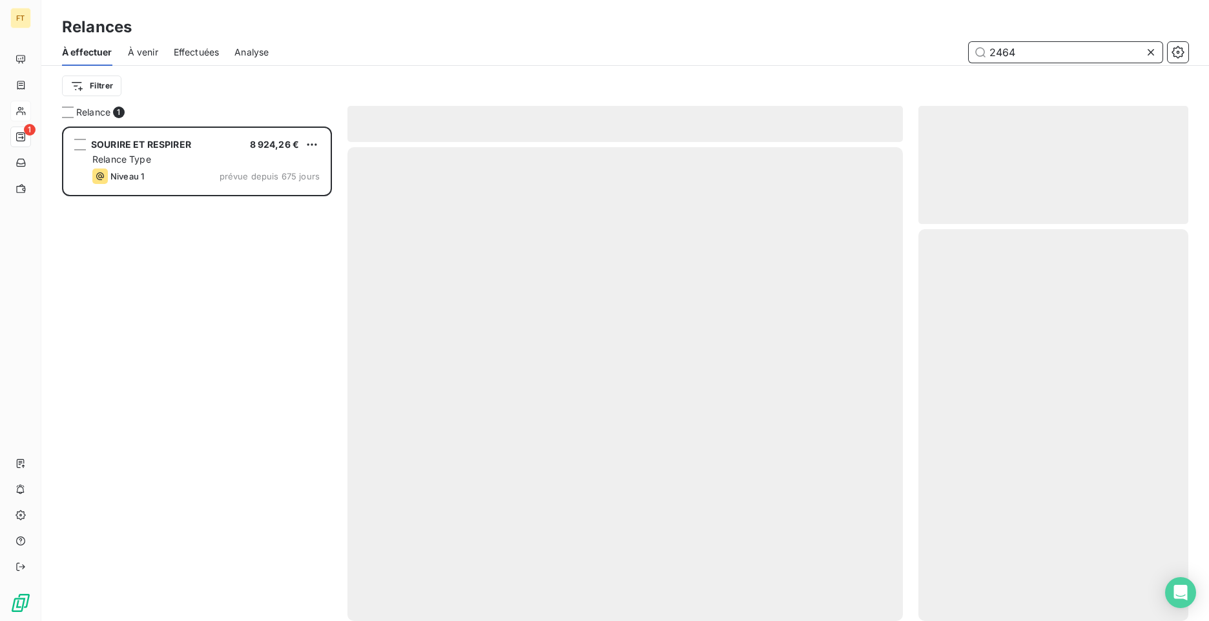
scroll to position [485, 260]
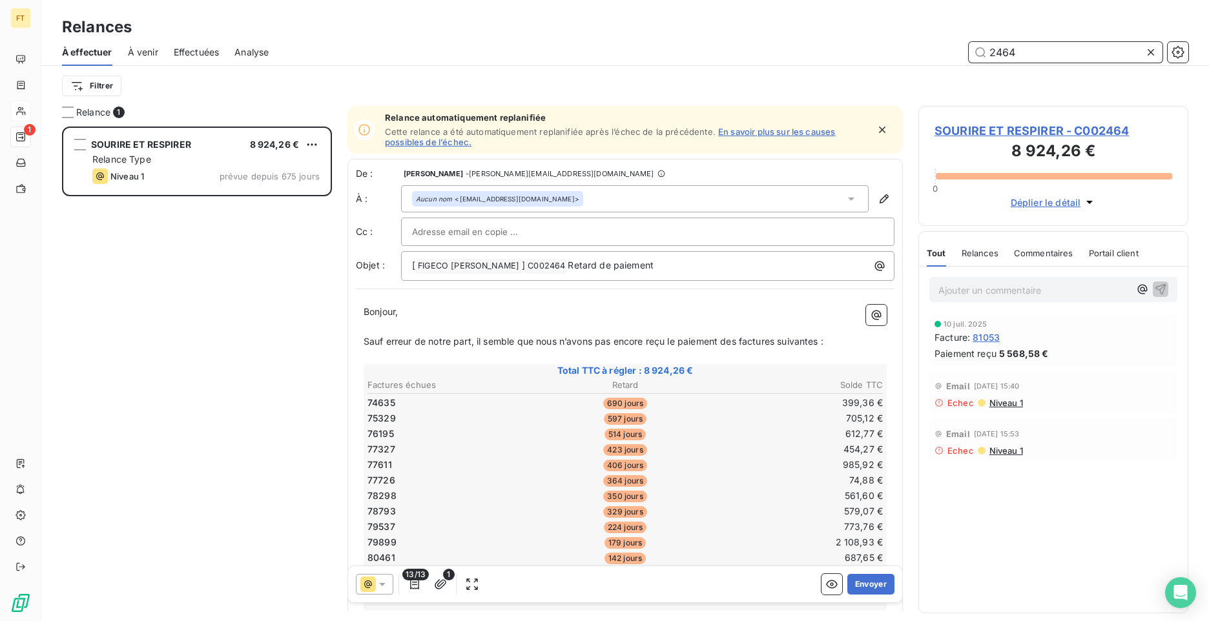
drag, startPoint x: 1017, startPoint y: 52, endPoint x: 904, endPoint y: 16, distance: 118.7
click at [942, 30] on div "Relances À effectuer À venir Effectuées Analyse 2464 Filtrer" at bounding box center [625, 53] width 1168 height 106
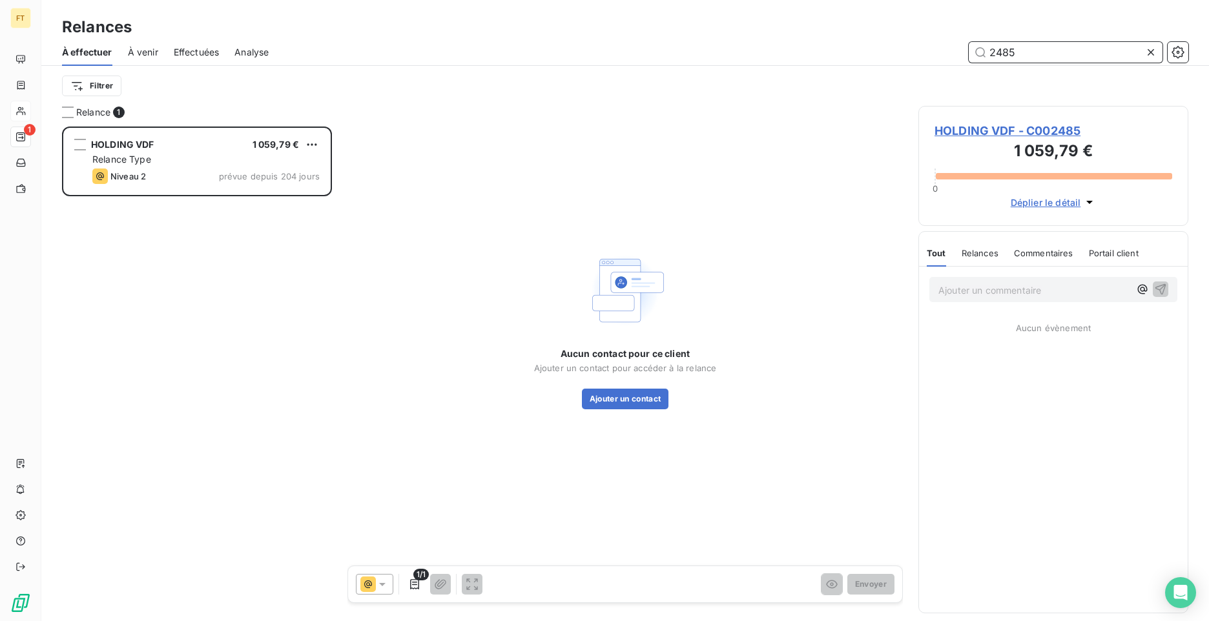
scroll to position [485, 260]
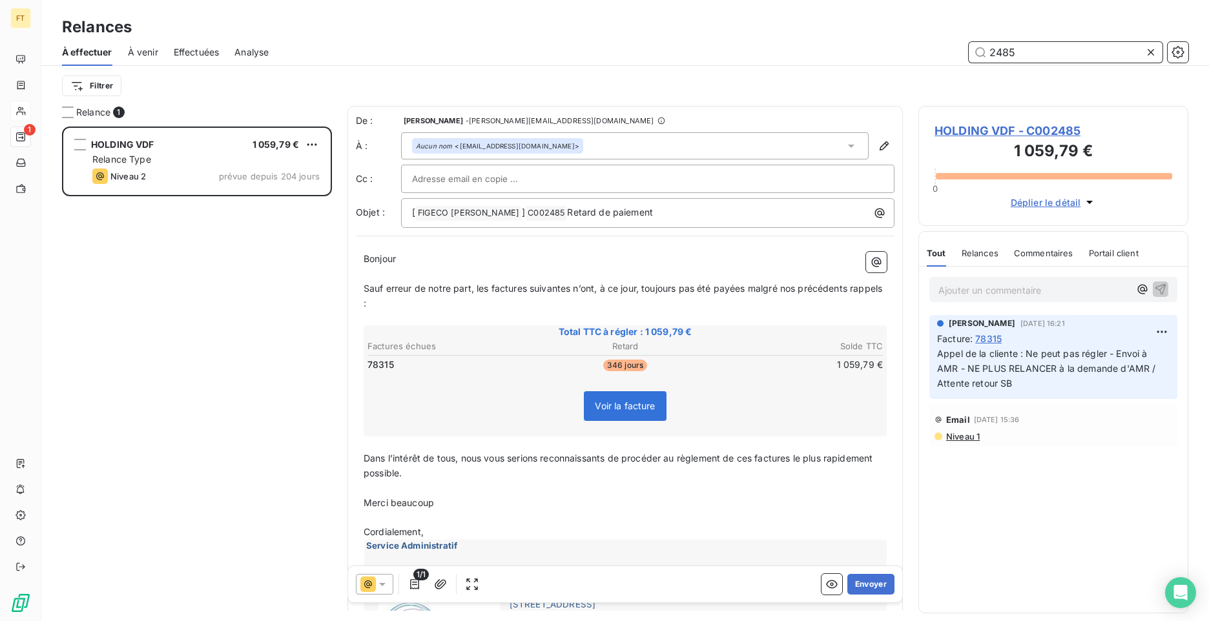
drag, startPoint x: 1022, startPoint y: 51, endPoint x: 929, endPoint y: 43, distance: 93.4
click at [933, 44] on div "2485" at bounding box center [736, 52] width 904 height 21
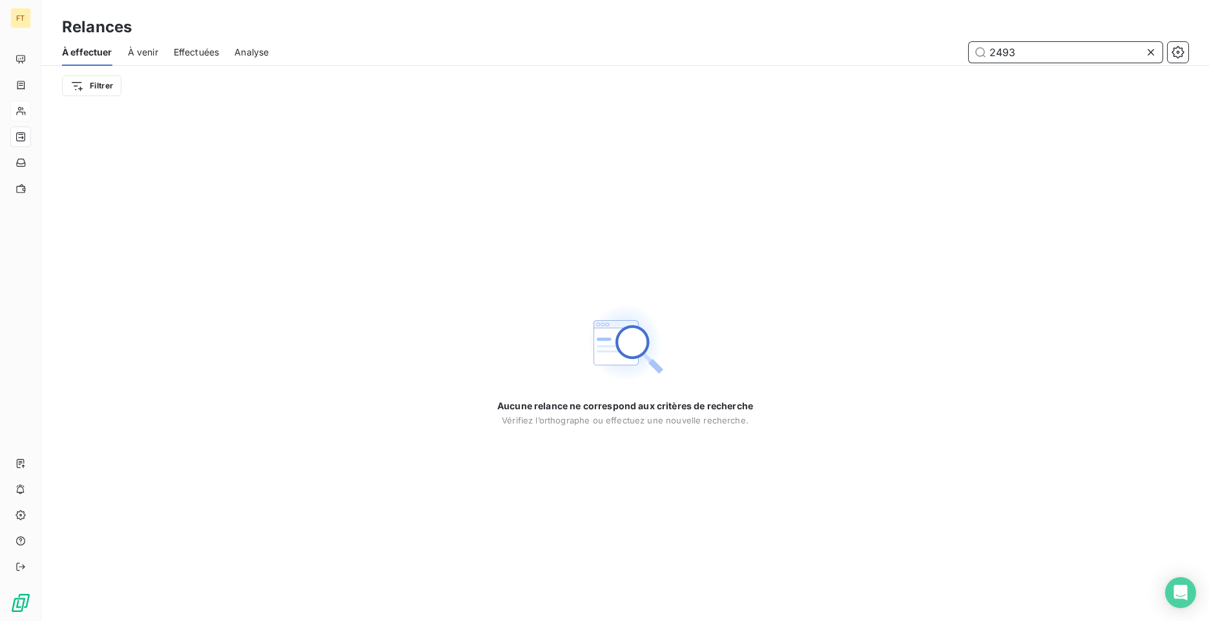
type input "2493"
click at [198, 54] on span "Effectuées" at bounding box center [197, 52] width 46 height 13
click at [189, 59] on div "Effectuées" at bounding box center [197, 52] width 46 height 27
click at [206, 57] on span "Effectuées" at bounding box center [197, 52] width 46 height 13
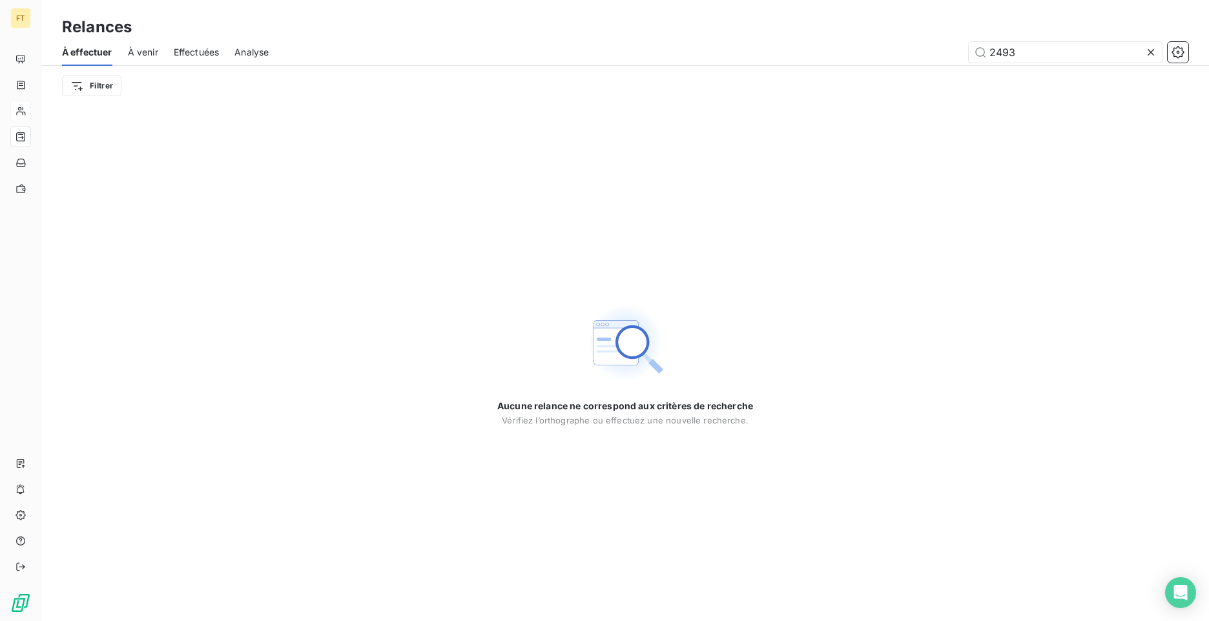
click at [201, 49] on span "Effectuées" at bounding box center [197, 52] width 46 height 13
click at [181, 56] on span "Effectuées" at bounding box center [197, 52] width 46 height 13
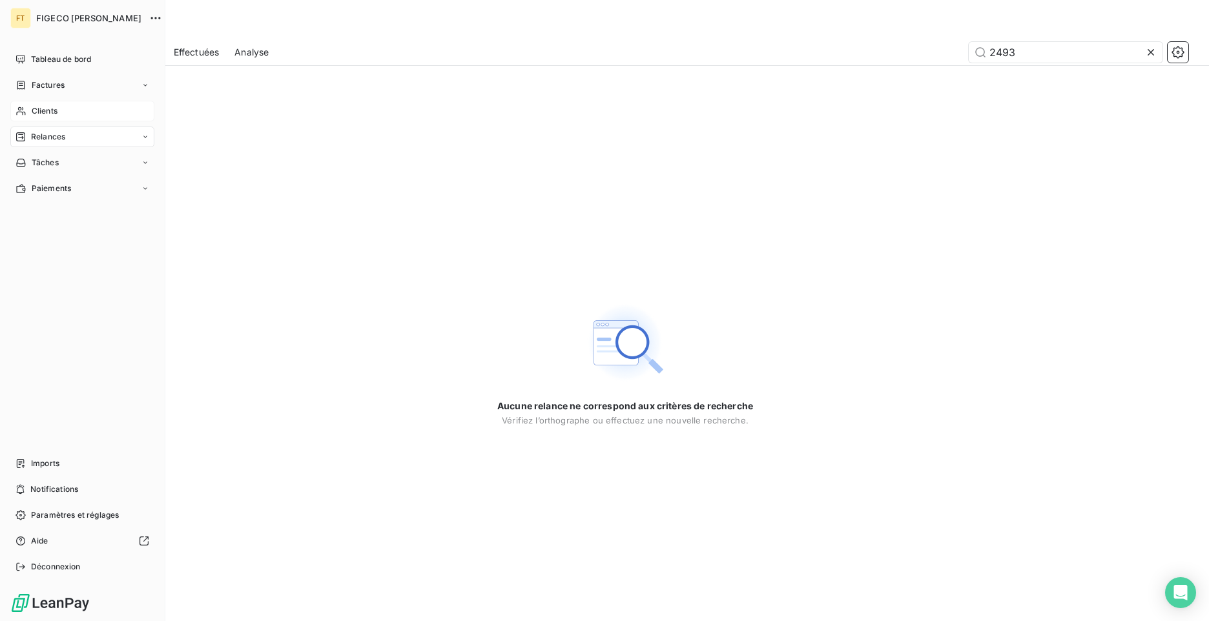
click at [56, 114] on span "Clients" at bounding box center [45, 111] width 26 height 12
click at [23, 112] on icon at bounding box center [21, 111] width 11 height 10
click at [33, 121] on nav "Tableau de bord Factures Clients Relances Tâches Paiements" at bounding box center [82, 124] width 144 height 150
click at [53, 120] on div "Clients" at bounding box center [82, 111] width 144 height 21
click at [32, 59] on div "Tableau de bord" at bounding box center [82, 59] width 144 height 21
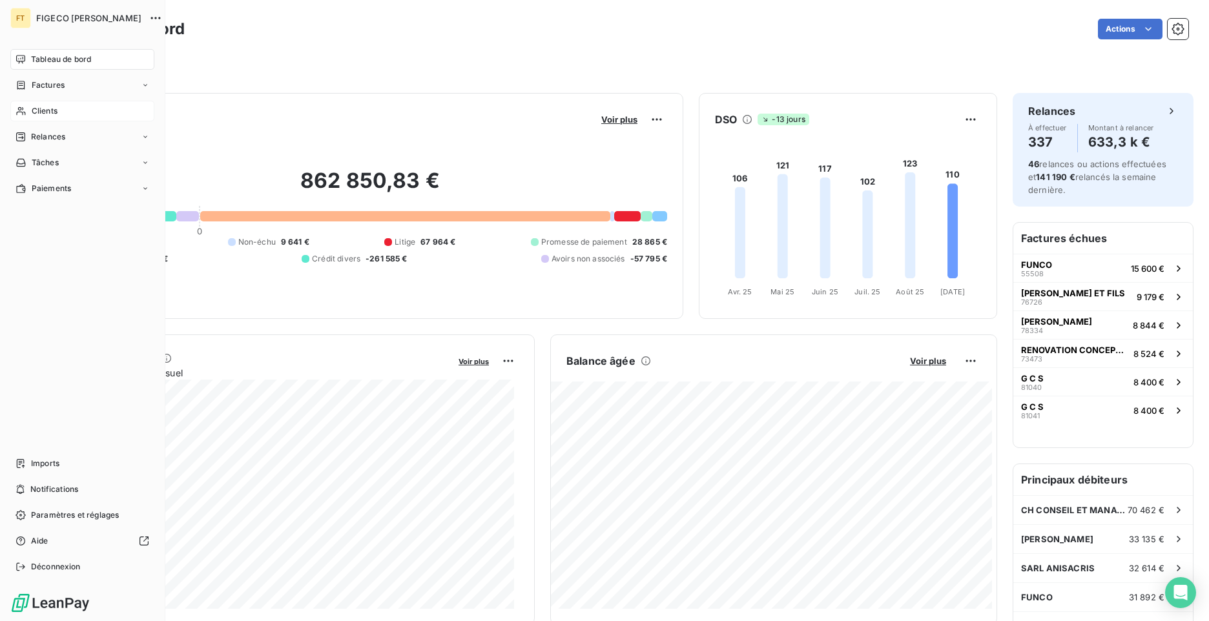
click at [25, 115] on icon at bounding box center [21, 111] width 11 height 10
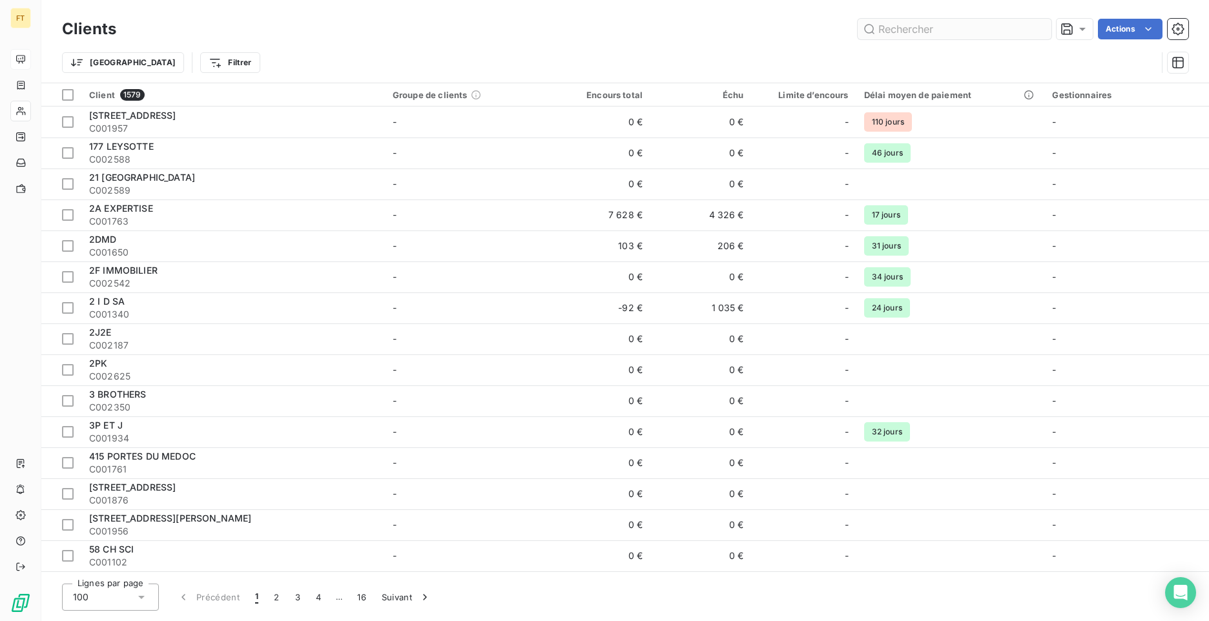
click at [896, 32] on input "text" at bounding box center [955, 29] width 194 height 21
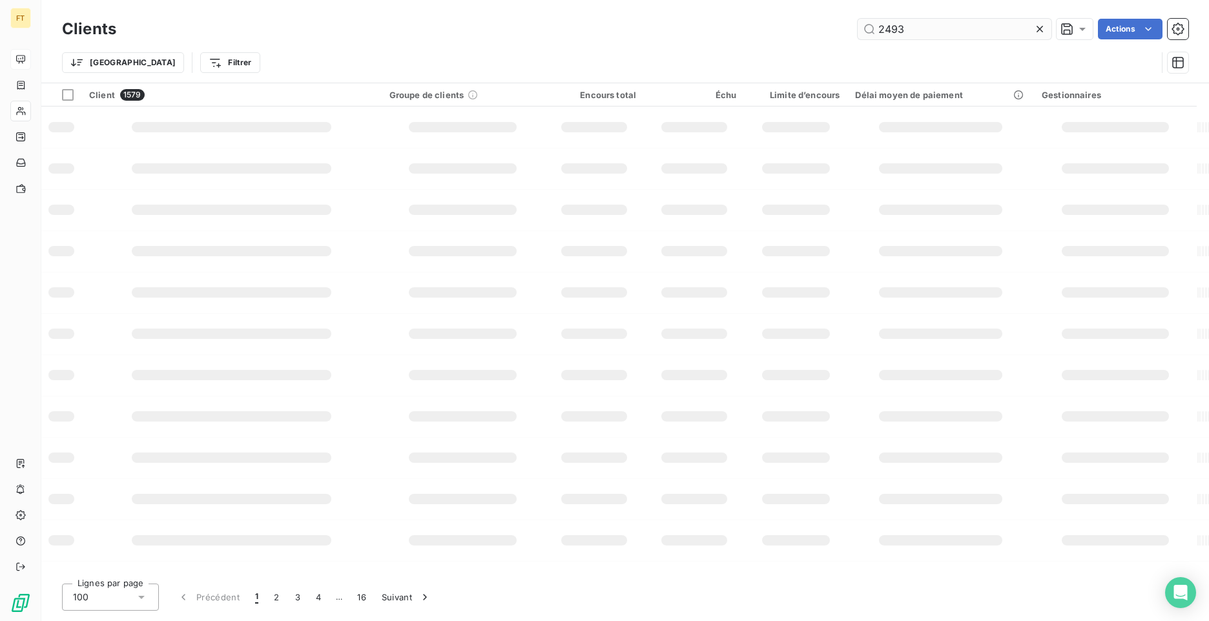
type input "2493"
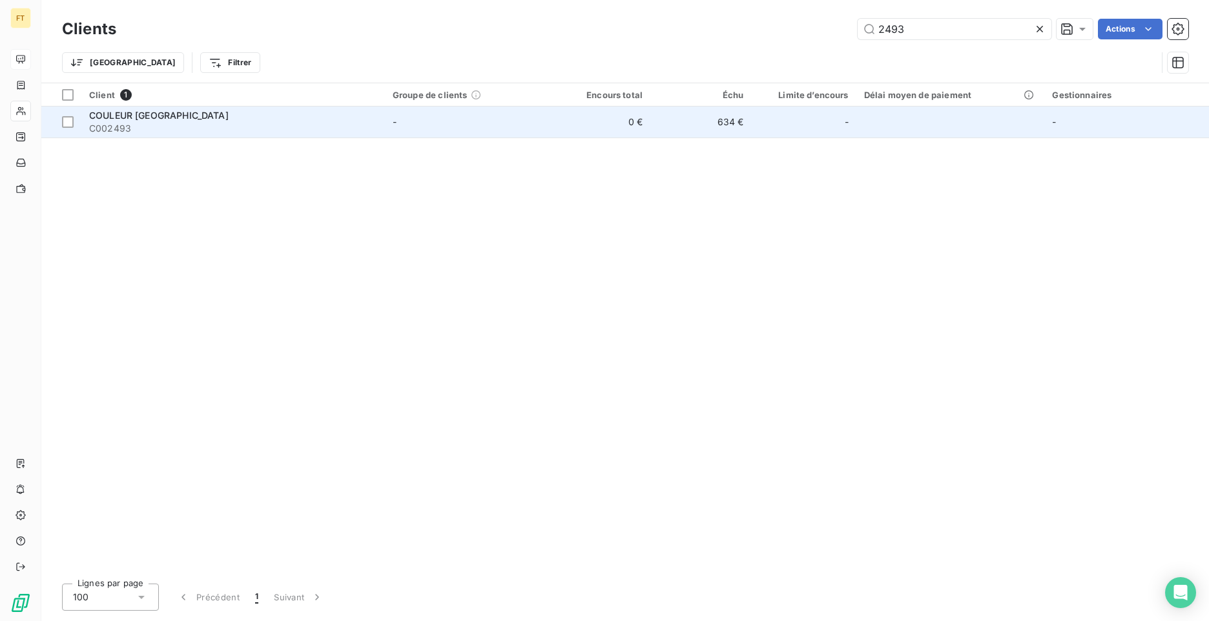
click at [154, 112] on span "COULEUR TIBET" at bounding box center [159, 115] width 140 height 11
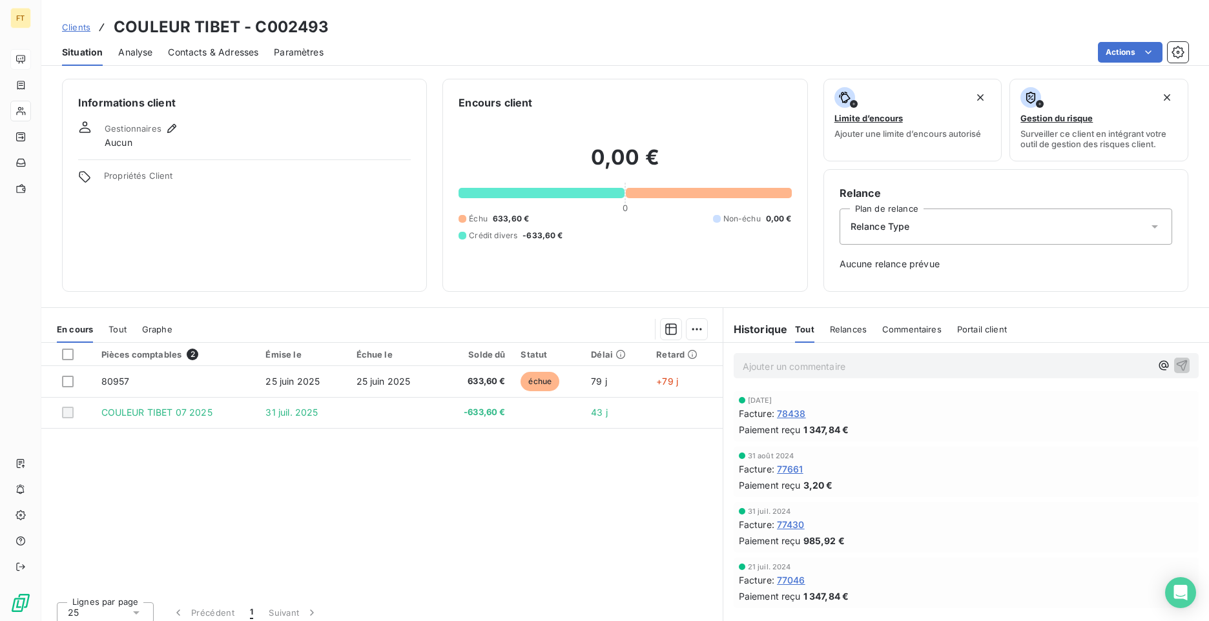
click at [85, 30] on span "Clients" at bounding box center [76, 27] width 28 height 10
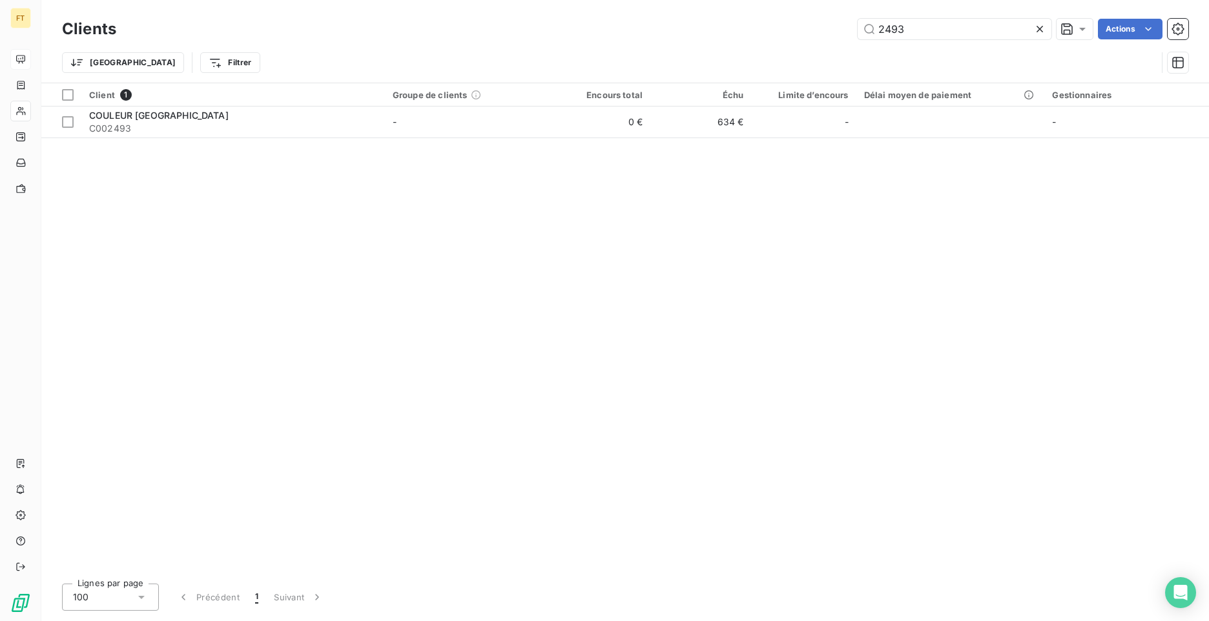
drag, startPoint x: 907, startPoint y: 26, endPoint x: 758, endPoint y: 2, distance: 151.2
click at [758, 2] on div "Clients 2493 Actions Trier Filtrer" at bounding box center [625, 41] width 1168 height 83
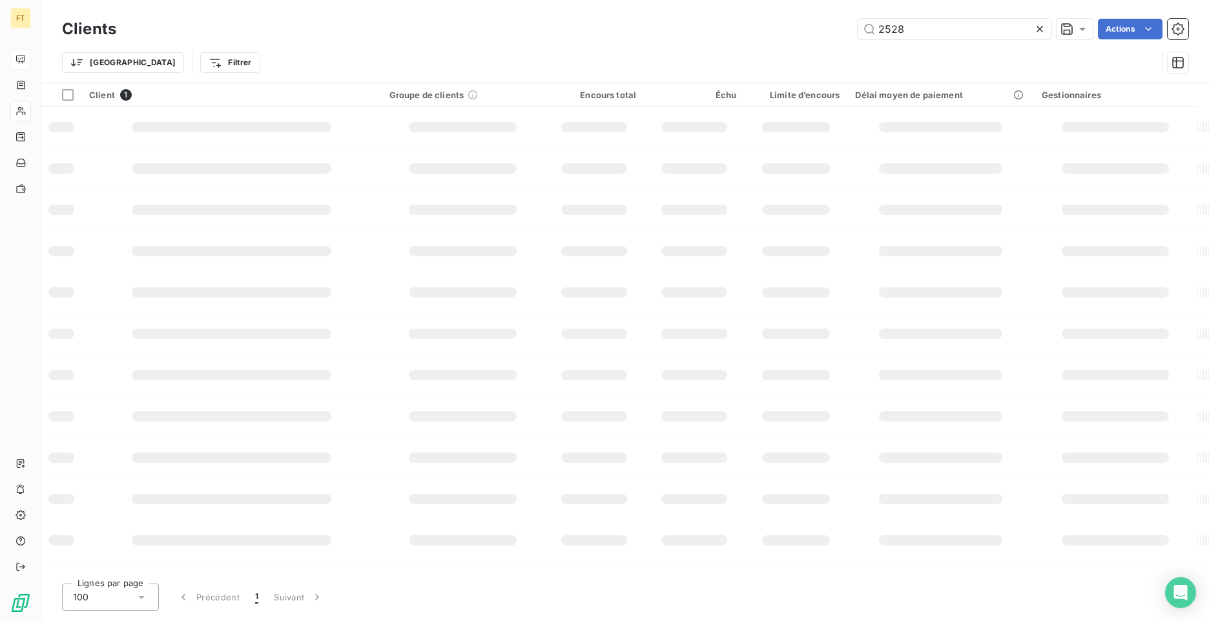
type input "2528"
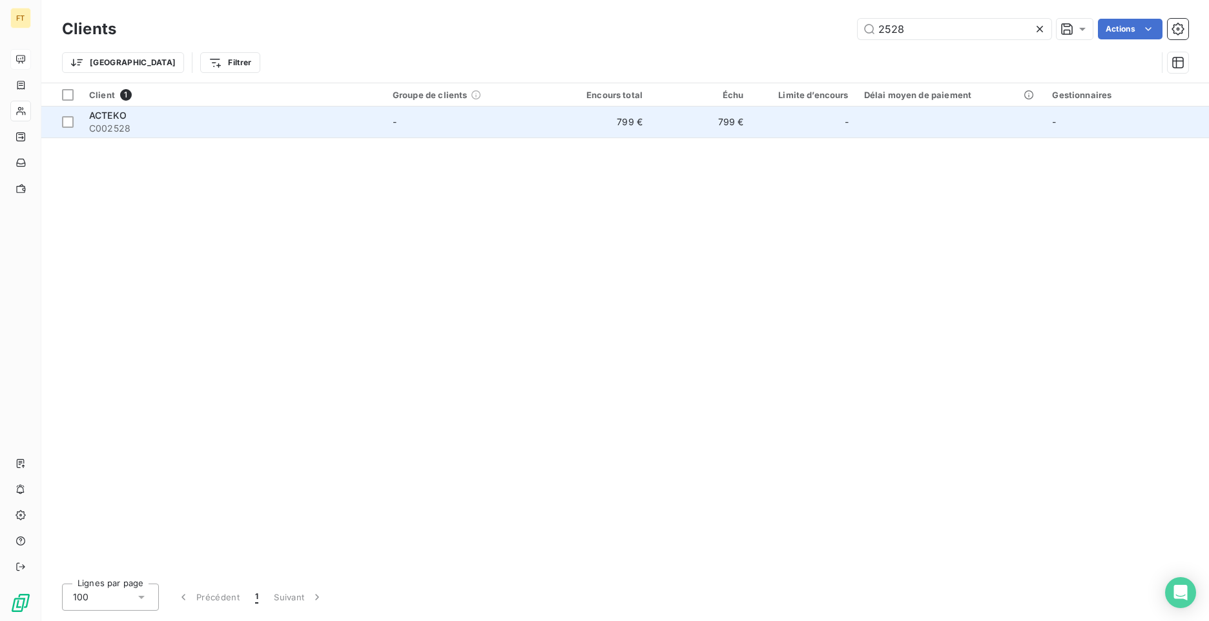
click at [403, 131] on td "-" at bounding box center [467, 122] width 165 height 31
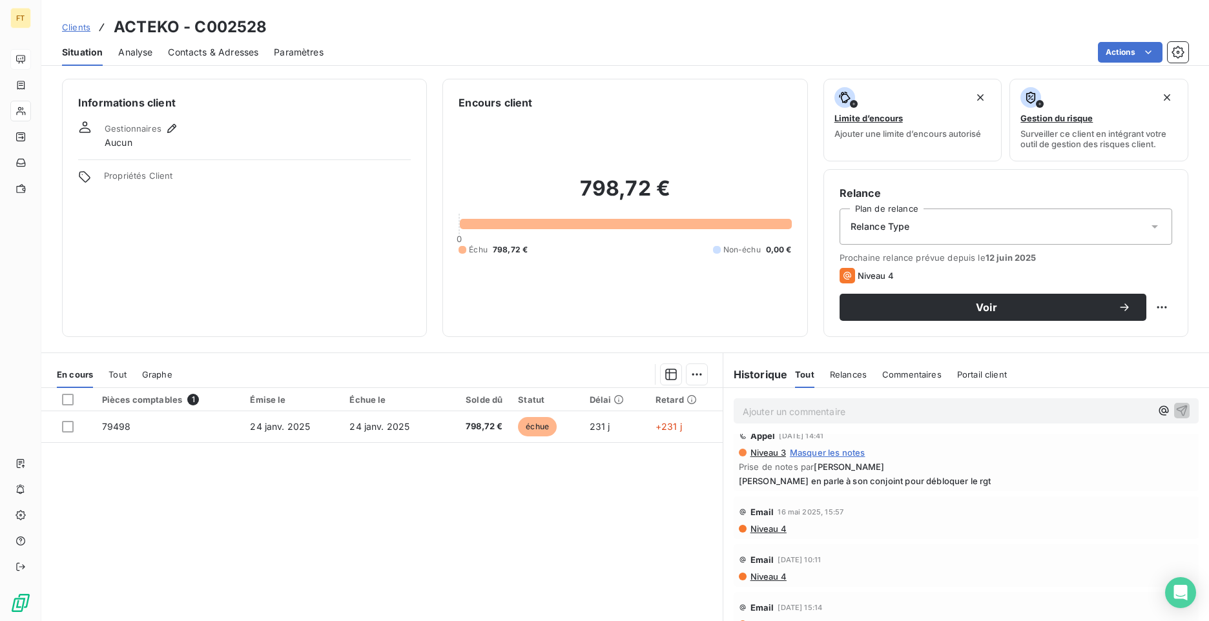
click at [86, 25] on span "Clients" at bounding box center [76, 27] width 28 height 10
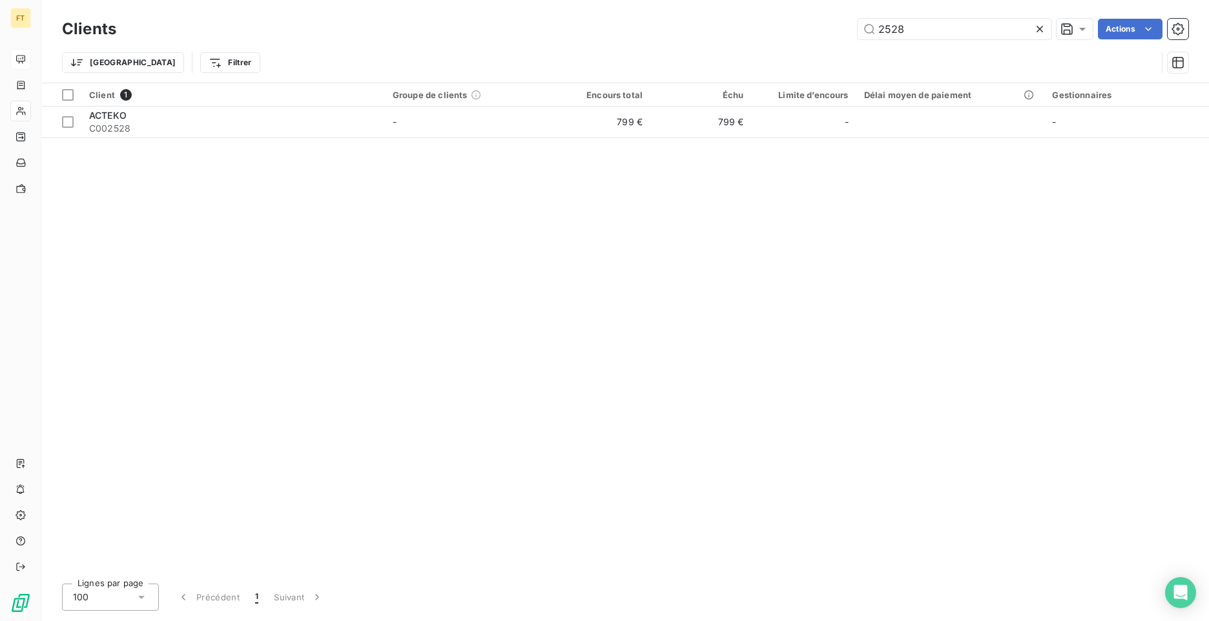
drag, startPoint x: 866, startPoint y: 25, endPoint x: 715, endPoint y: 3, distance: 152.2
click at [753, 10] on div "Clients 2528 Actions Trier Filtrer" at bounding box center [625, 41] width 1168 height 83
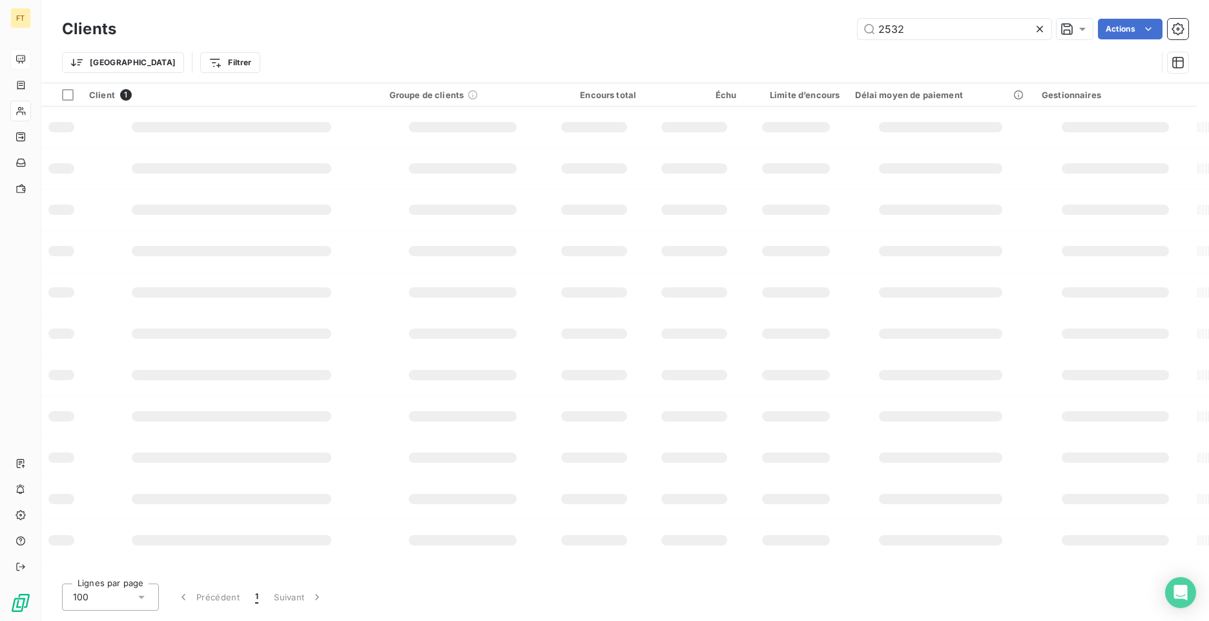
type input "2532"
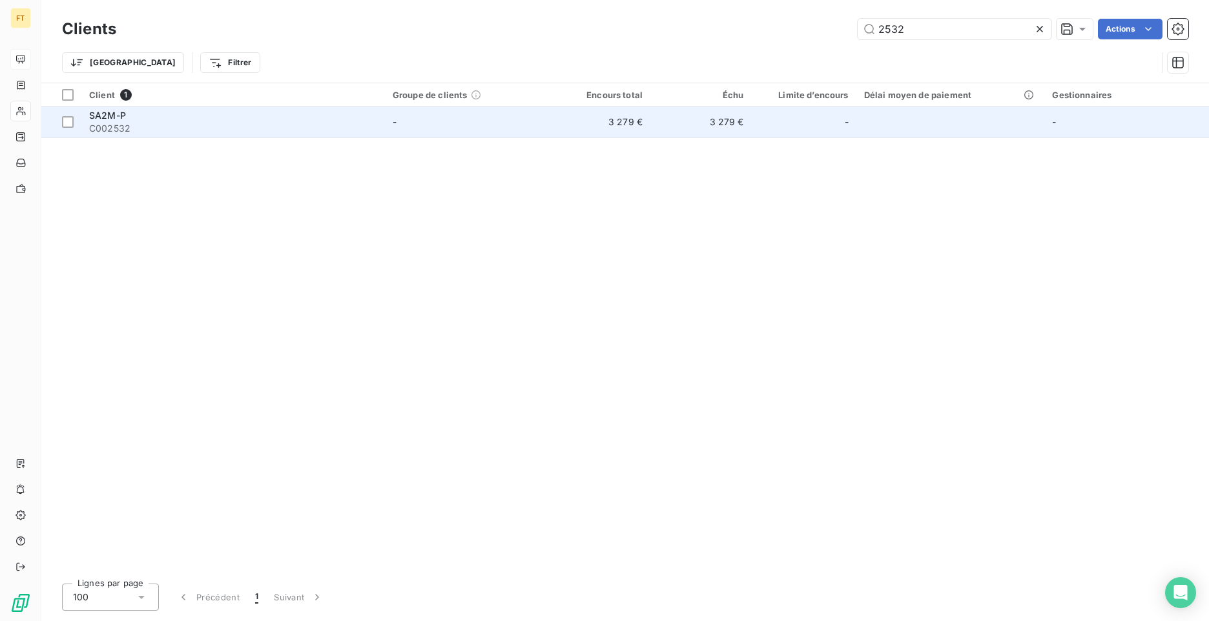
click at [669, 131] on td "3 279 €" at bounding box center [701, 122] width 101 height 31
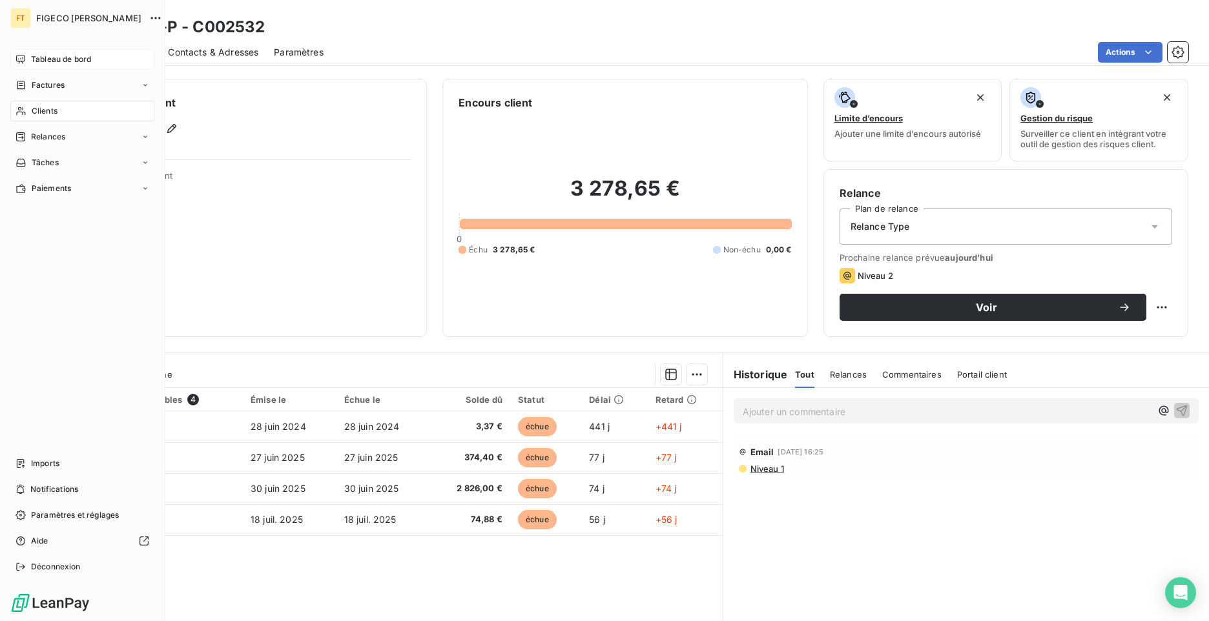
click at [51, 116] on span "Clients" at bounding box center [45, 111] width 26 height 12
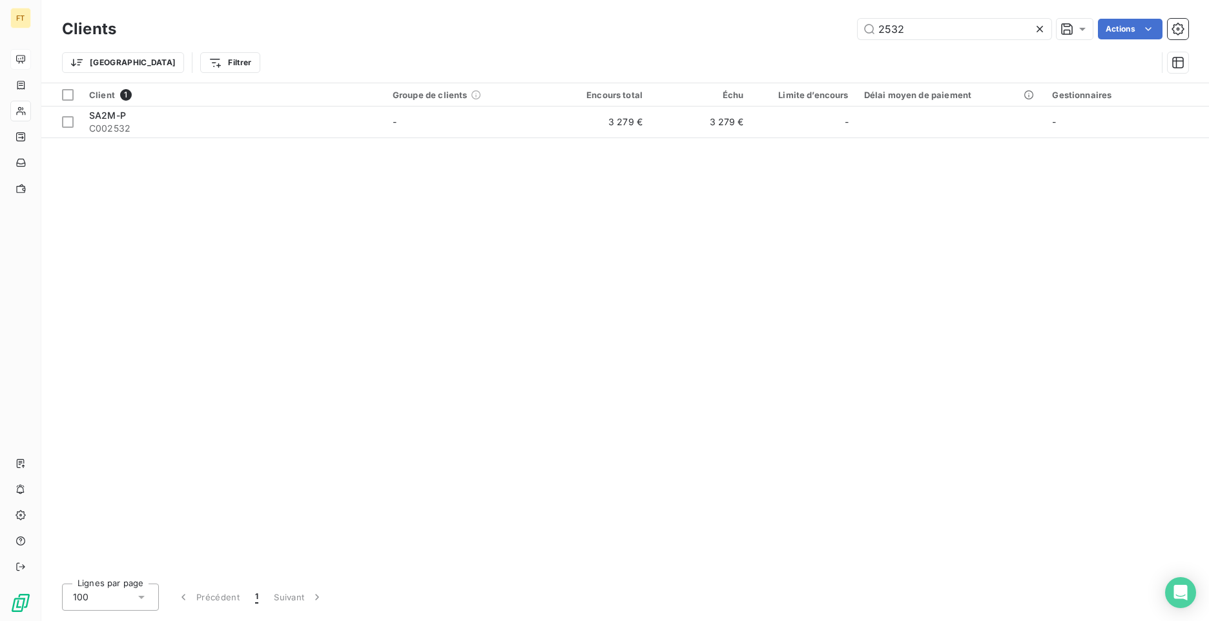
click at [861, 24] on input "2532" at bounding box center [955, 29] width 194 height 21
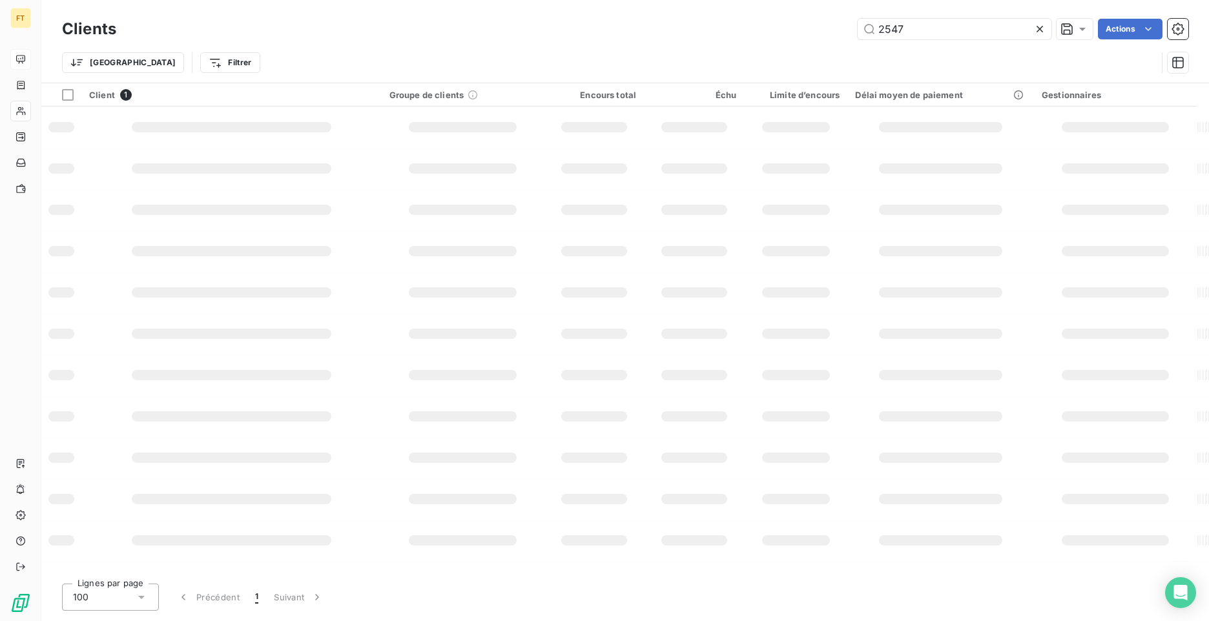
type input "2547"
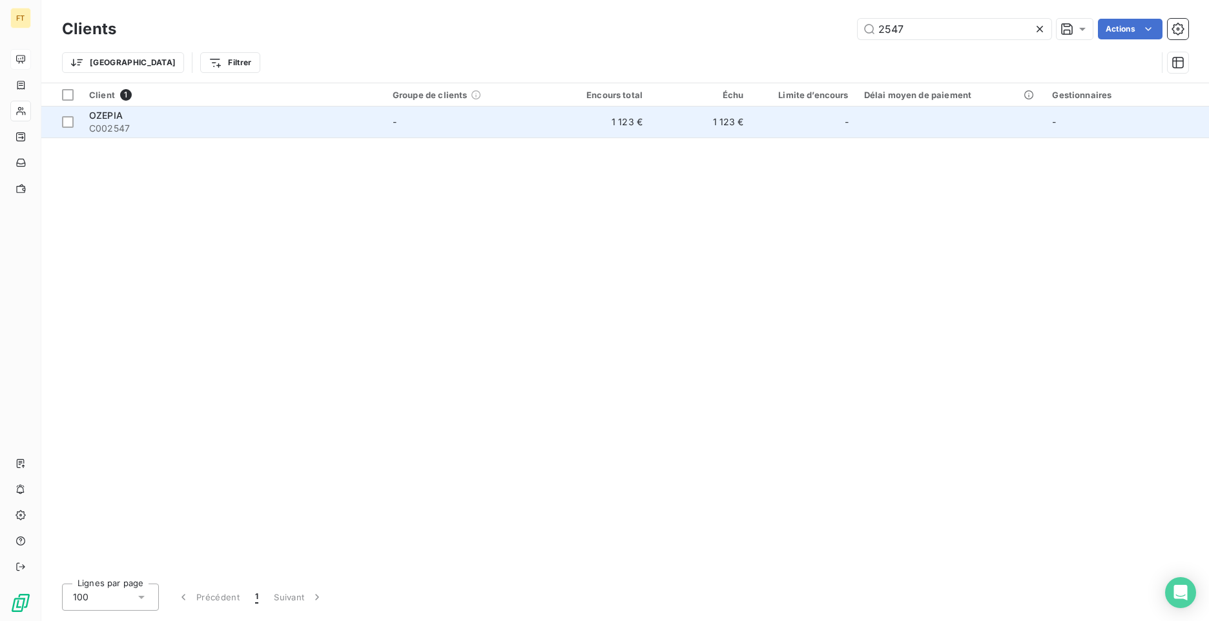
click at [297, 117] on div "OZEPIA" at bounding box center [233, 115] width 288 height 13
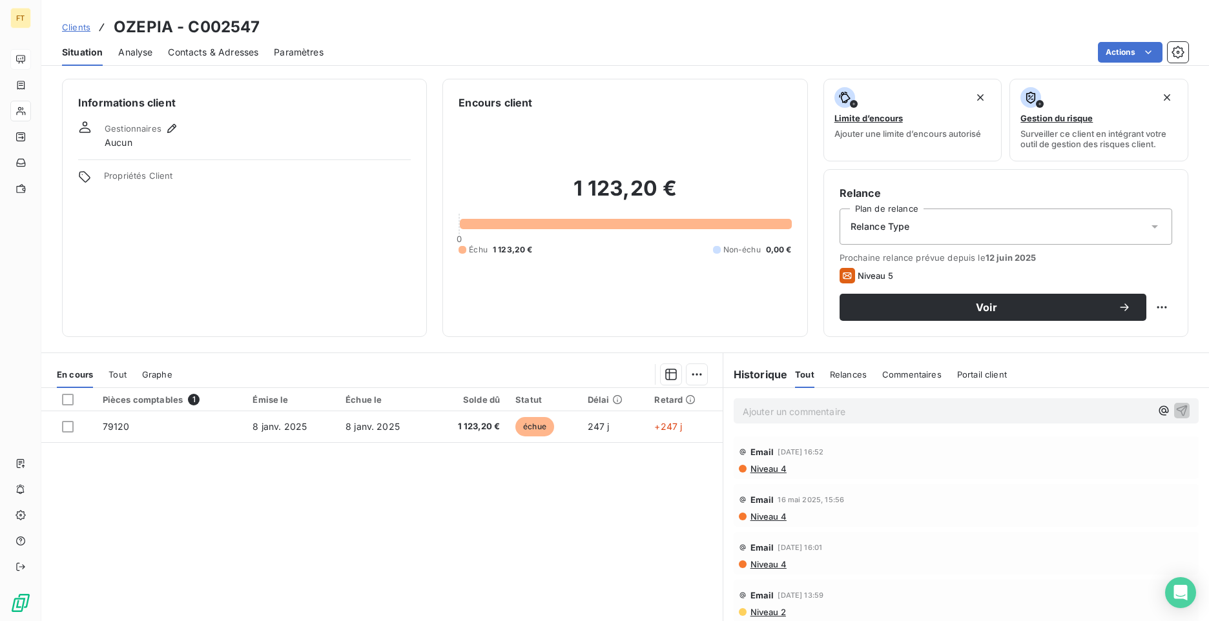
click at [203, 49] on span "Contacts & Adresses" at bounding box center [213, 52] width 90 height 13
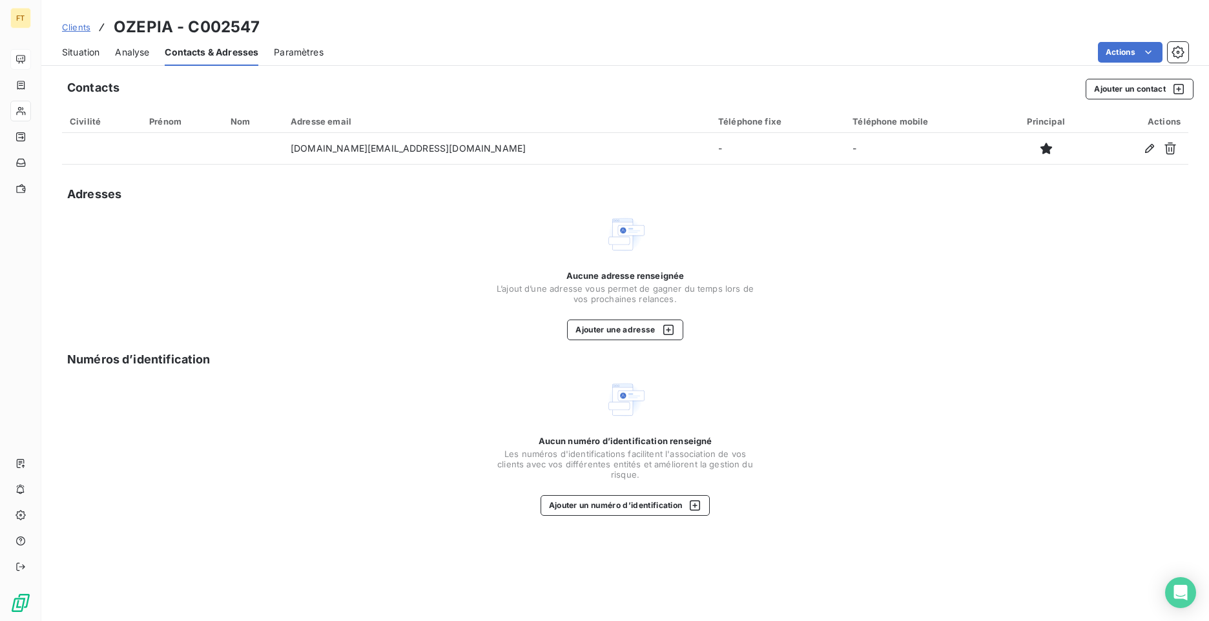
click at [75, 34] on div "Clients OZEPIA - C002547" at bounding box center [161, 27] width 198 height 23
click at [77, 28] on span "Clients" at bounding box center [76, 27] width 28 height 10
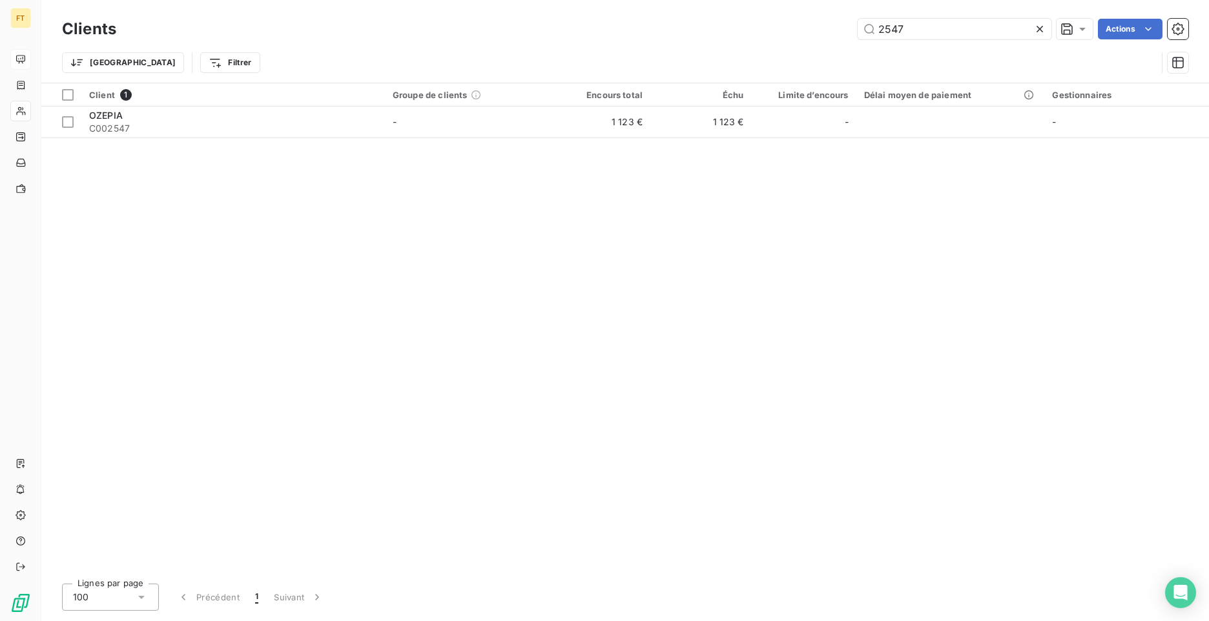
drag, startPoint x: 906, startPoint y: 35, endPoint x: 818, endPoint y: 15, distance: 90.1
click at [840, 19] on div "2547 Actions" at bounding box center [660, 29] width 1057 height 21
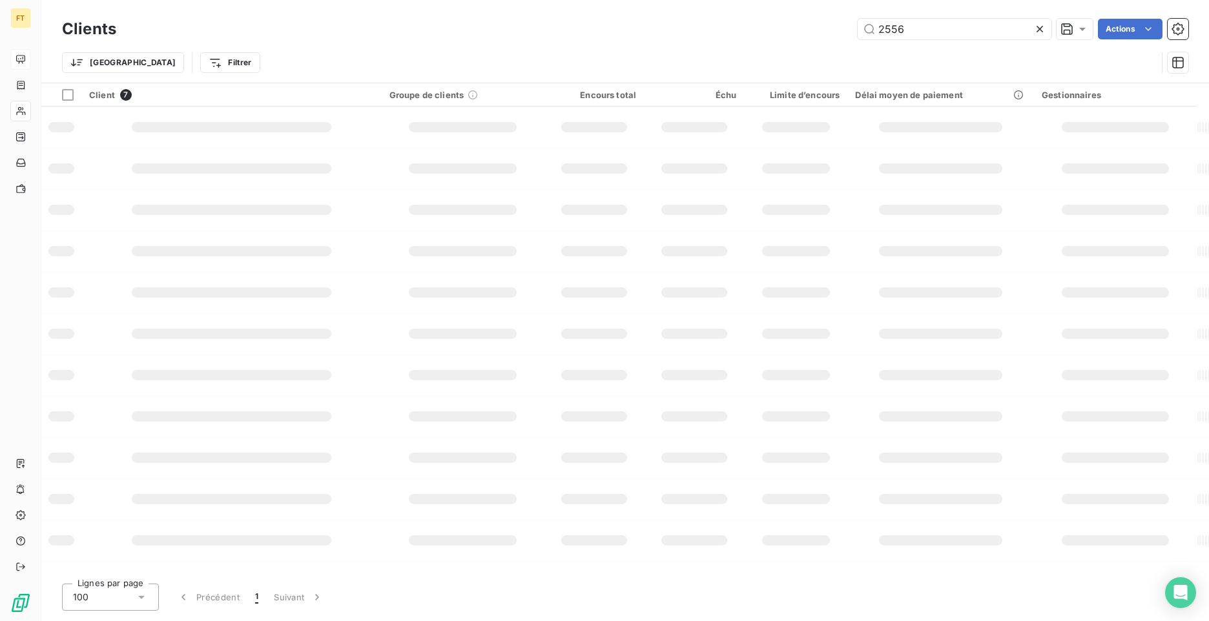
type input "2556"
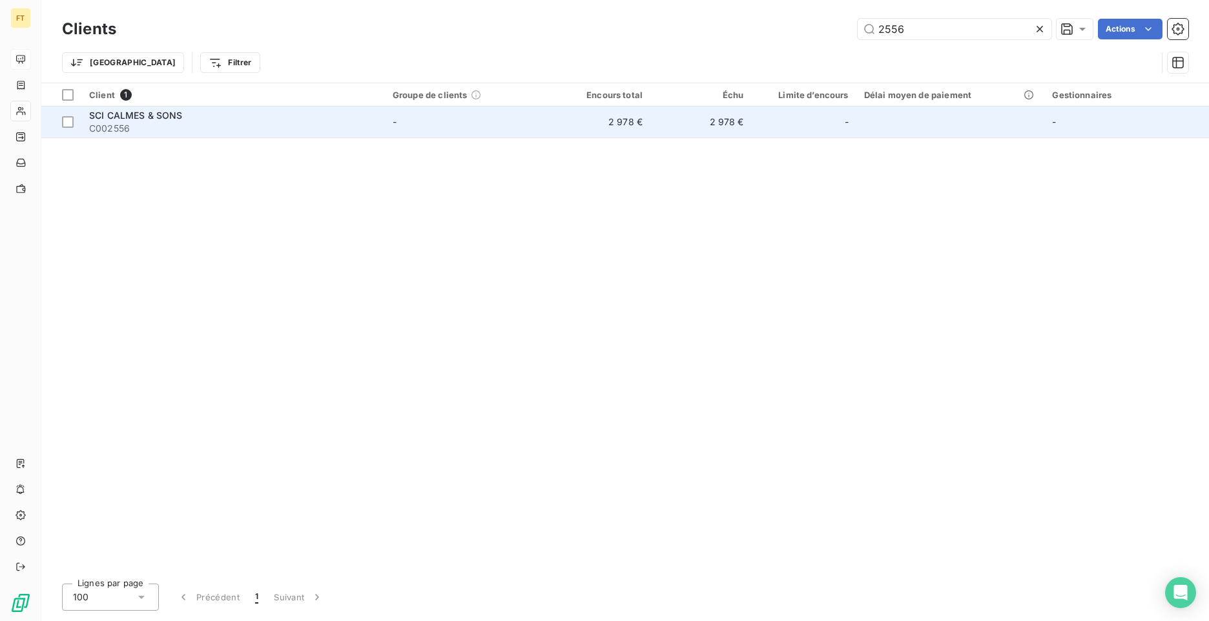
click at [228, 129] on span "C002556" at bounding box center [233, 128] width 288 height 13
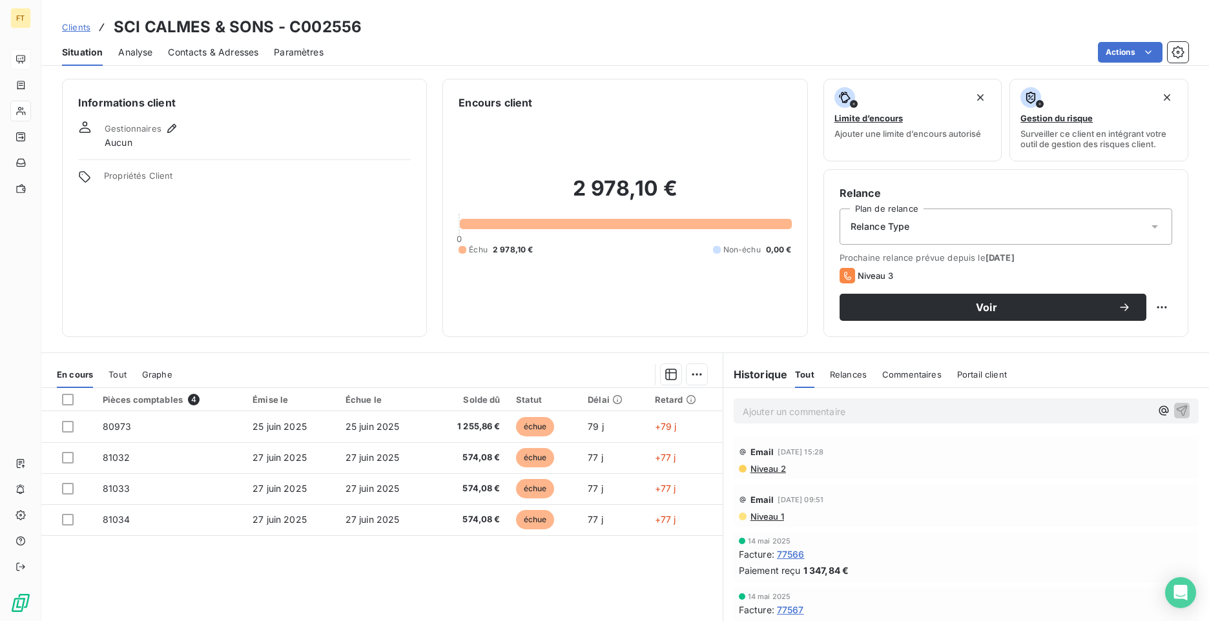
click at [65, 22] on span "Clients" at bounding box center [76, 27] width 28 height 10
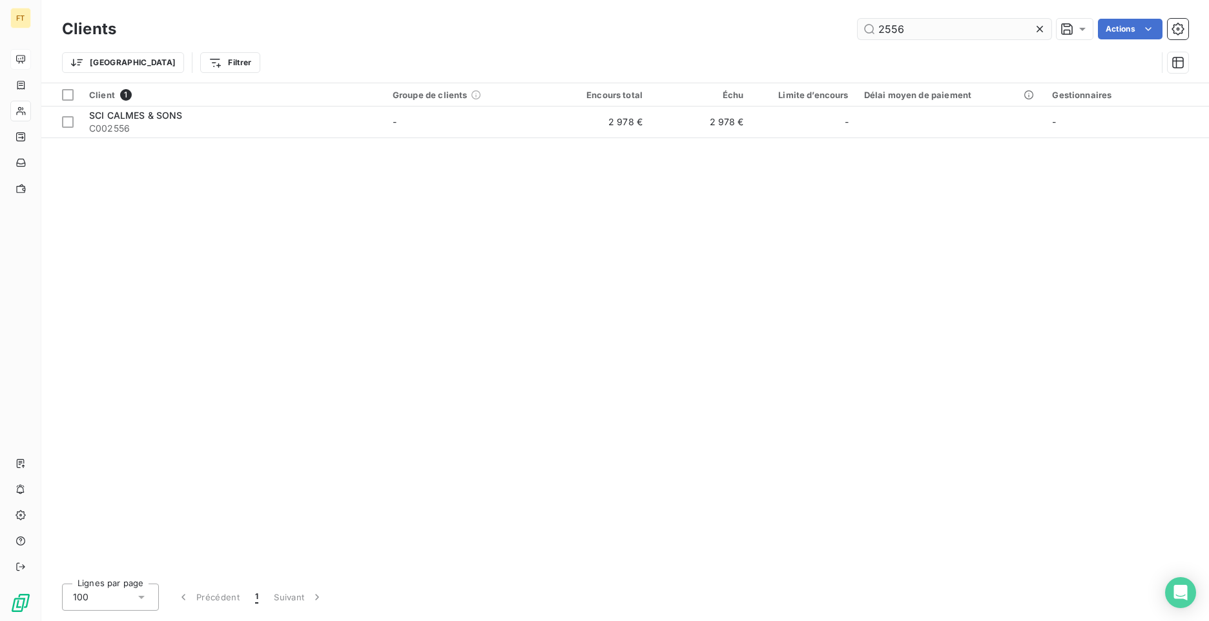
drag, startPoint x: 908, startPoint y: 34, endPoint x: 897, endPoint y: 34, distance: 11.0
click at [896, 34] on input "2556" at bounding box center [955, 29] width 194 height 21
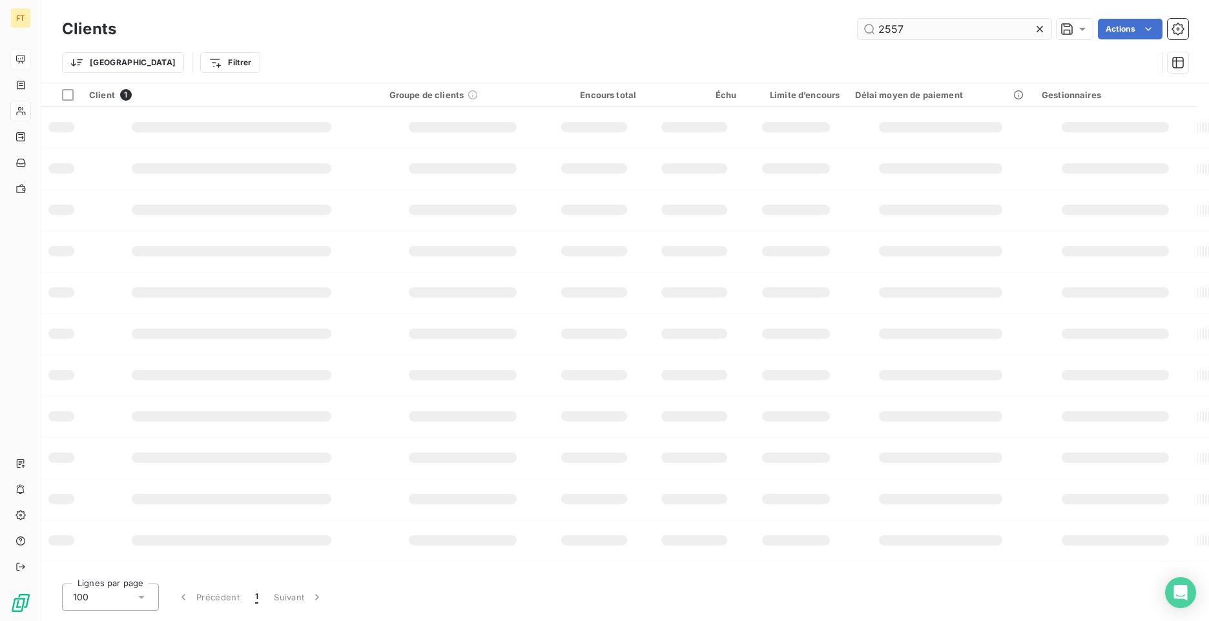
type input "2557"
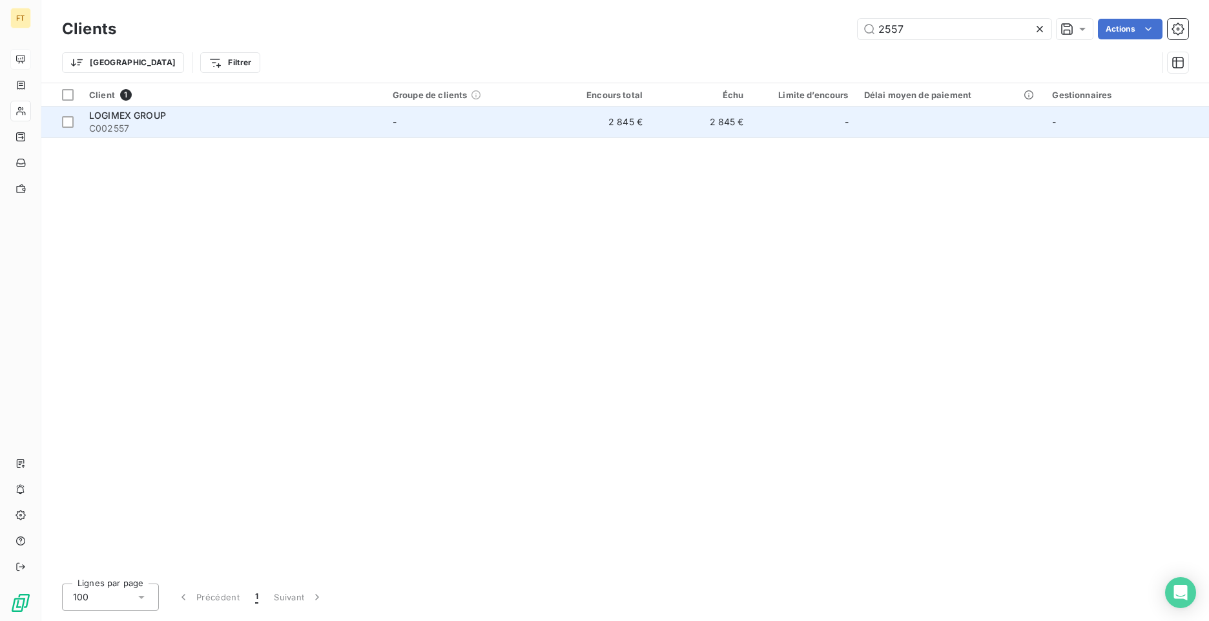
click at [183, 125] on span "C002557" at bounding box center [233, 128] width 288 height 13
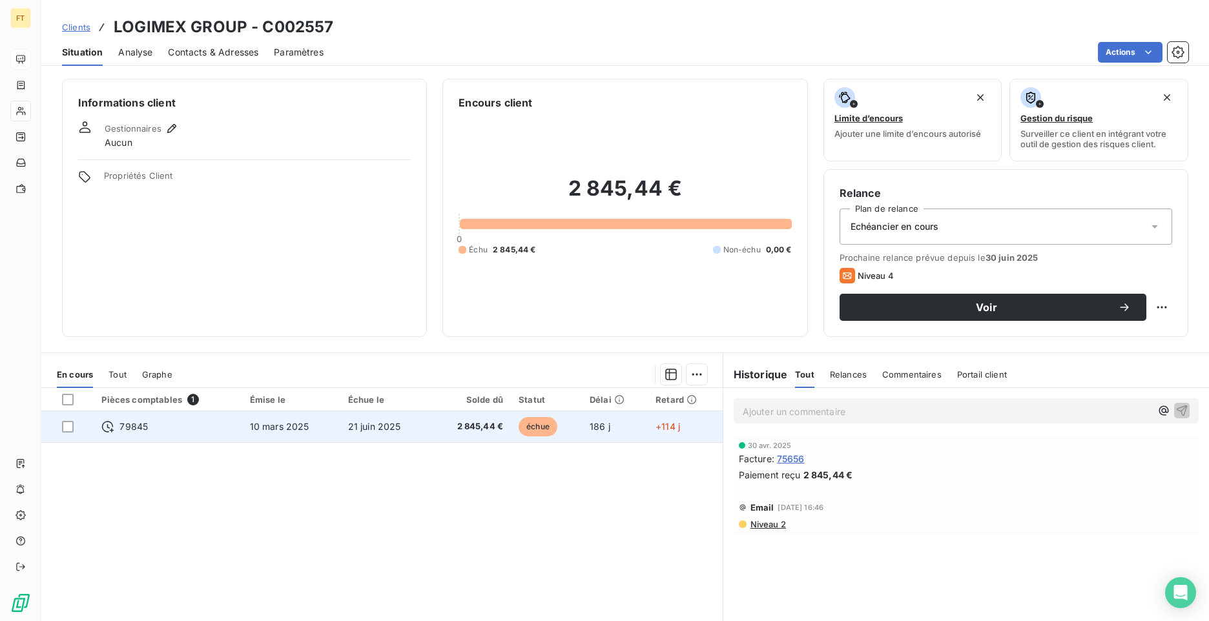
click at [300, 430] on span "10 mars 2025" at bounding box center [279, 426] width 59 height 11
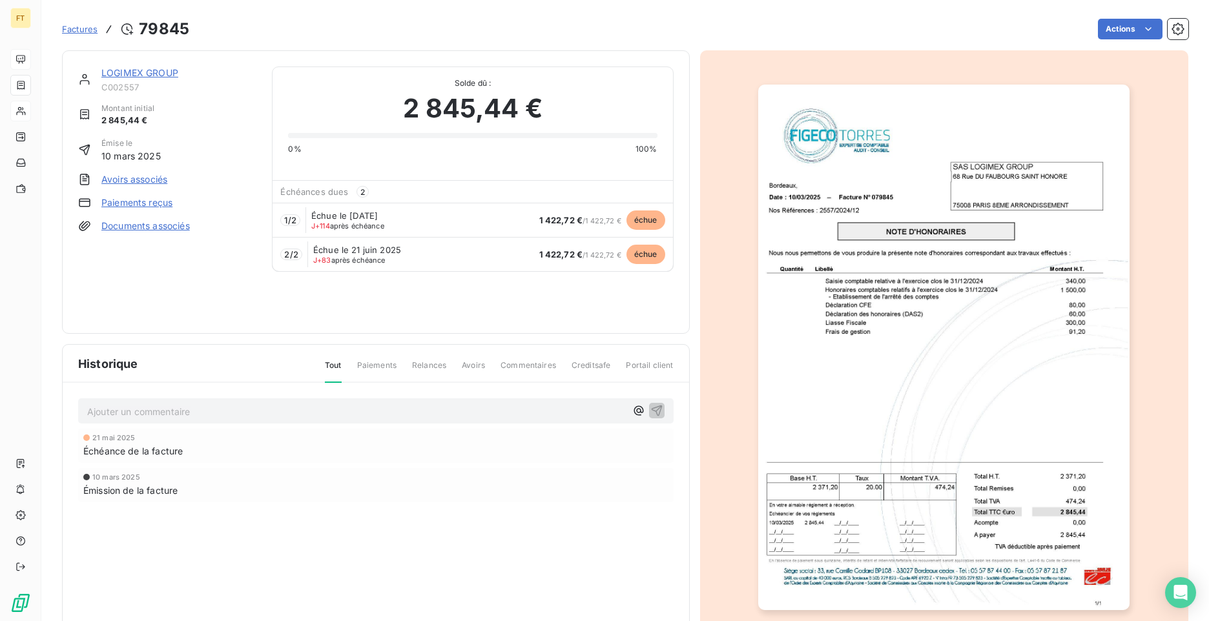
click at [157, 75] on link "LOGIMEX GROUP" at bounding box center [139, 72] width 77 height 11
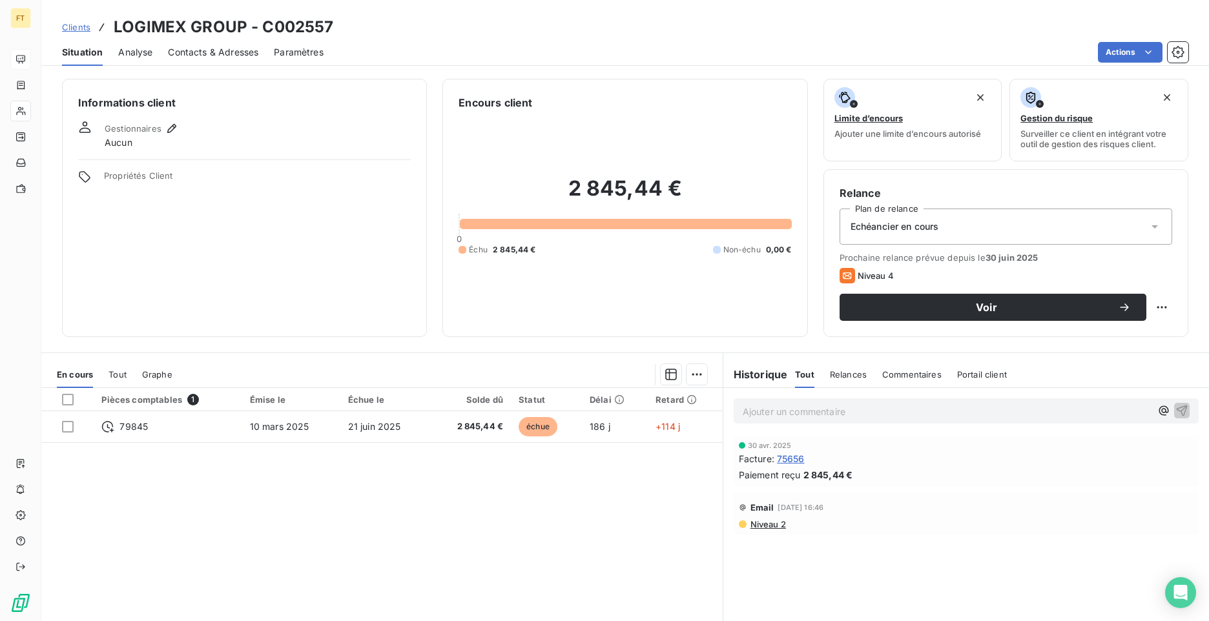
click at [901, 229] on span "Echéancier en cours" at bounding box center [895, 226] width 89 height 13
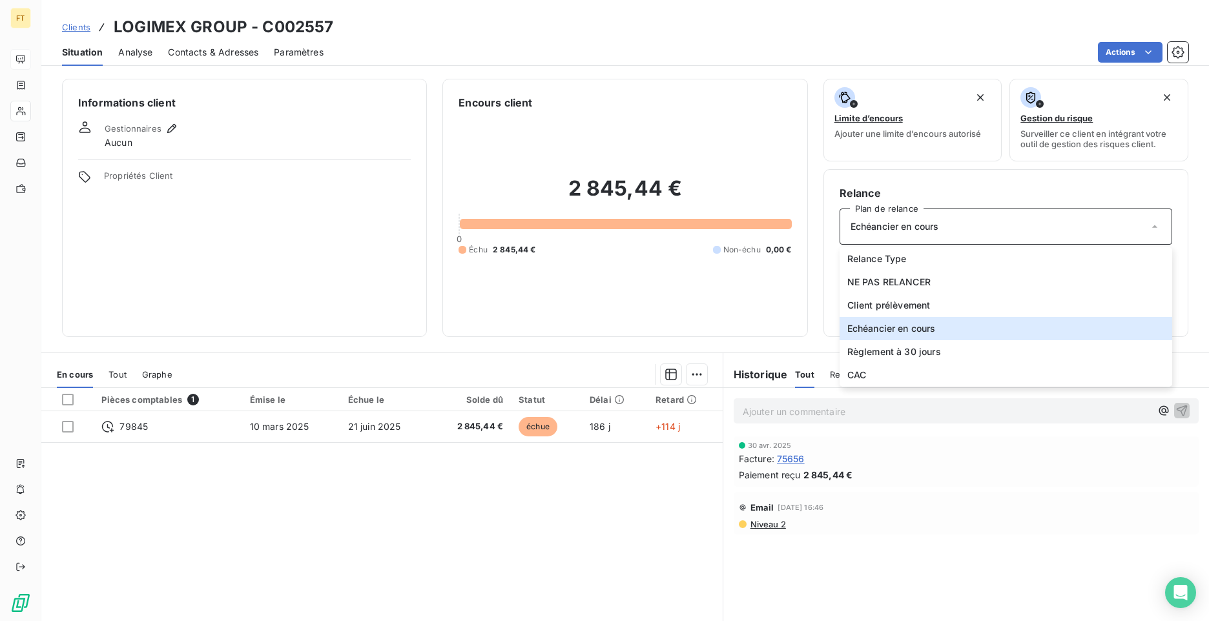
click at [890, 238] on div "Echéancier en cours" at bounding box center [1006, 227] width 333 height 36
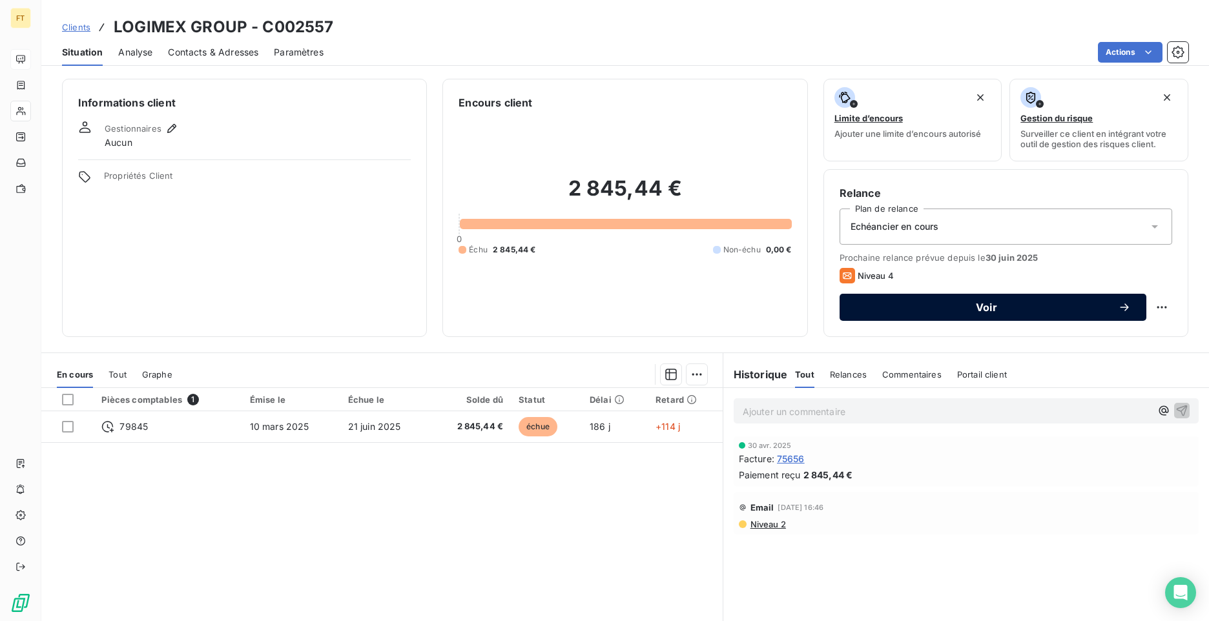
click at [1098, 307] on span "Voir" at bounding box center [986, 307] width 263 height 10
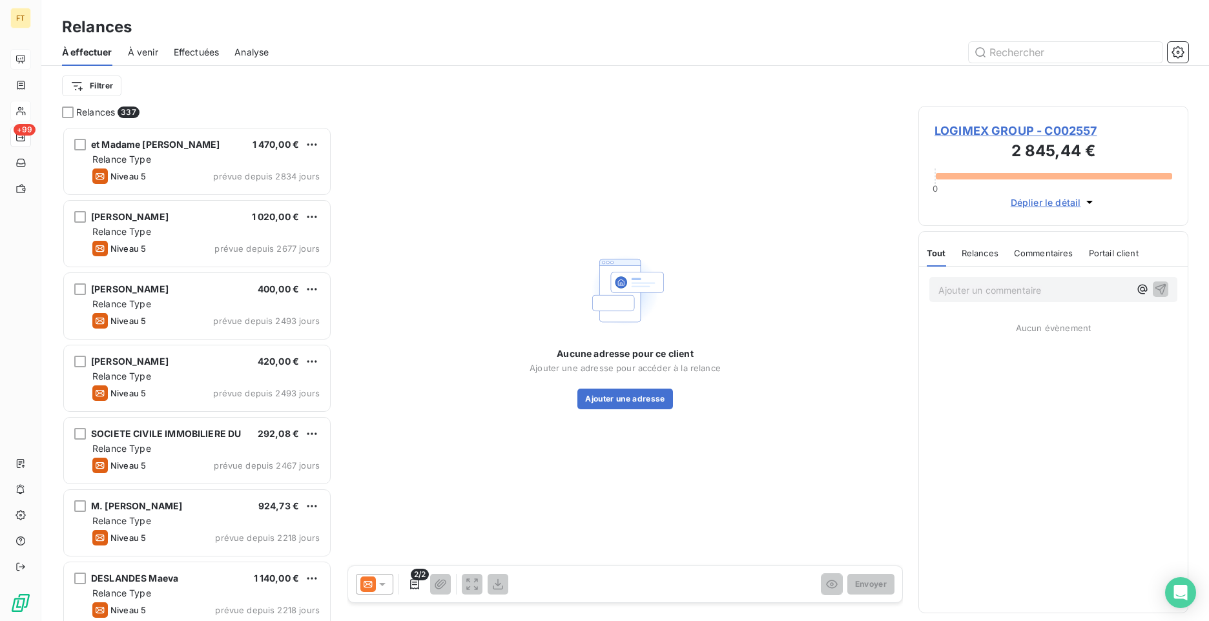
scroll to position [485, 260]
click at [388, 583] on icon at bounding box center [382, 584] width 13 height 13
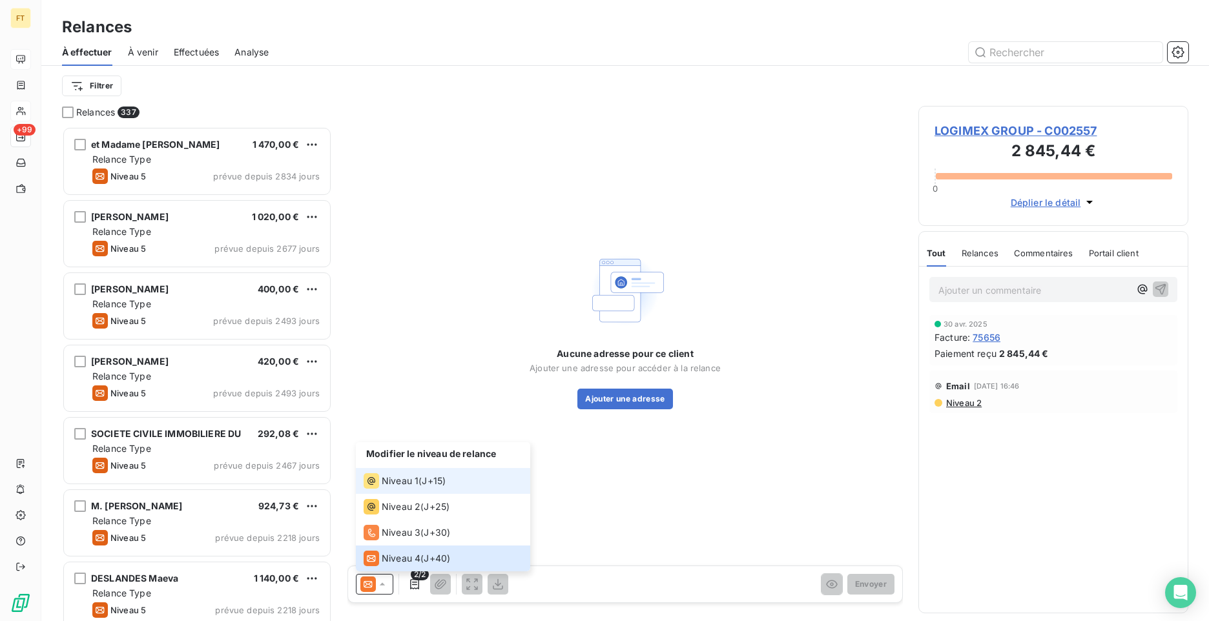
click at [404, 477] on span "Niveau 1" at bounding box center [400, 481] width 37 height 13
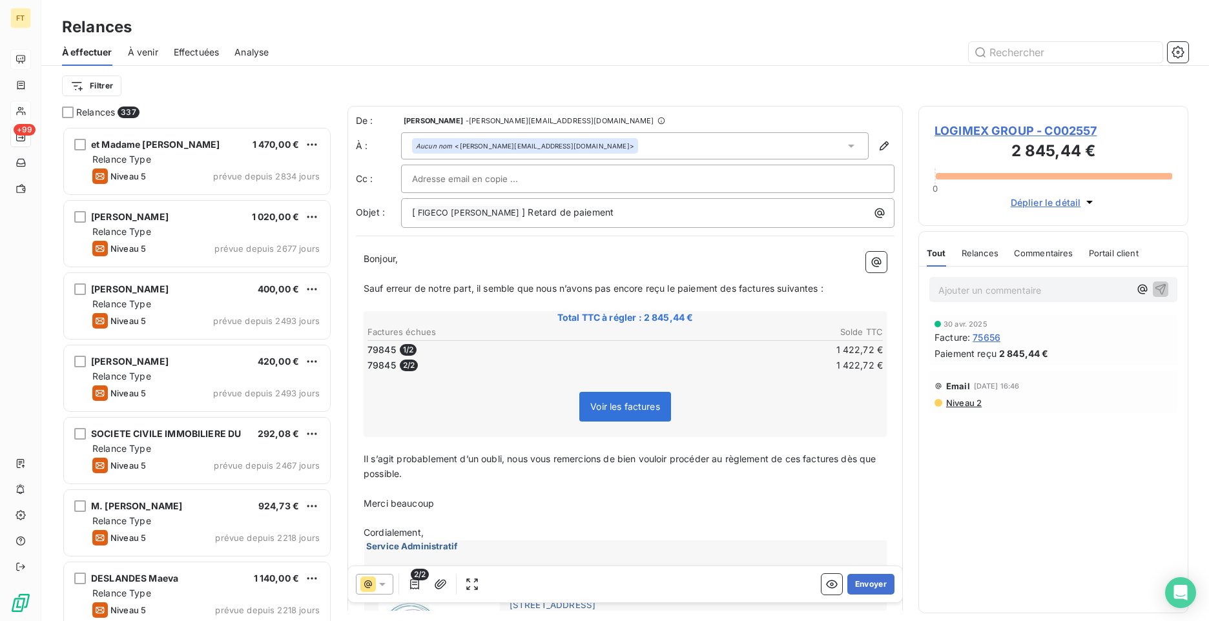
click at [384, 579] on icon at bounding box center [382, 584] width 13 height 13
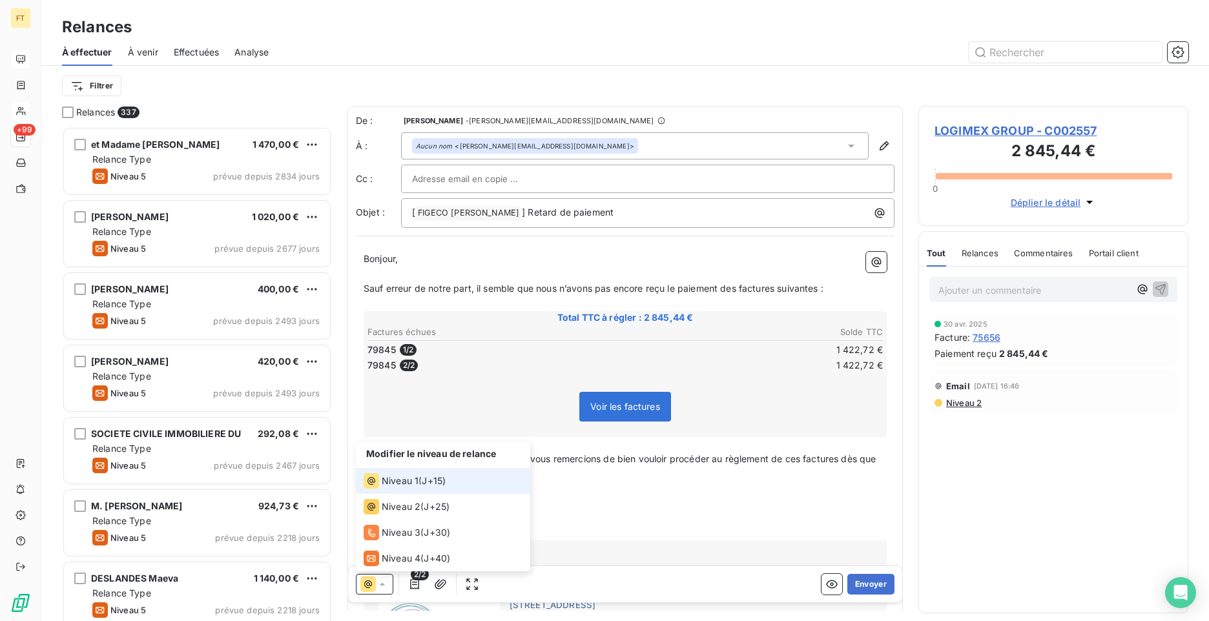
click at [404, 483] on span "Niveau 1" at bounding box center [400, 481] width 37 height 13
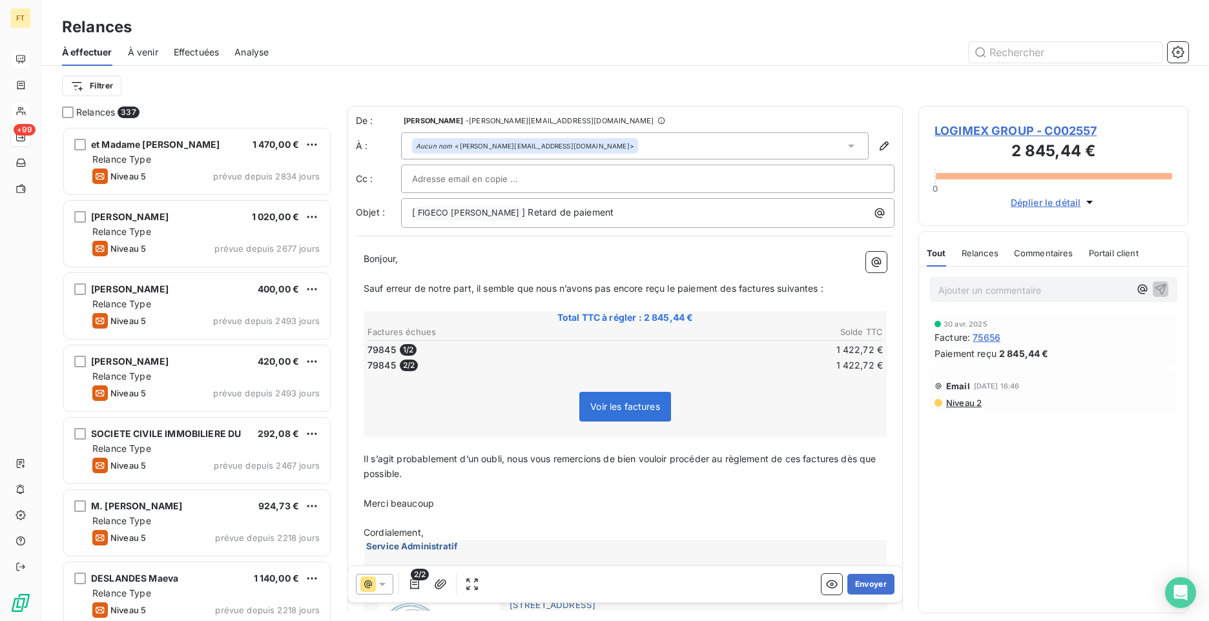
click at [373, 582] on icon at bounding box center [368, 585] width 16 height 16
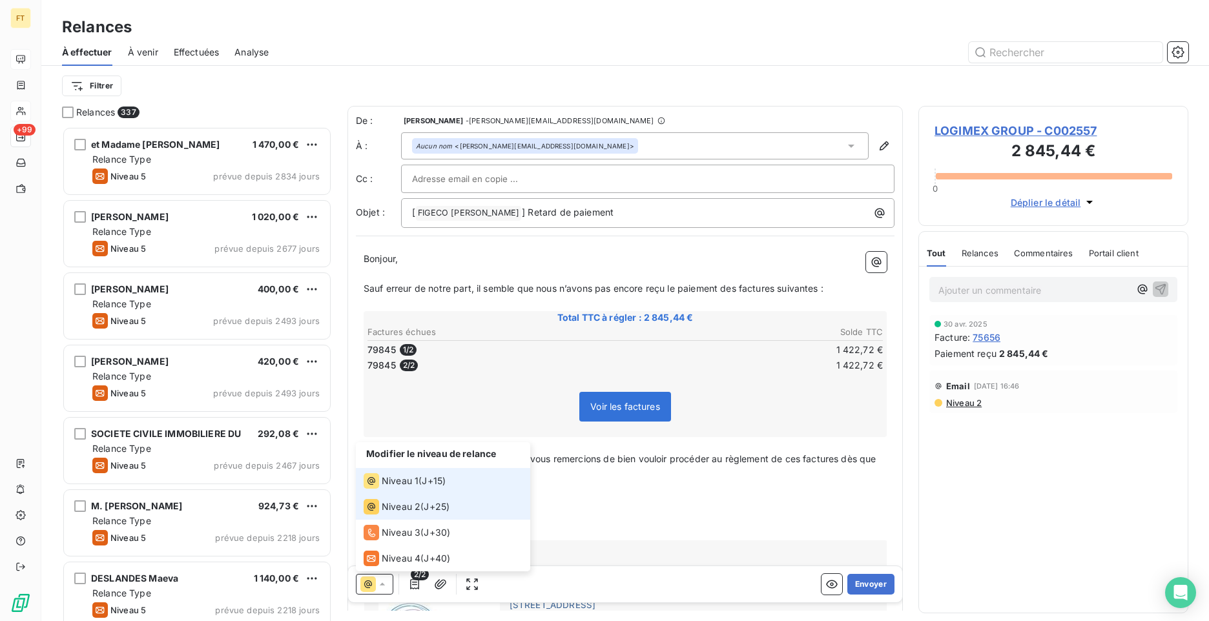
click at [435, 482] on span "J+15 )" at bounding box center [434, 481] width 24 height 13
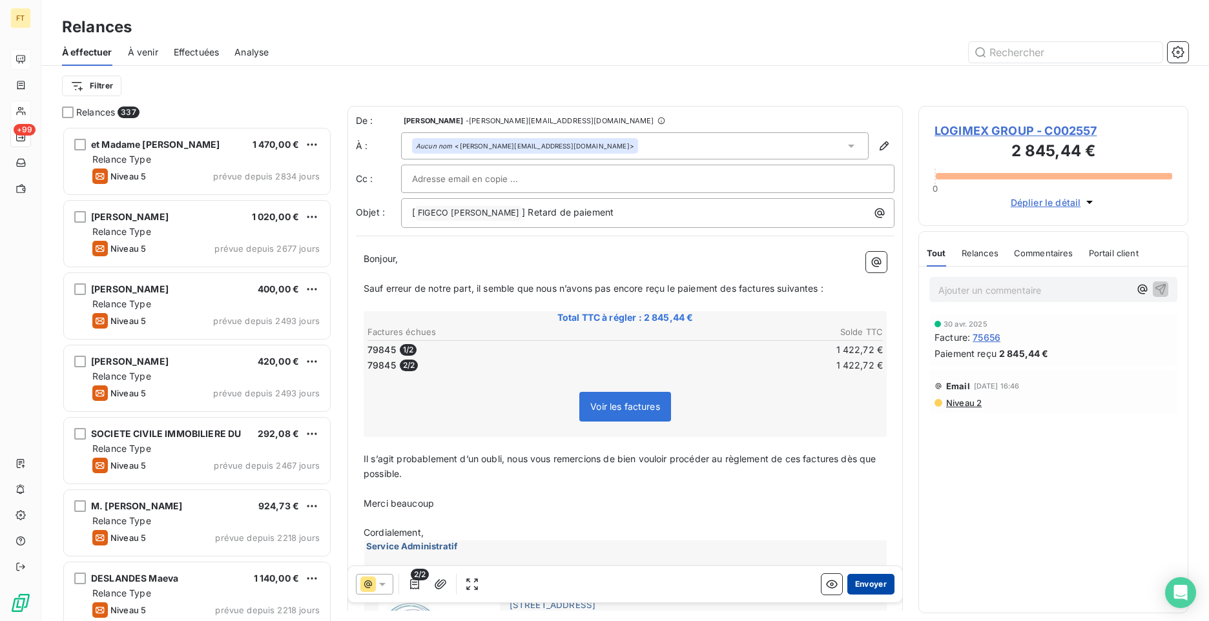
click at [868, 585] on button "Envoyer" at bounding box center [871, 584] width 47 height 21
